Goal: Information Seeking & Learning: Learn about a topic

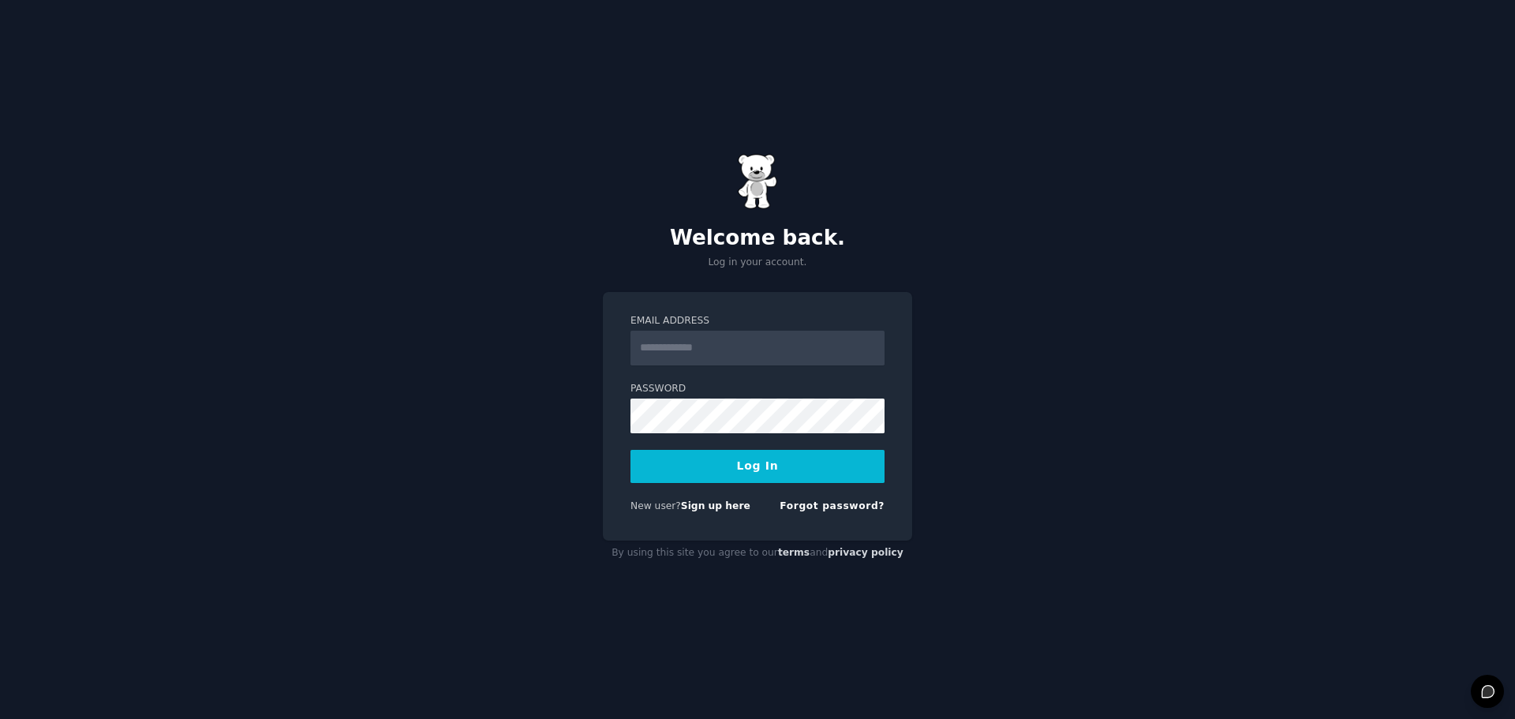
type input "**********"
click at [631, 450] on button "Log In" at bounding box center [758, 466] width 254 height 33
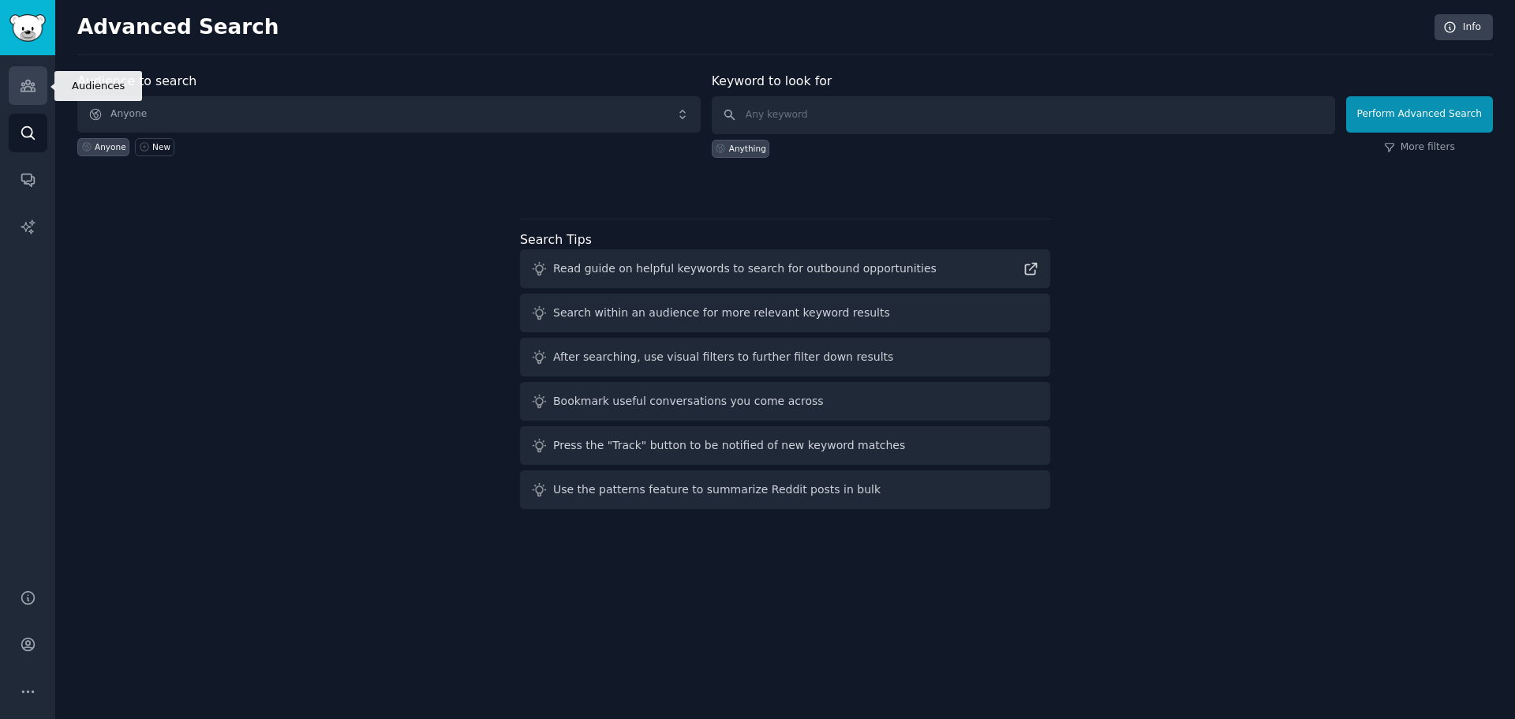
click at [31, 90] on icon "Sidebar" at bounding box center [28, 85] width 14 height 11
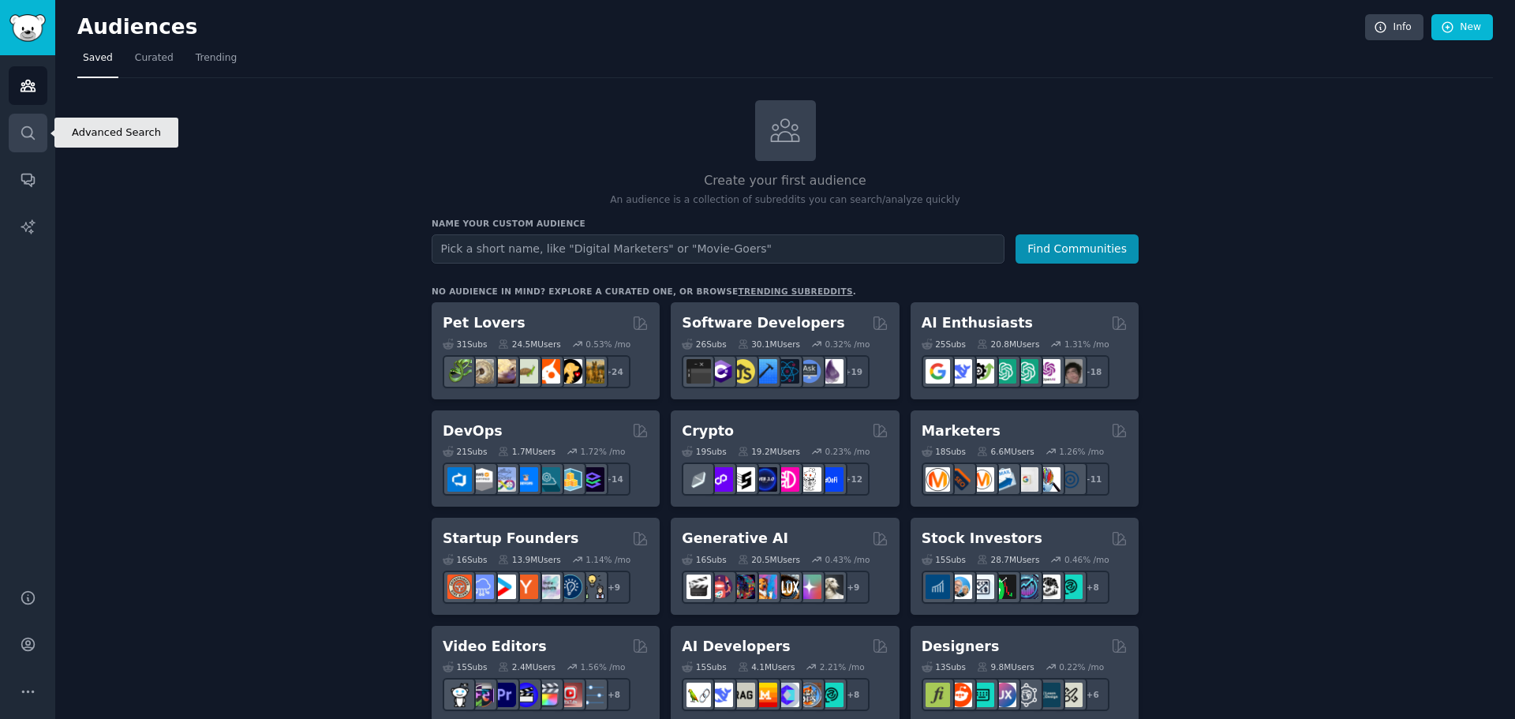
click at [24, 133] on icon "Sidebar" at bounding box center [28, 133] width 17 height 17
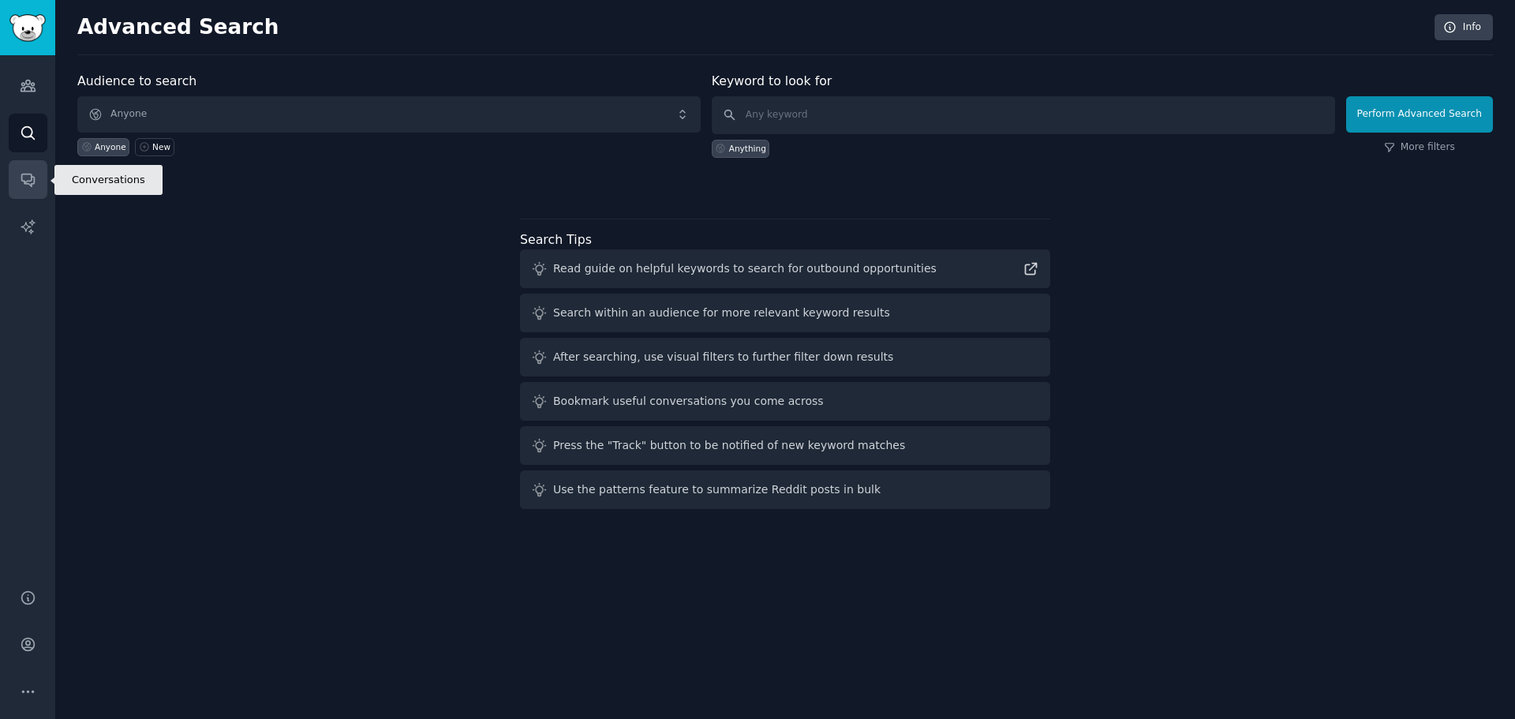
click at [27, 173] on icon "Sidebar" at bounding box center [28, 179] width 17 height 17
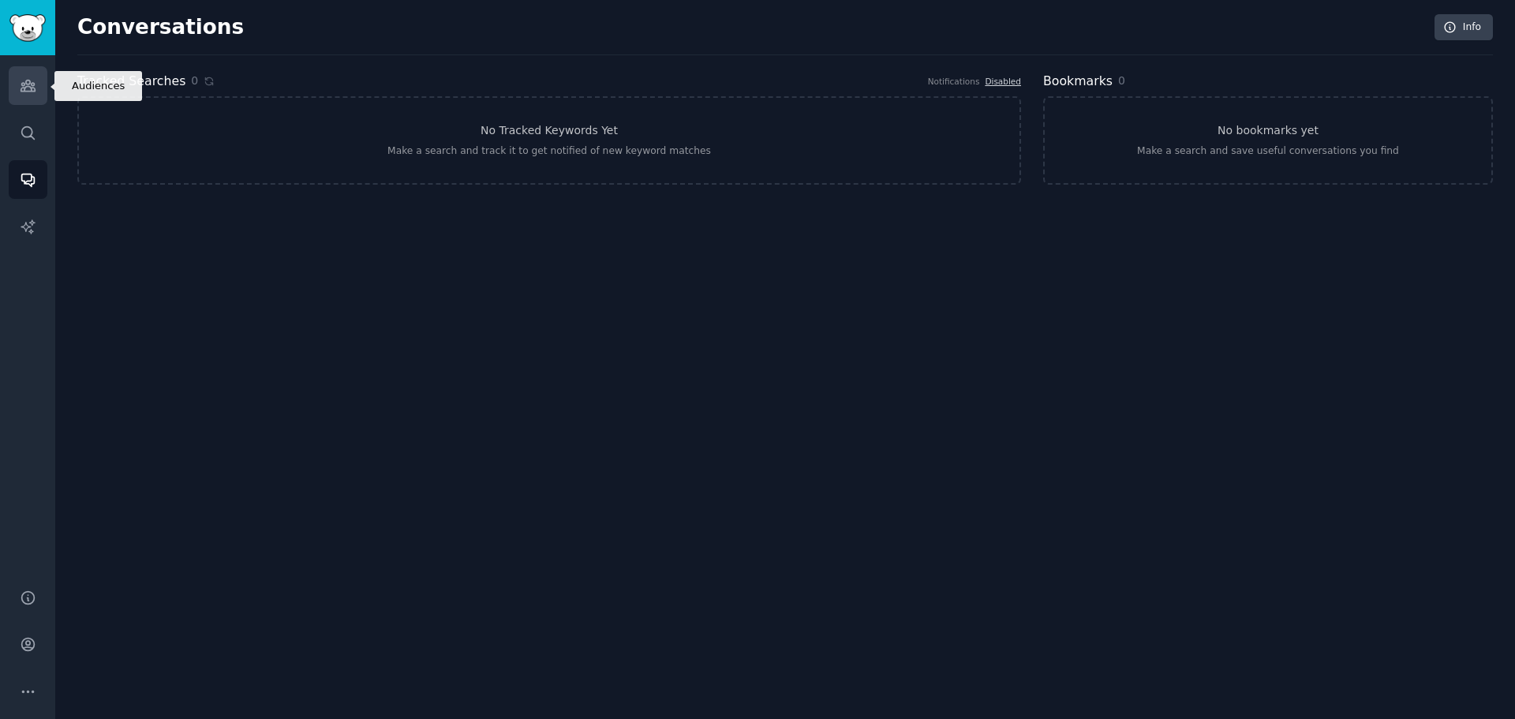
click at [36, 88] on icon "Sidebar" at bounding box center [28, 85] width 17 height 17
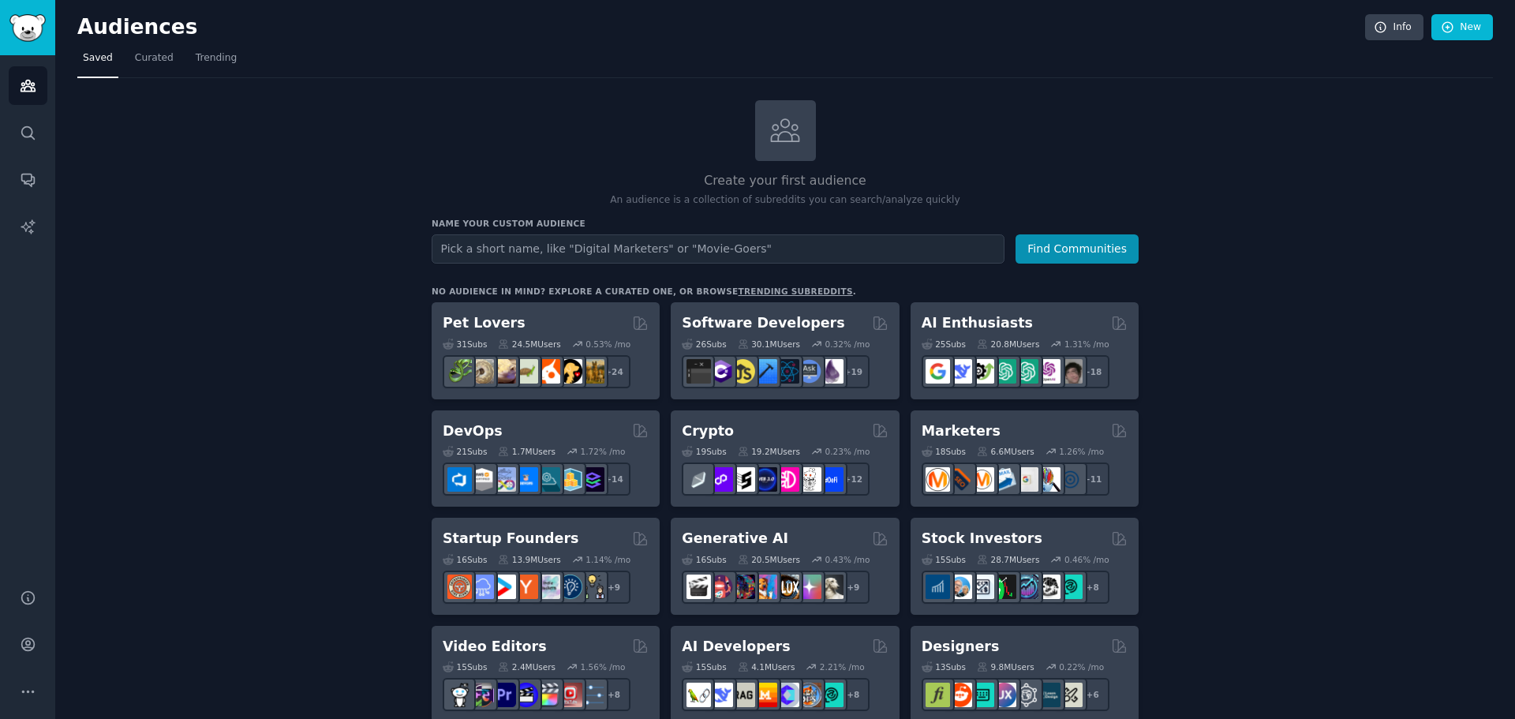
click at [570, 247] on input "text" at bounding box center [718, 248] width 573 height 29
click at [810, 252] on input "text" at bounding box center [718, 248] width 573 height 29
type input "i"
click at [1068, 246] on button "Find Communities" at bounding box center [1077, 248] width 123 height 29
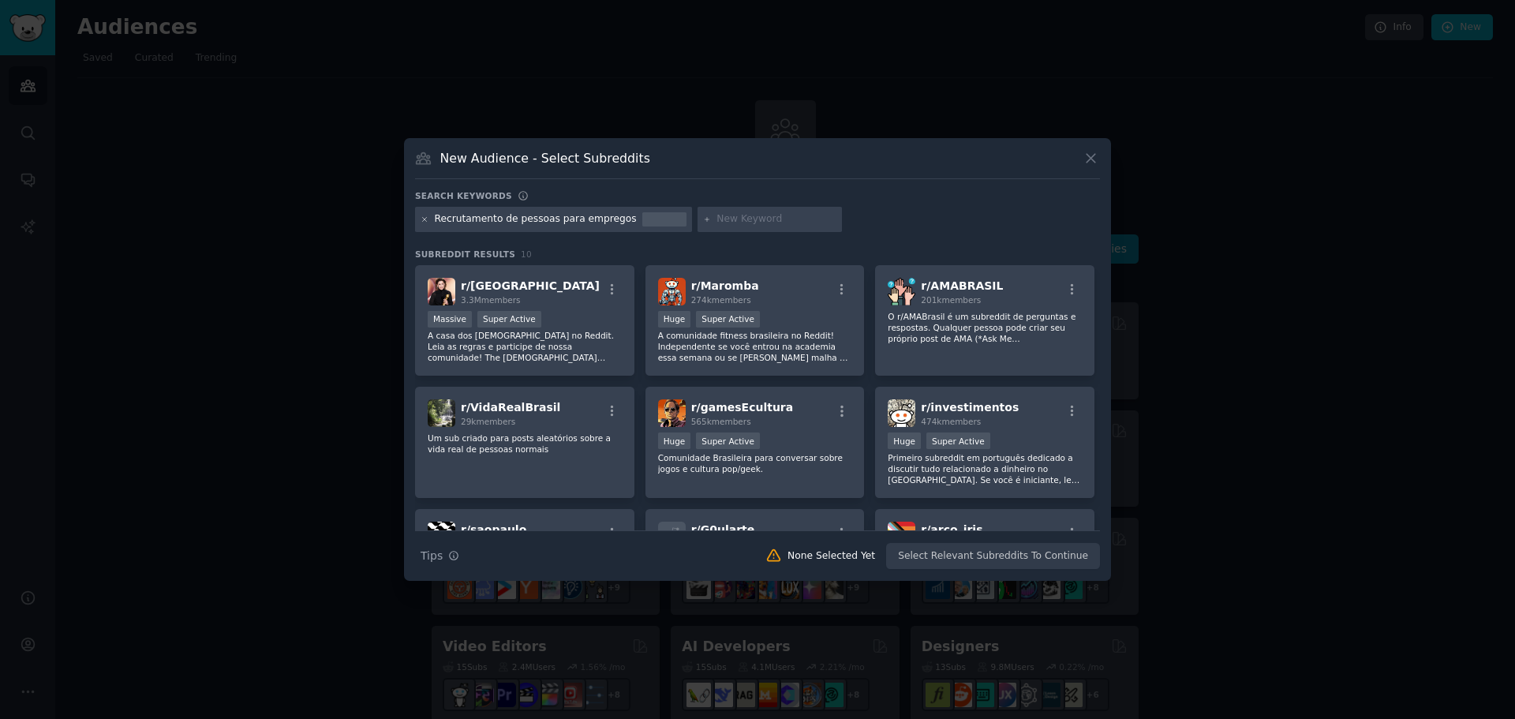
click at [427, 221] on icon at bounding box center [425, 219] width 9 height 9
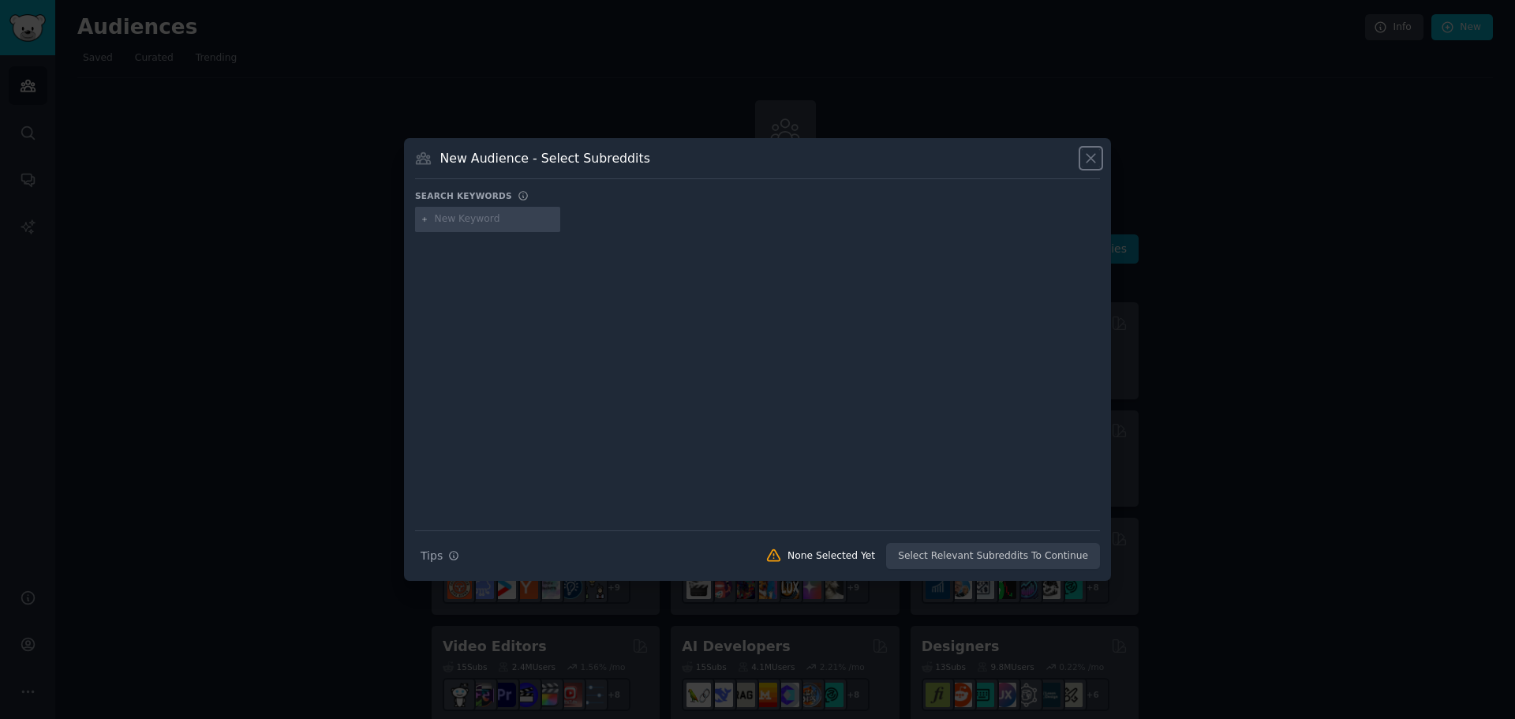
click at [1097, 159] on icon at bounding box center [1091, 158] width 17 height 17
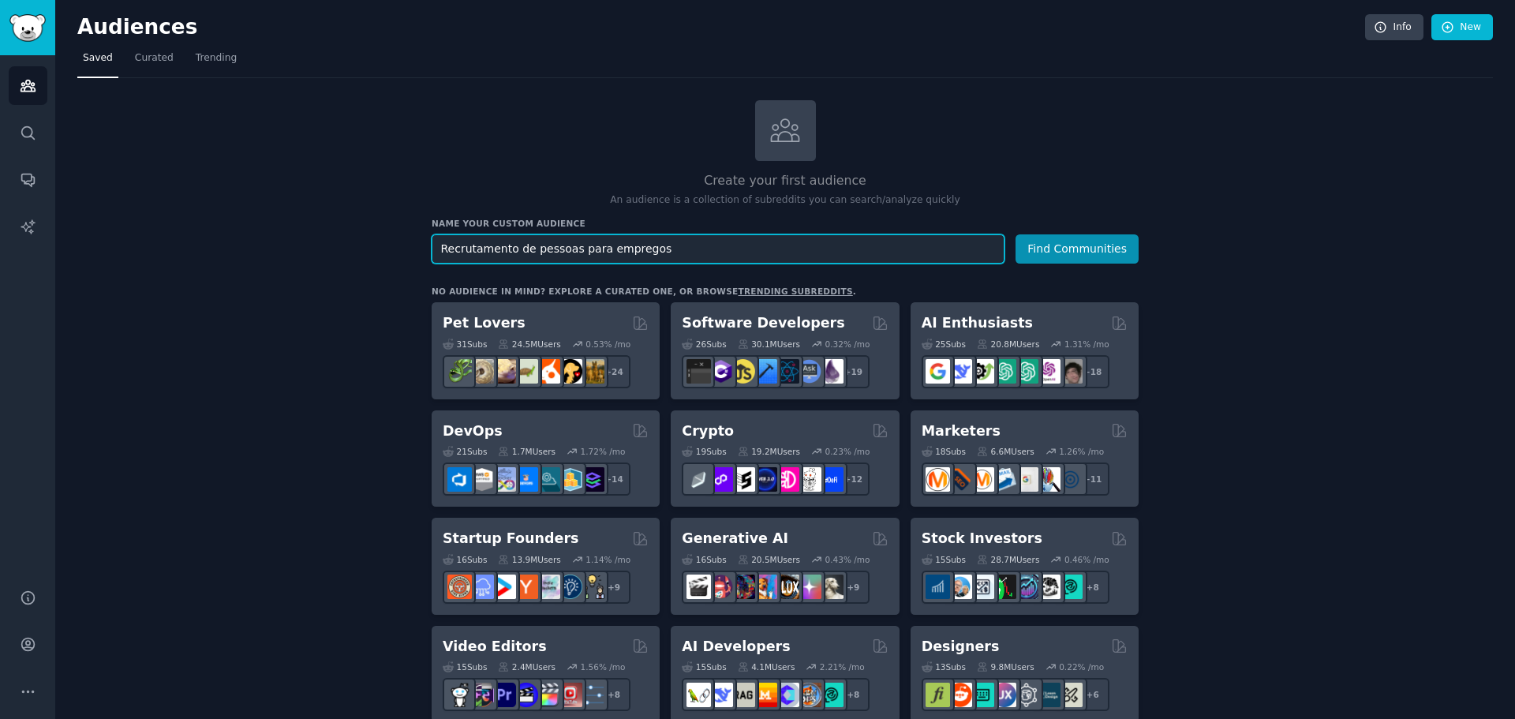
click at [627, 259] on input "Recrutamento de pessoas para empregos" at bounding box center [718, 248] width 573 height 29
drag, startPoint x: 694, startPoint y: 252, endPoint x: 158, endPoint y: 232, distance: 536.2
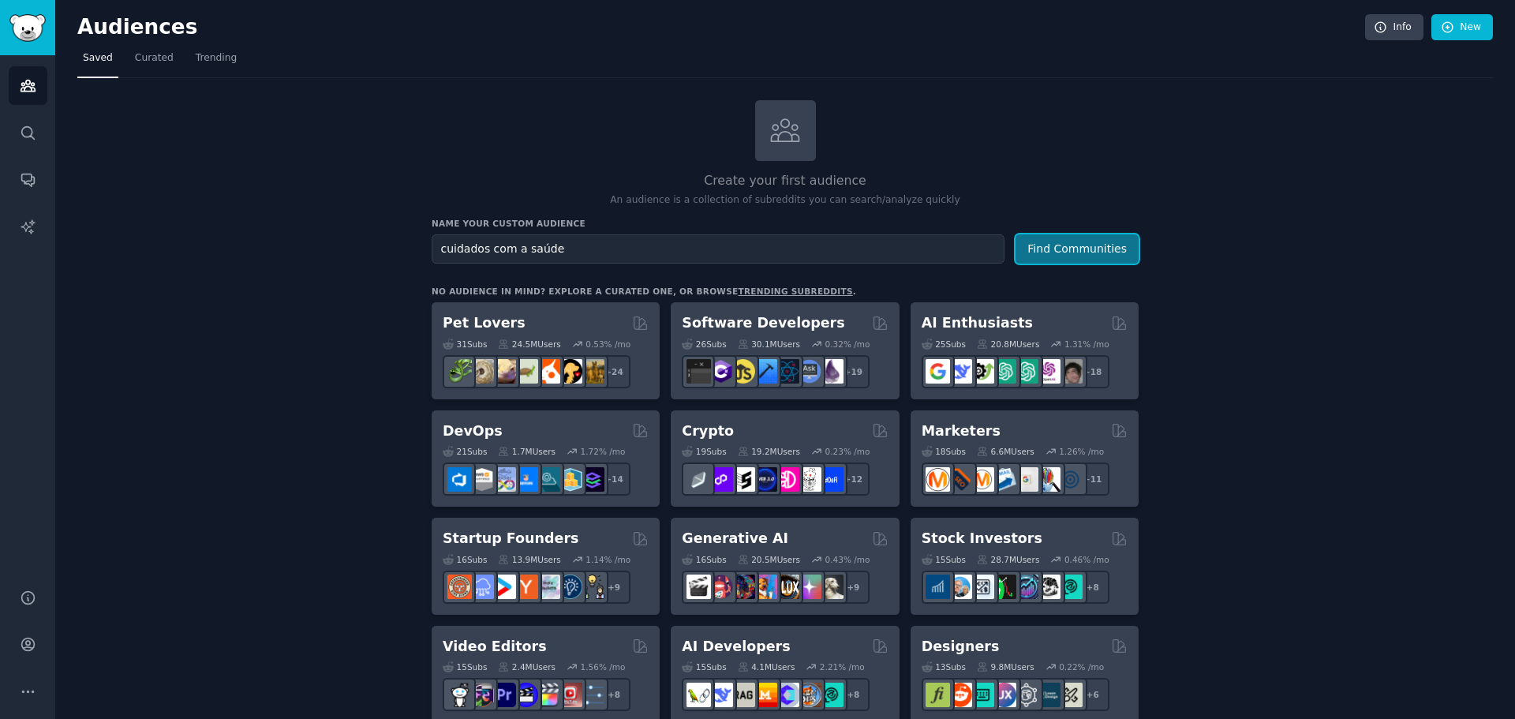
click at [1038, 240] on button "Find Communities" at bounding box center [1077, 248] width 123 height 29
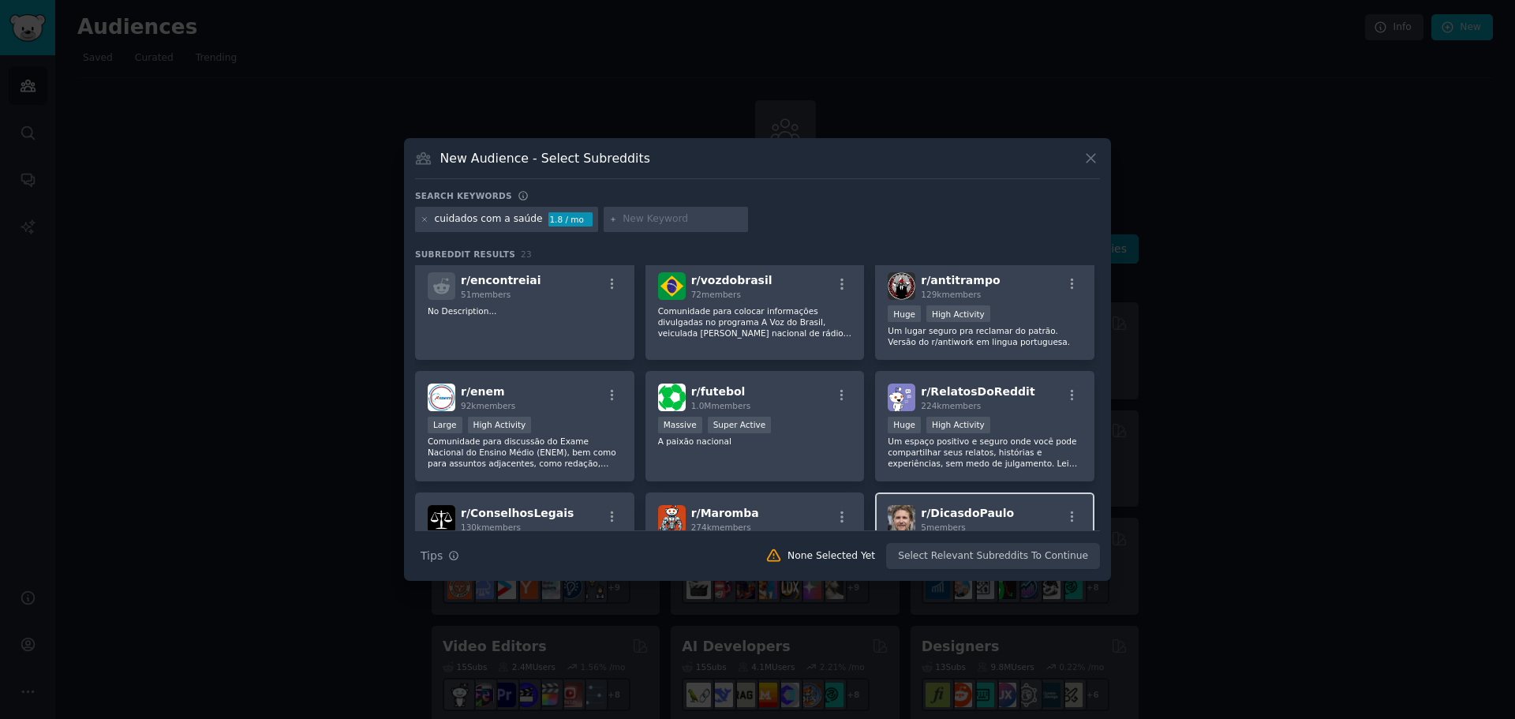
scroll to position [631, 0]
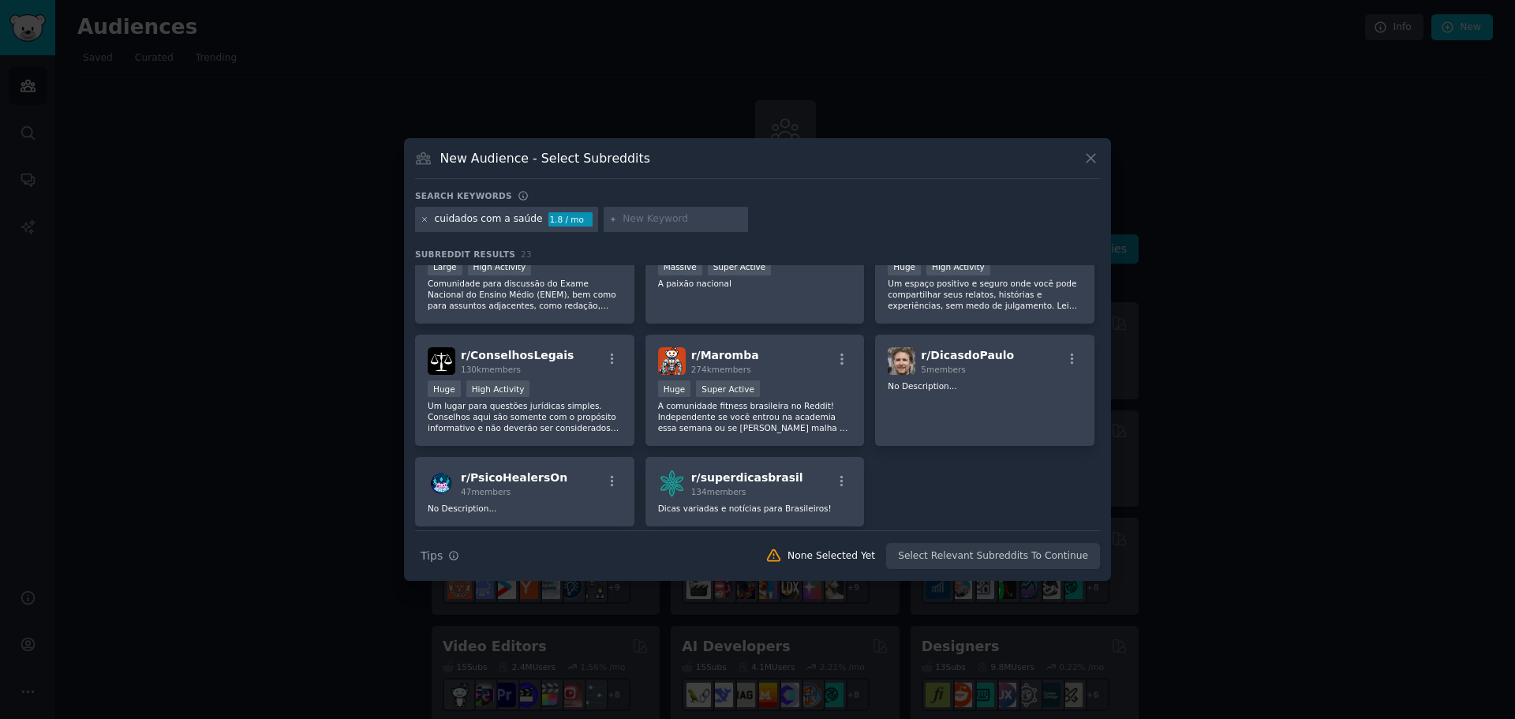
click at [425, 218] on icon at bounding box center [425, 219] width 9 height 9
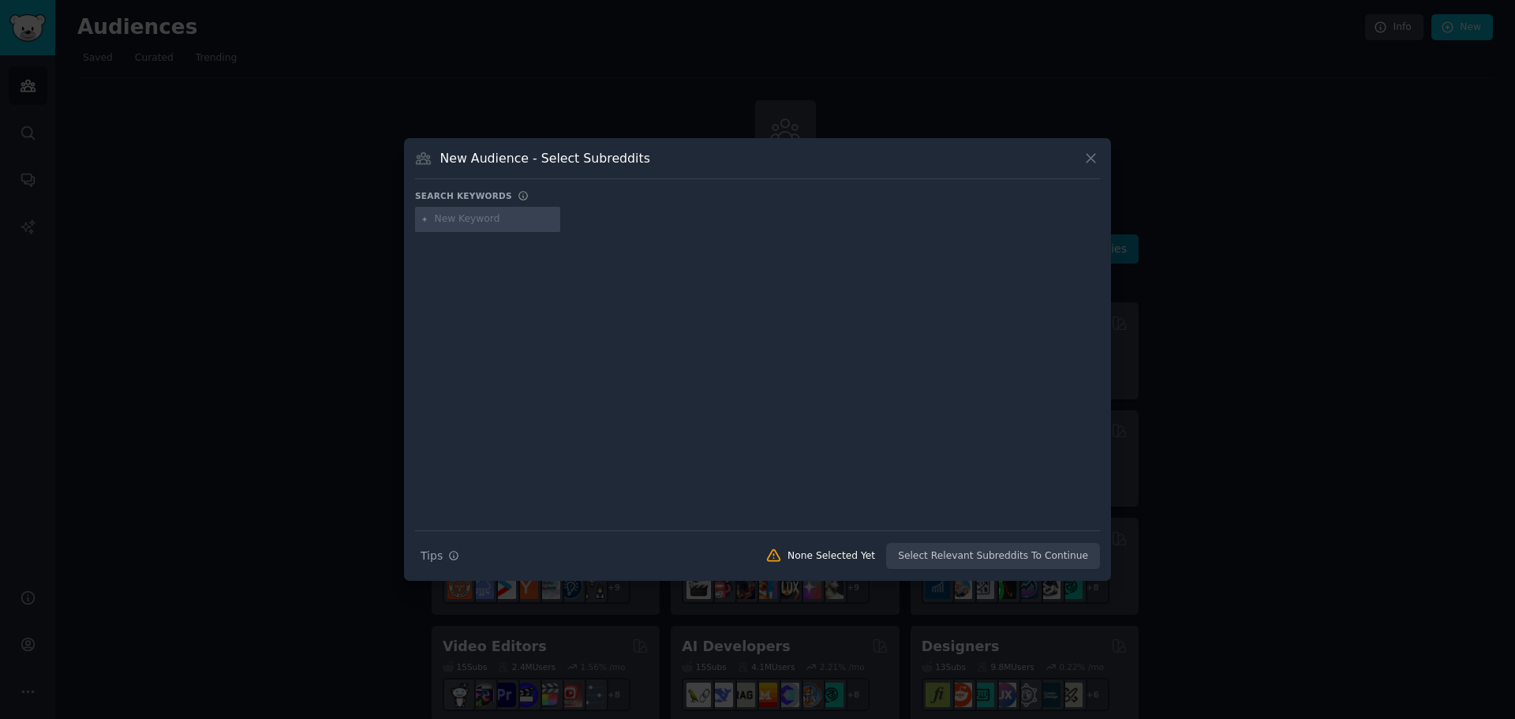
click at [495, 212] on input "text" at bounding box center [495, 219] width 120 height 14
click at [1092, 155] on icon at bounding box center [1091, 158] width 17 height 17
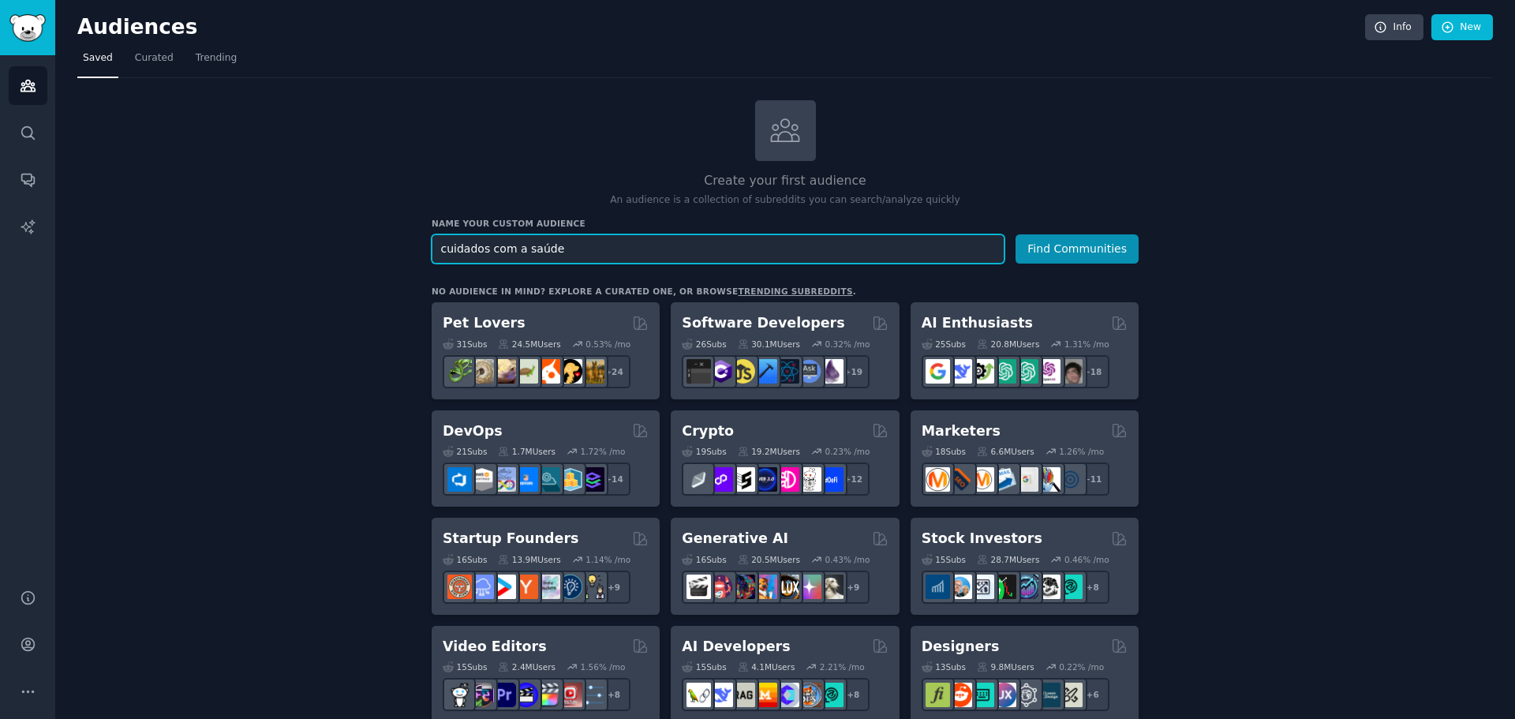
drag, startPoint x: 596, startPoint y: 246, endPoint x: 310, endPoint y: 241, distance: 285.7
type input "alimentação saudavel"
click at [1083, 249] on button "Find Communities" at bounding box center [1077, 248] width 123 height 29
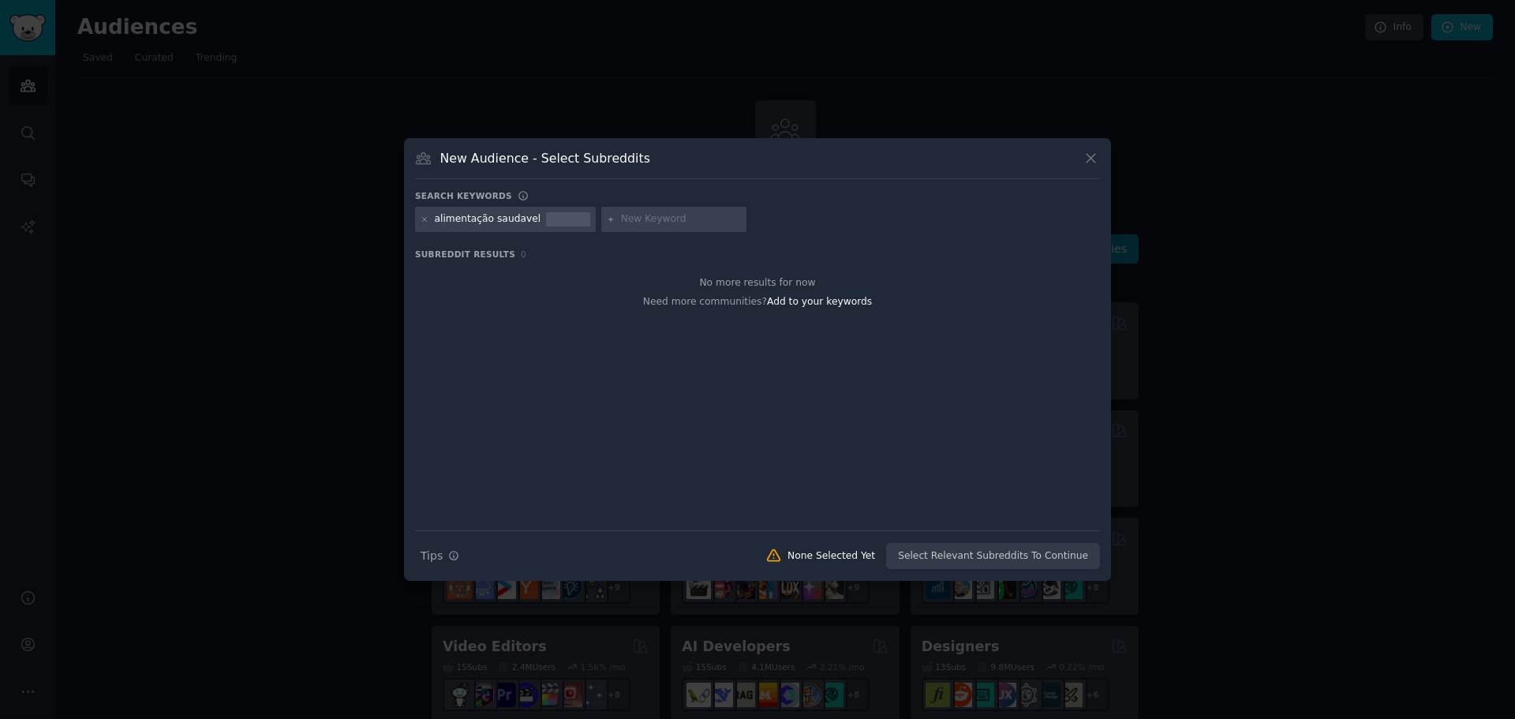
click at [1086, 155] on icon at bounding box center [1091, 158] width 17 height 17
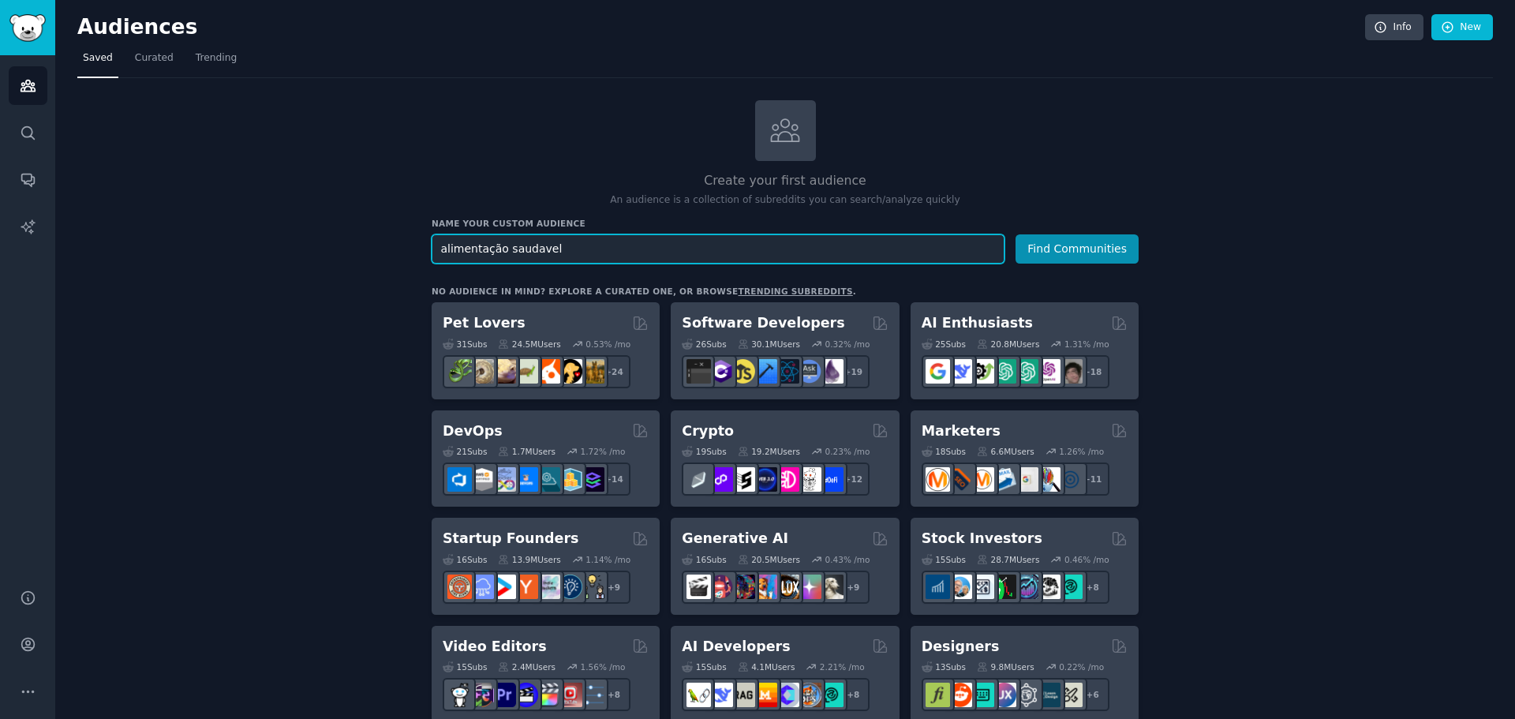
drag, startPoint x: 586, startPoint y: 251, endPoint x: 375, endPoint y: 251, distance: 210.7
click at [0, 130] on div "Audiences Search Conversations AI Reports" at bounding box center [27, 312] width 55 height 515
click at [6, 130] on div "Audiences Search Conversations AI Reports" at bounding box center [27, 312] width 55 height 515
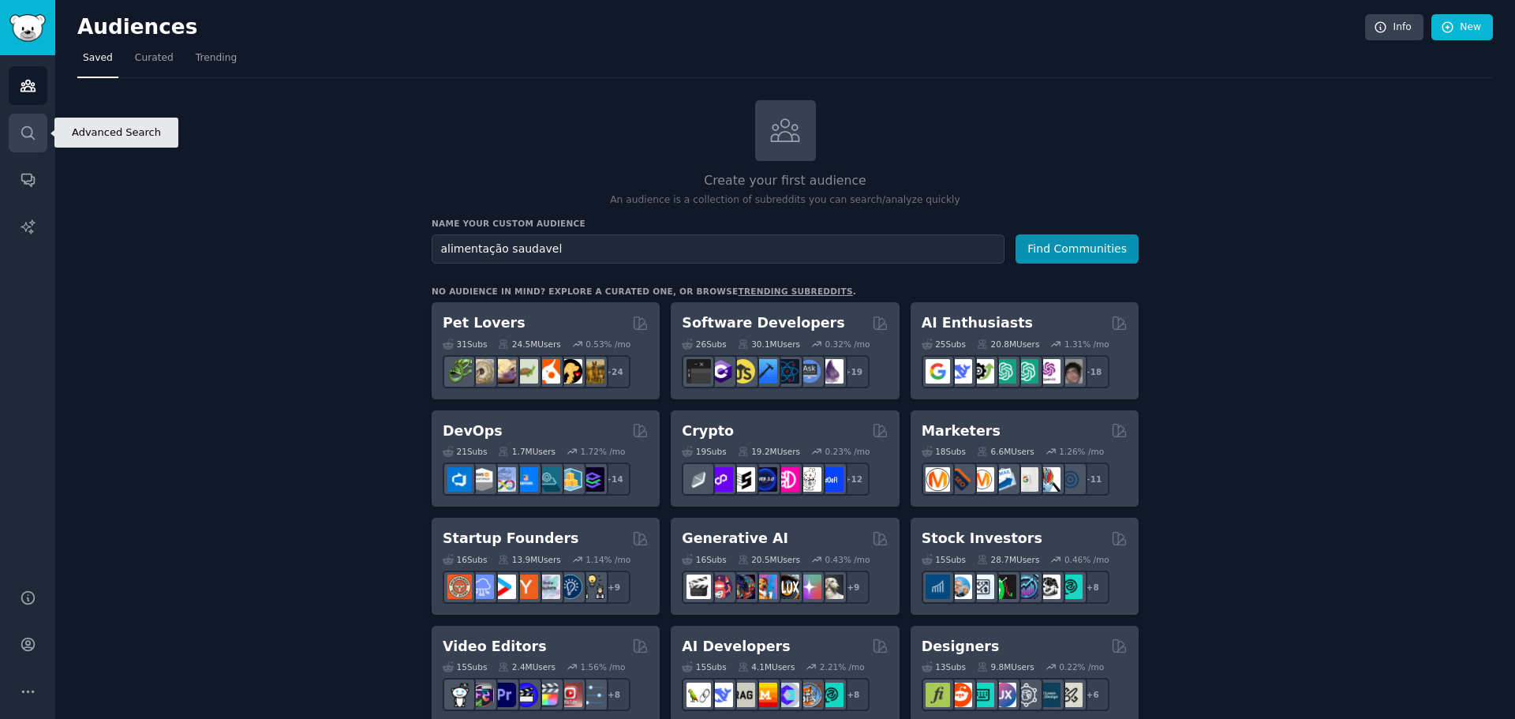
click at [12, 133] on link "Search" at bounding box center [28, 133] width 39 height 39
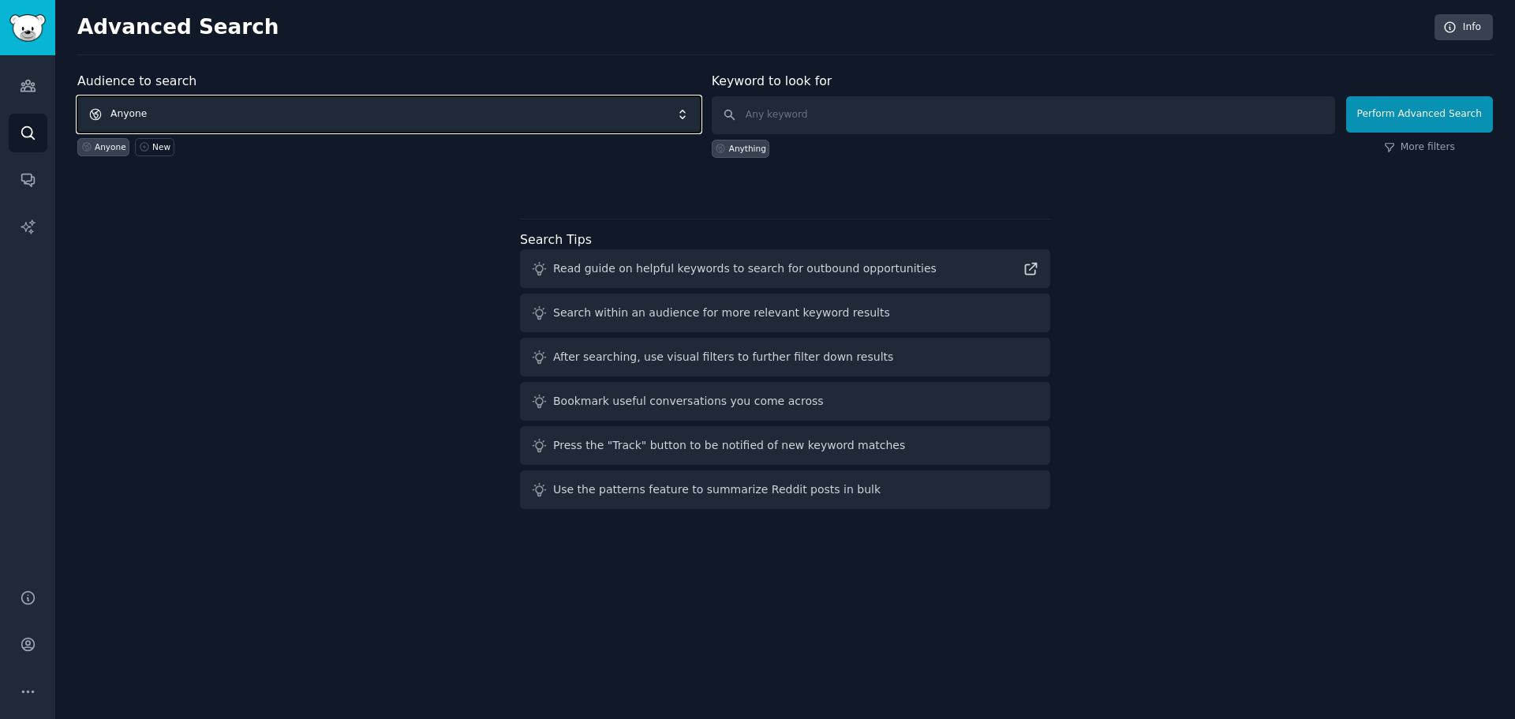
click at [240, 106] on span "Anyone" at bounding box center [388, 114] width 623 height 36
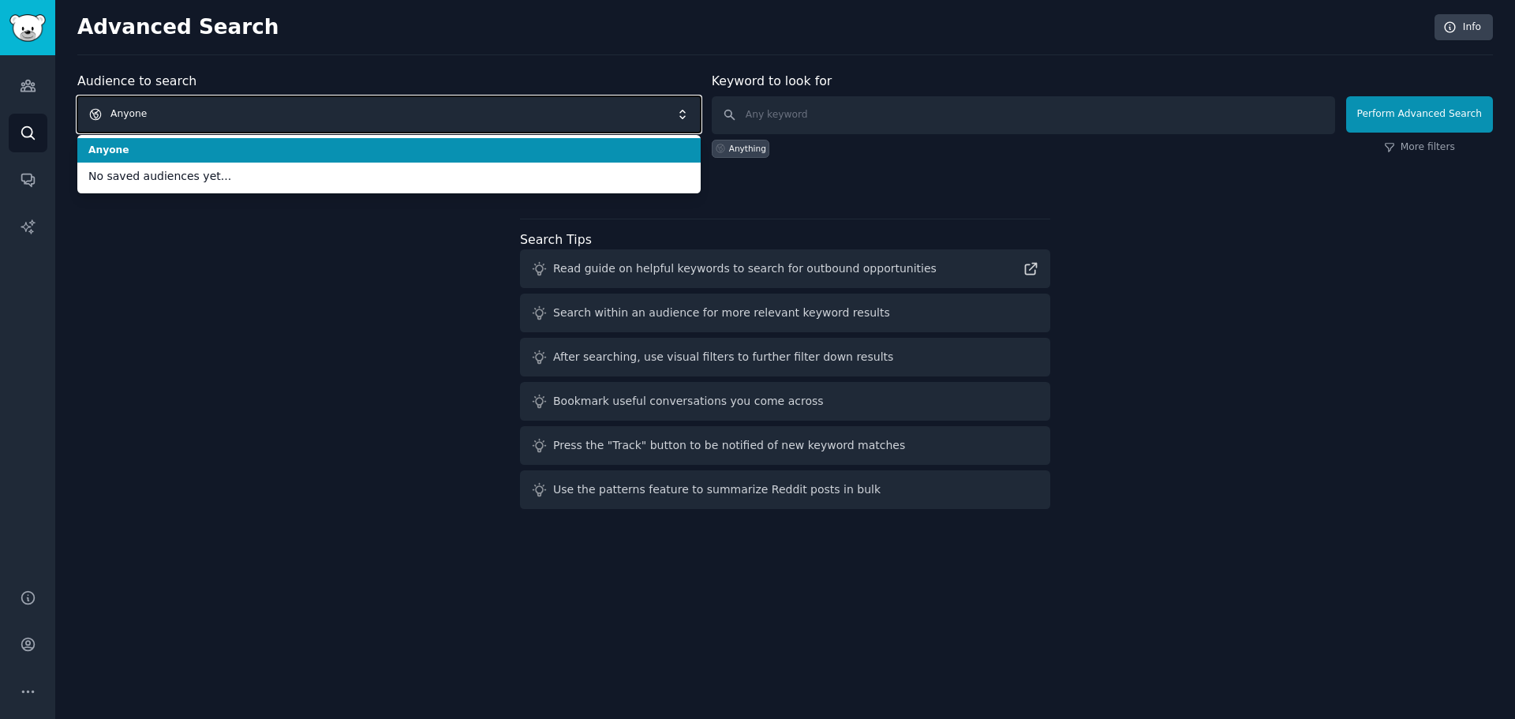
click at [242, 109] on span "Anyone" at bounding box center [388, 114] width 623 height 36
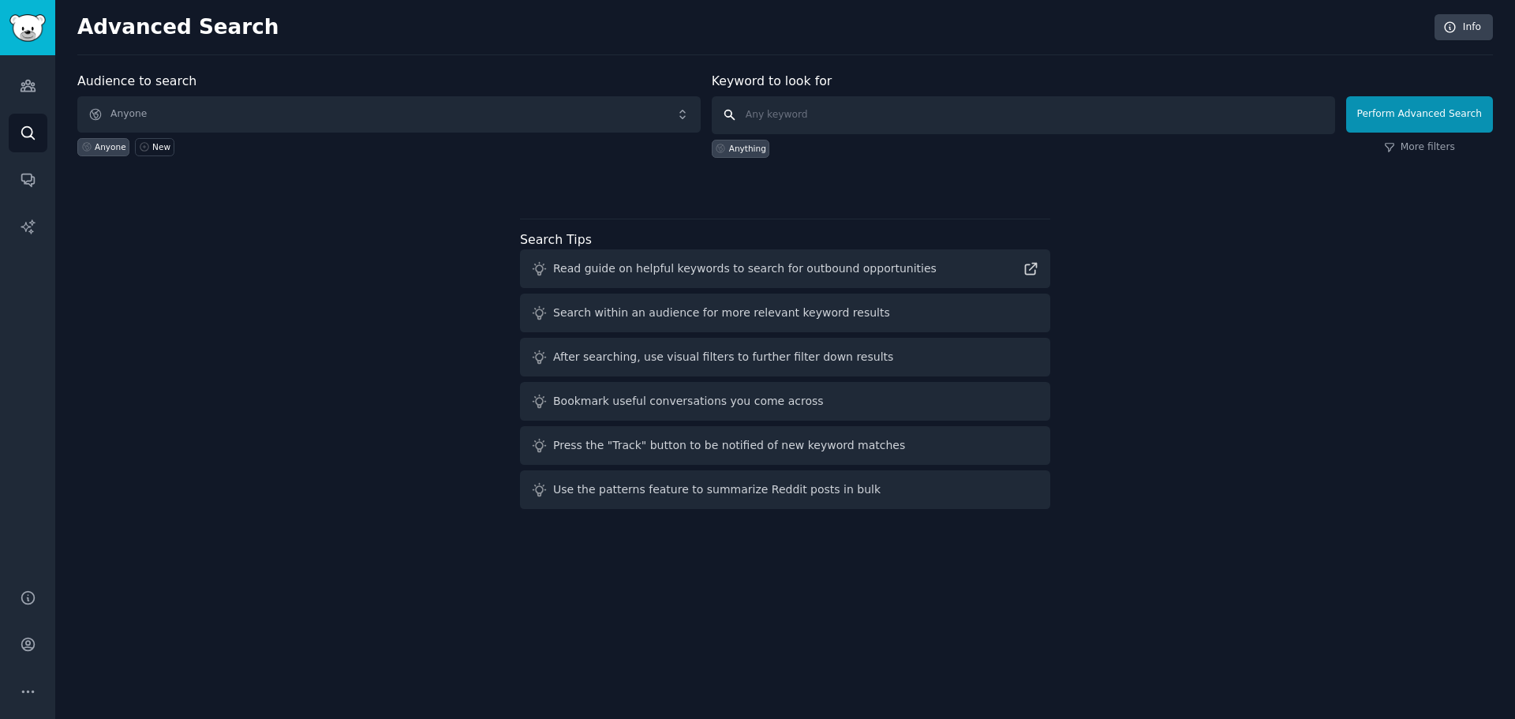
click at [835, 99] on input "text" at bounding box center [1023, 115] width 623 height 38
paste input "alimentação saudavel"
type input "alimentação saudavel"
click at [1417, 117] on button "Perform Advanced Search" at bounding box center [1419, 114] width 147 height 36
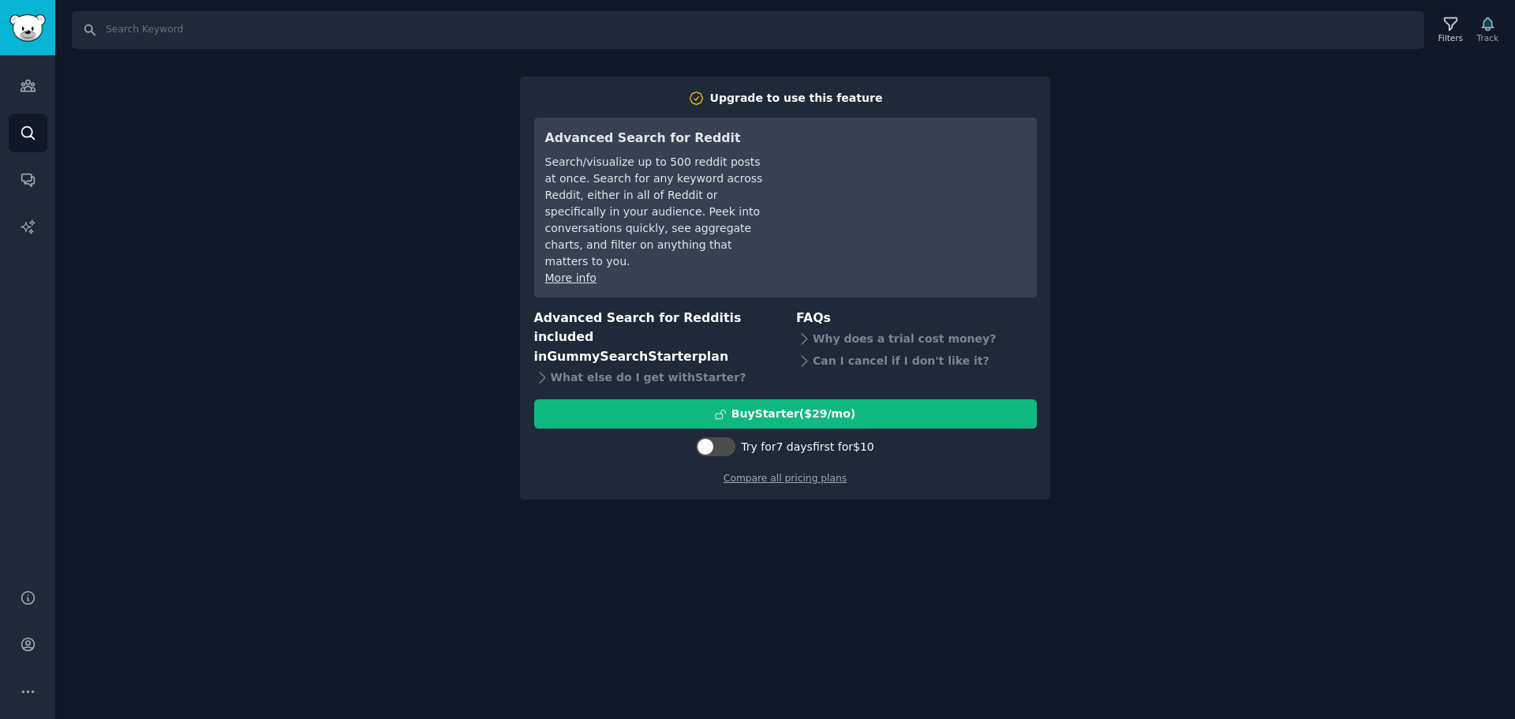
click at [1201, 394] on div "Search Filters Track Upgrade to use this feature Advanced Search for Reddit Sea…" at bounding box center [785, 359] width 1460 height 719
click at [39, 185] on link "Conversations" at bounding box center [28, 179] width 39 height 39
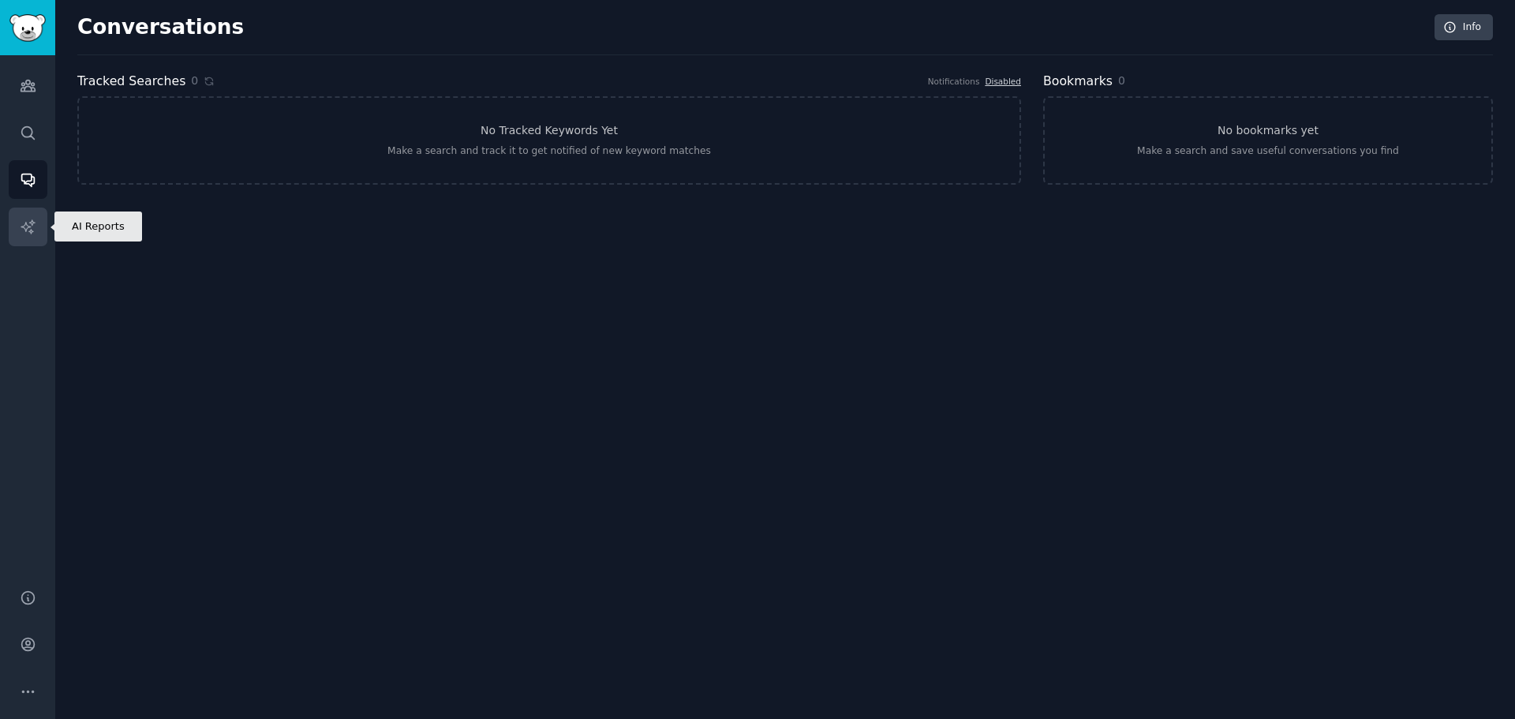
click at [28, 223] on icon "Sidebar" at bounding box center [28, 227] width 17 height 17
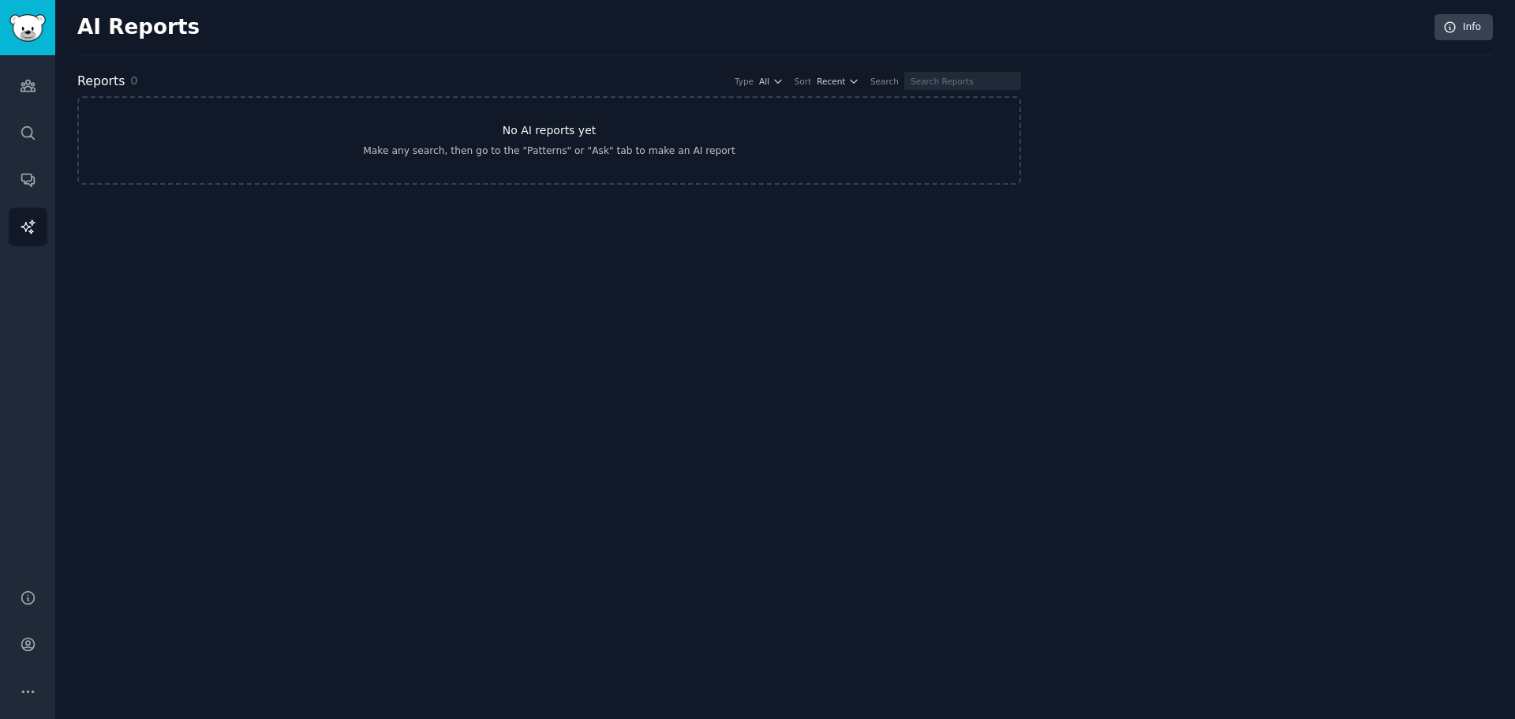
click at [496, 128] on link "No AI reports yet Make any search, then go to the "Patterns" or "Ask" tab to ma…" at bounding box center [549, 140] width 944 height 88
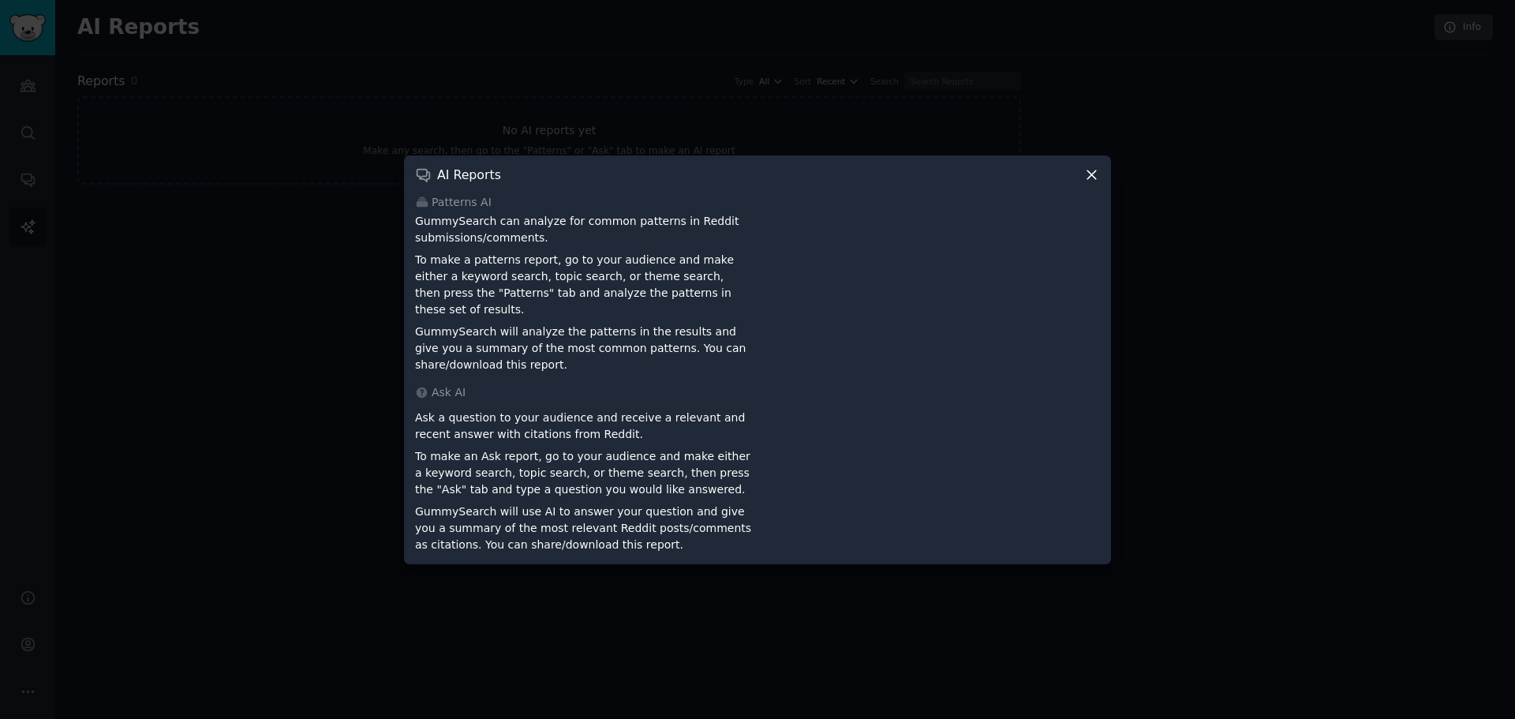
click at [1091, 177] on icon at bounding box center [1091, 175] width 17 height 17
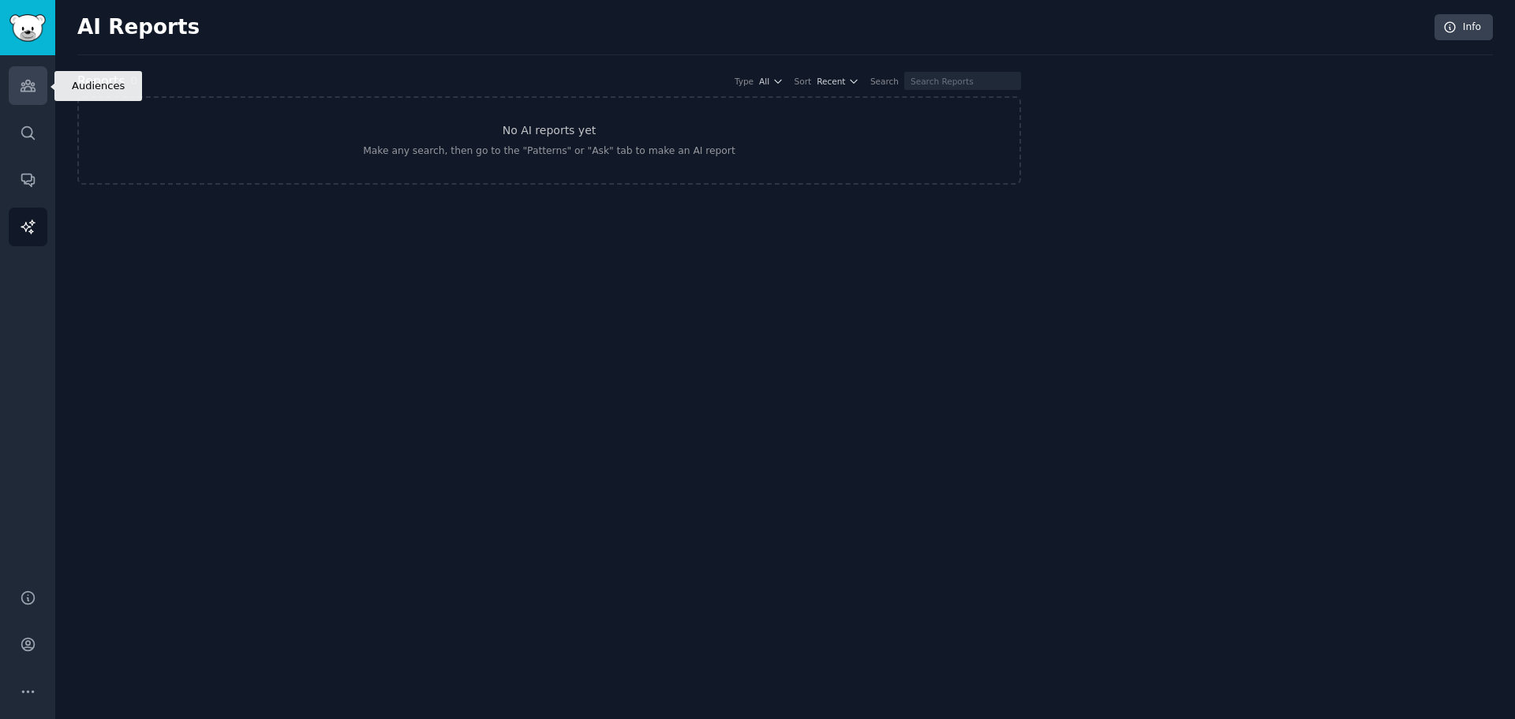
click at [37, 92] on link "Audiences" at bounding box center [28, 85] width 39 height 39
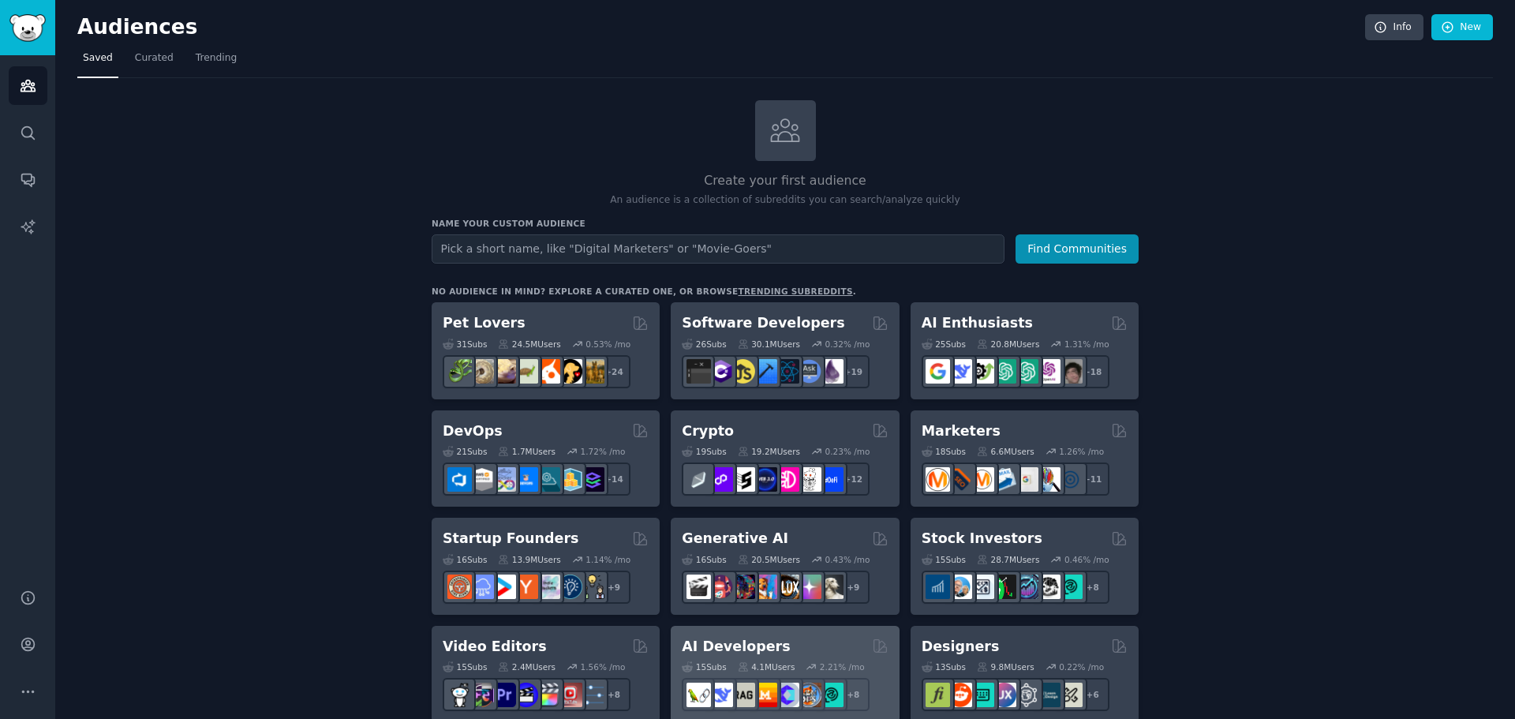
click at [741, 646] on h2 "AI Developers" at bounding box center [736, 647] width 108 height 20
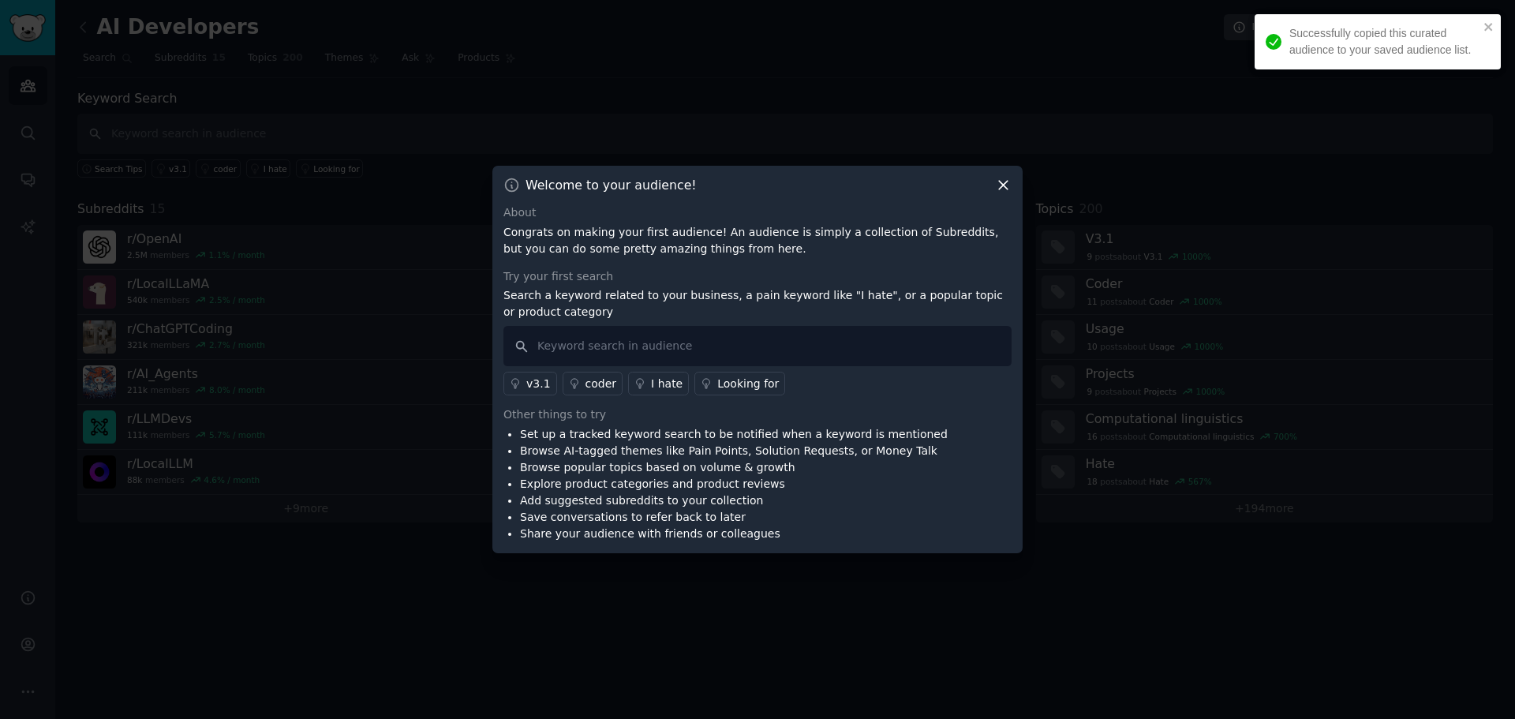
click at [1007, 188] on icon at bounding box center [1003, 185] width 17 height 17
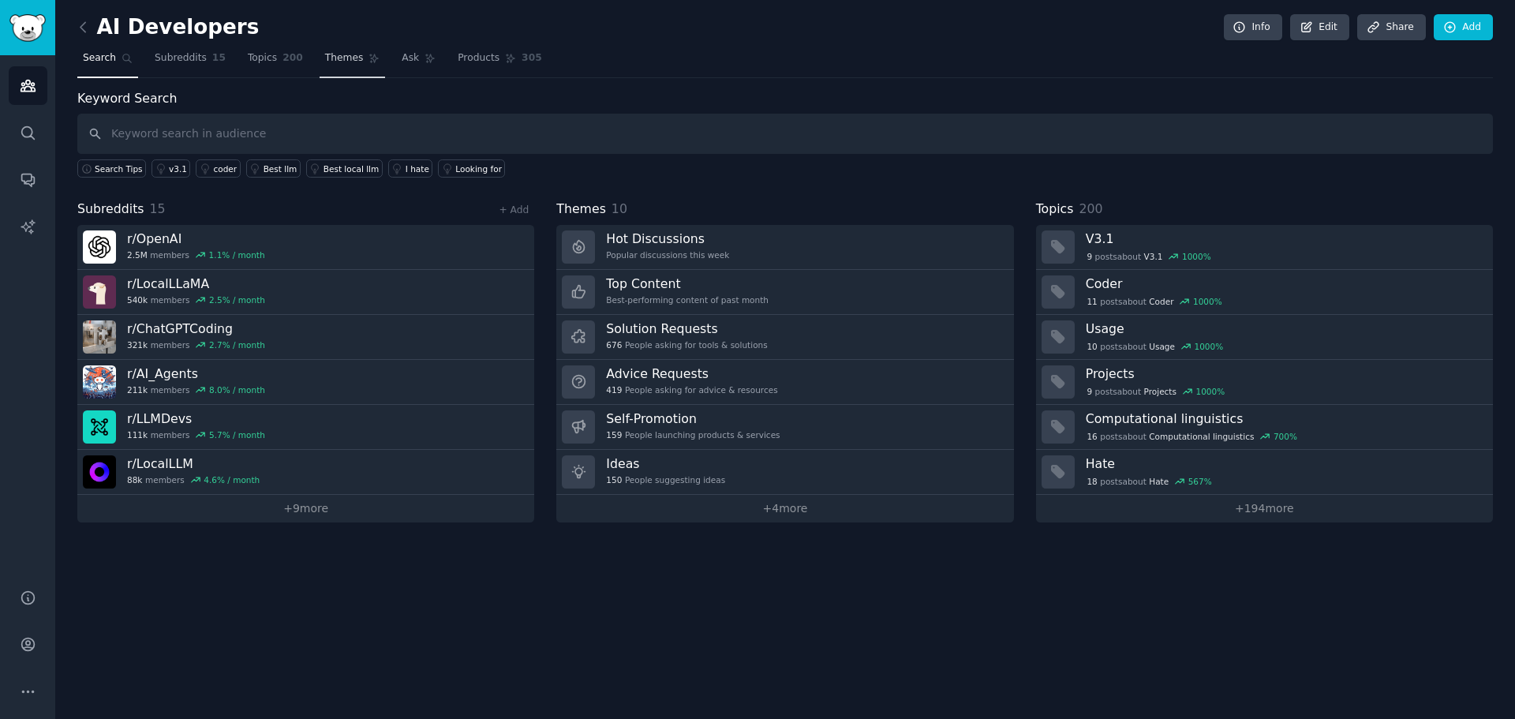
click at [320, 51] on link "Themes" at bounding box center [353, 62] width 66 height 32
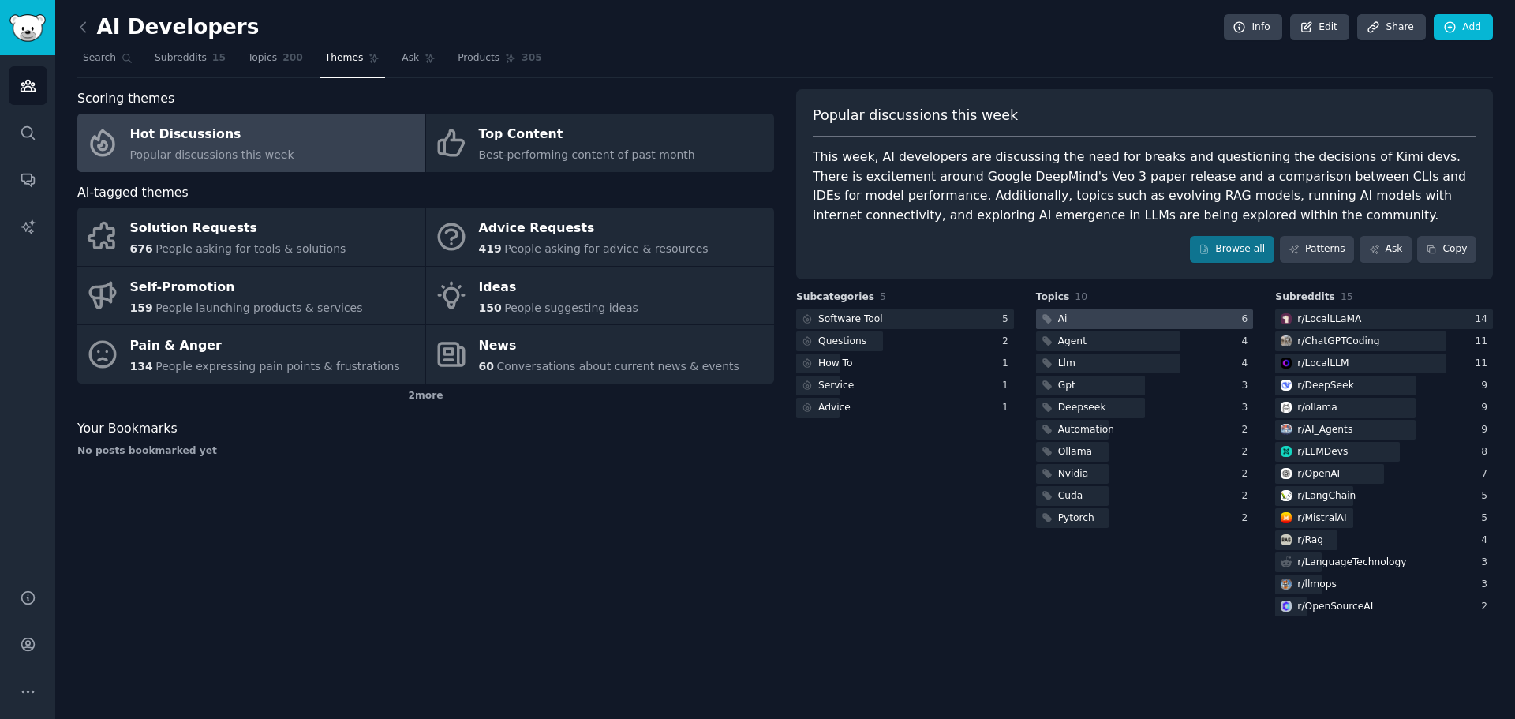
click at [1124, 313] on div at bounding box center [1145, 319] width 218 height 20
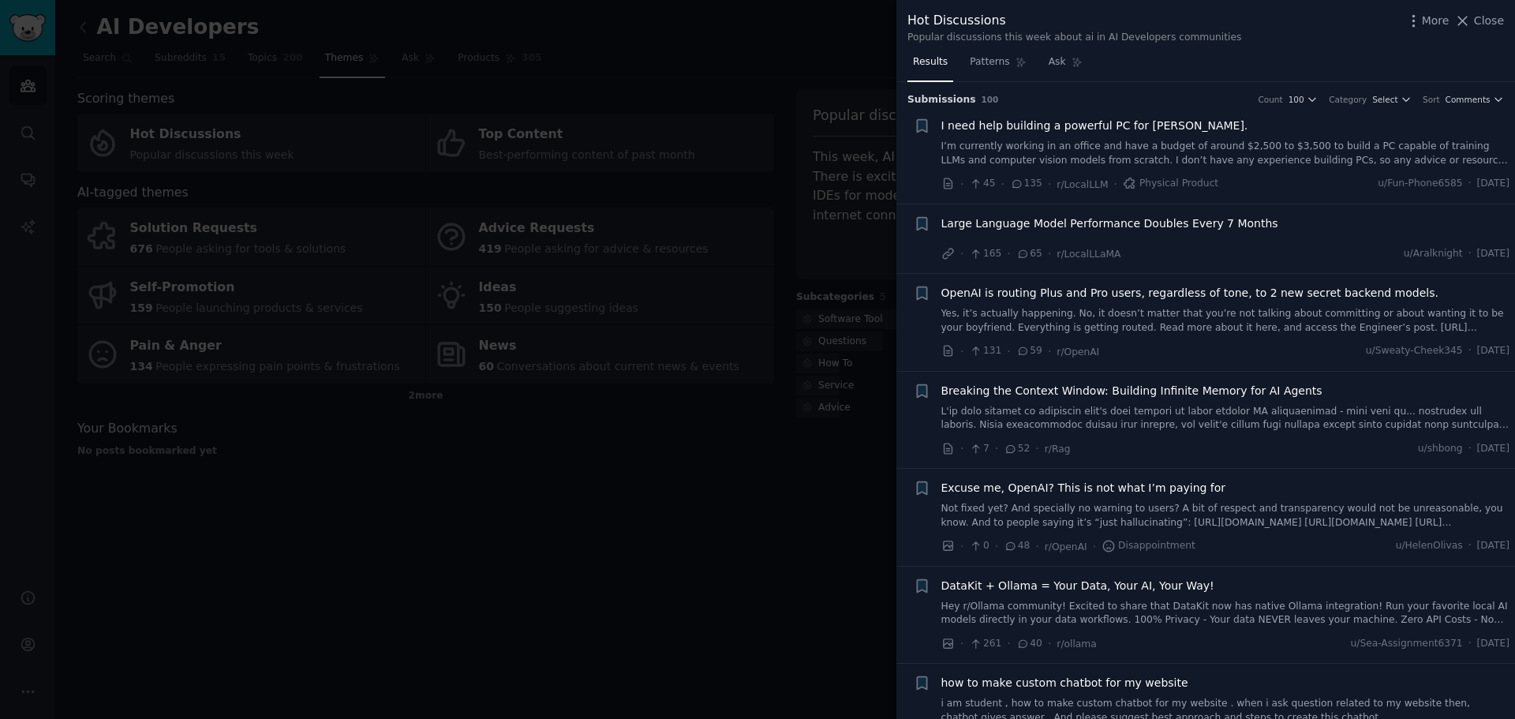
drag, startPoint x: 506, startPoint y: 481, endPoint x: 688, endPoint y: 559, distance: 198.3
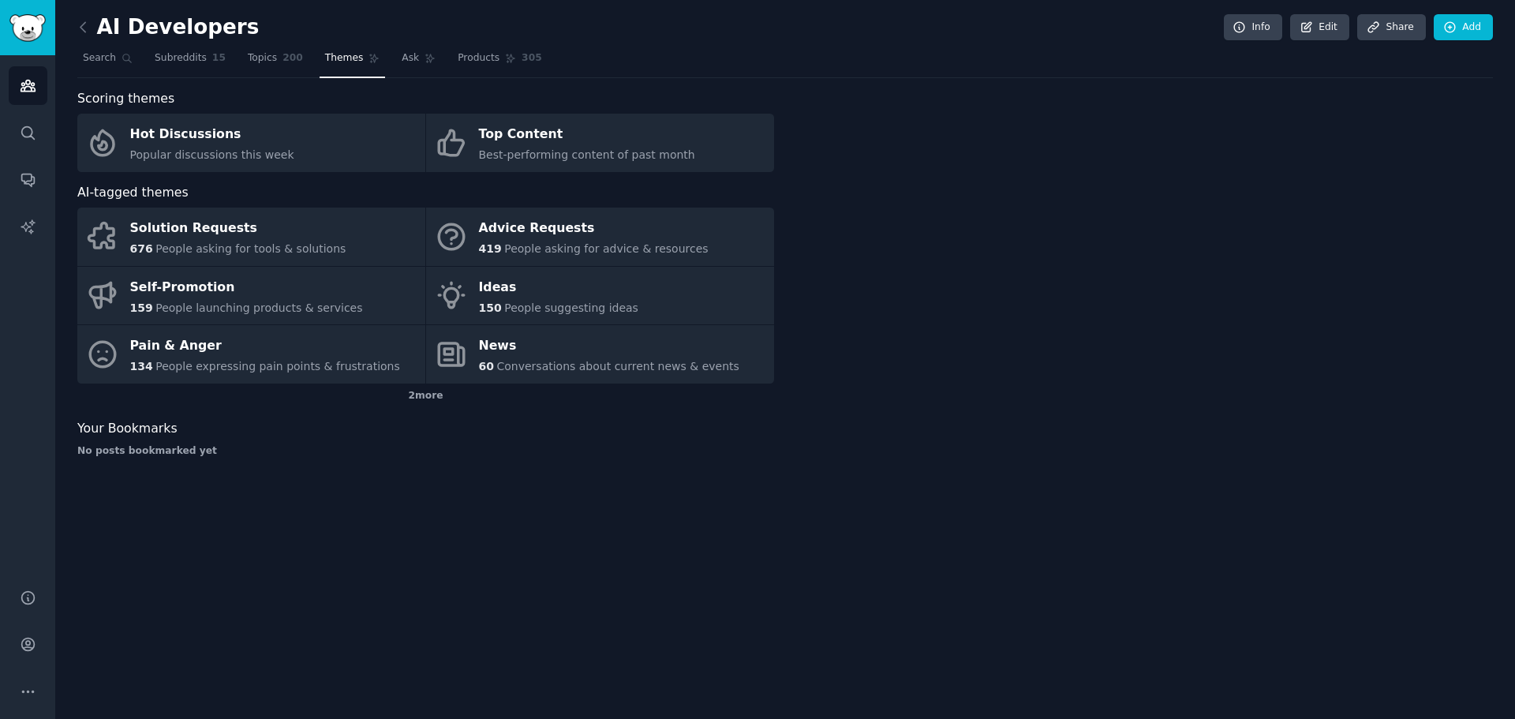
drag, startPoint x: 434, startPoint y: 456, endPoint x: 451, endPoint y: 447, distance: 19.8
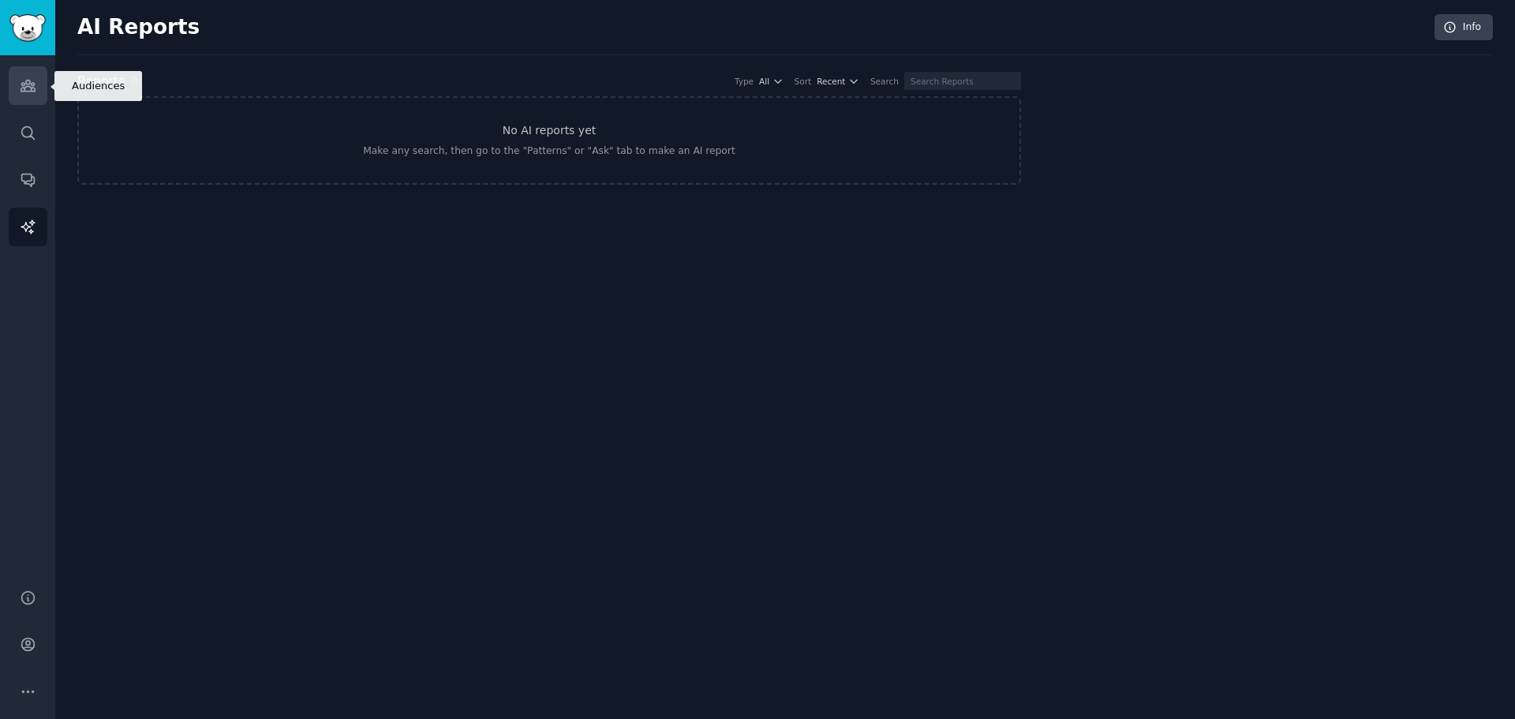
click at [28, 92] on icon "Sidebar" at bounding box center [28, 85] width 14 height 11
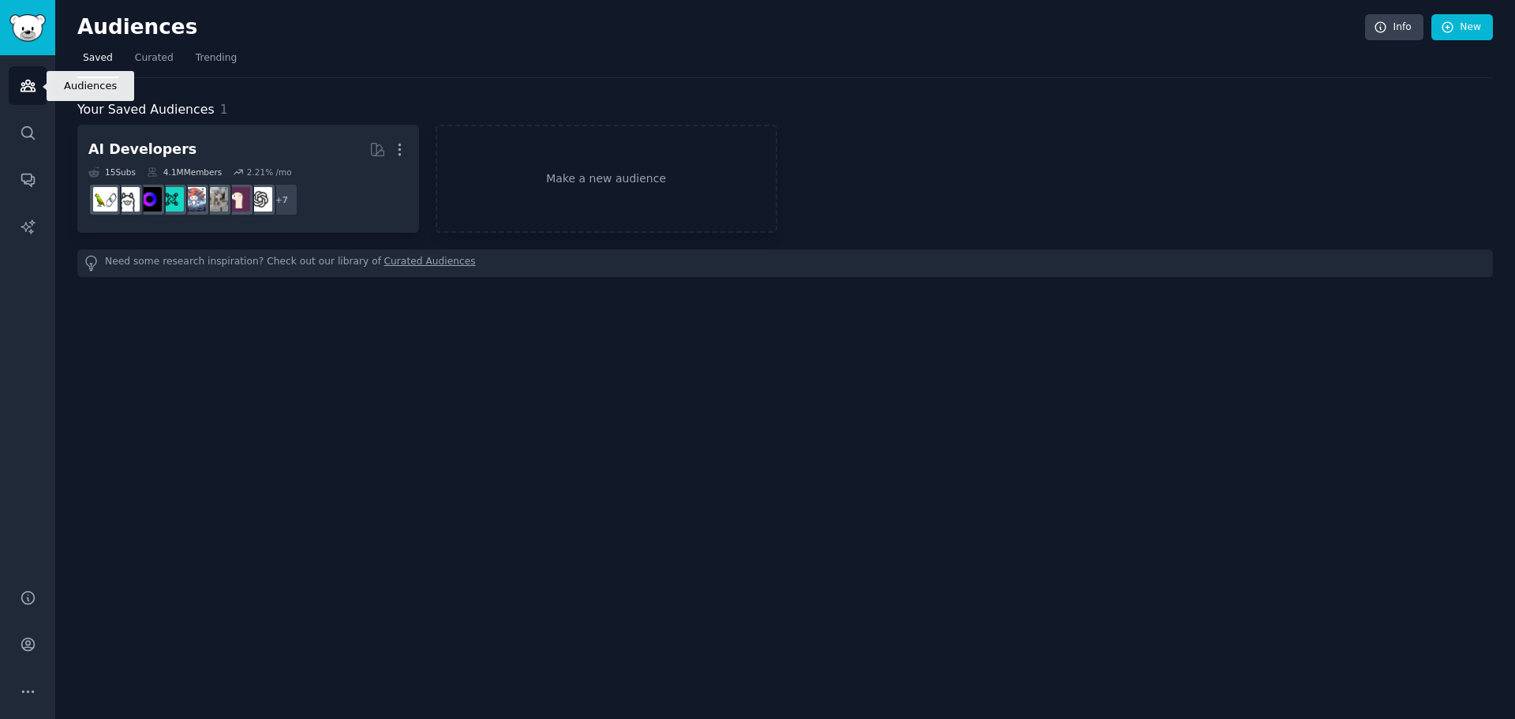
click at [30, 95] on link "Audiences" at bounding box center [28, 85] width 39 height 39
click at [649, 159] on link "Make a new audience" at bounding box center [607, 179] width 342 height 108
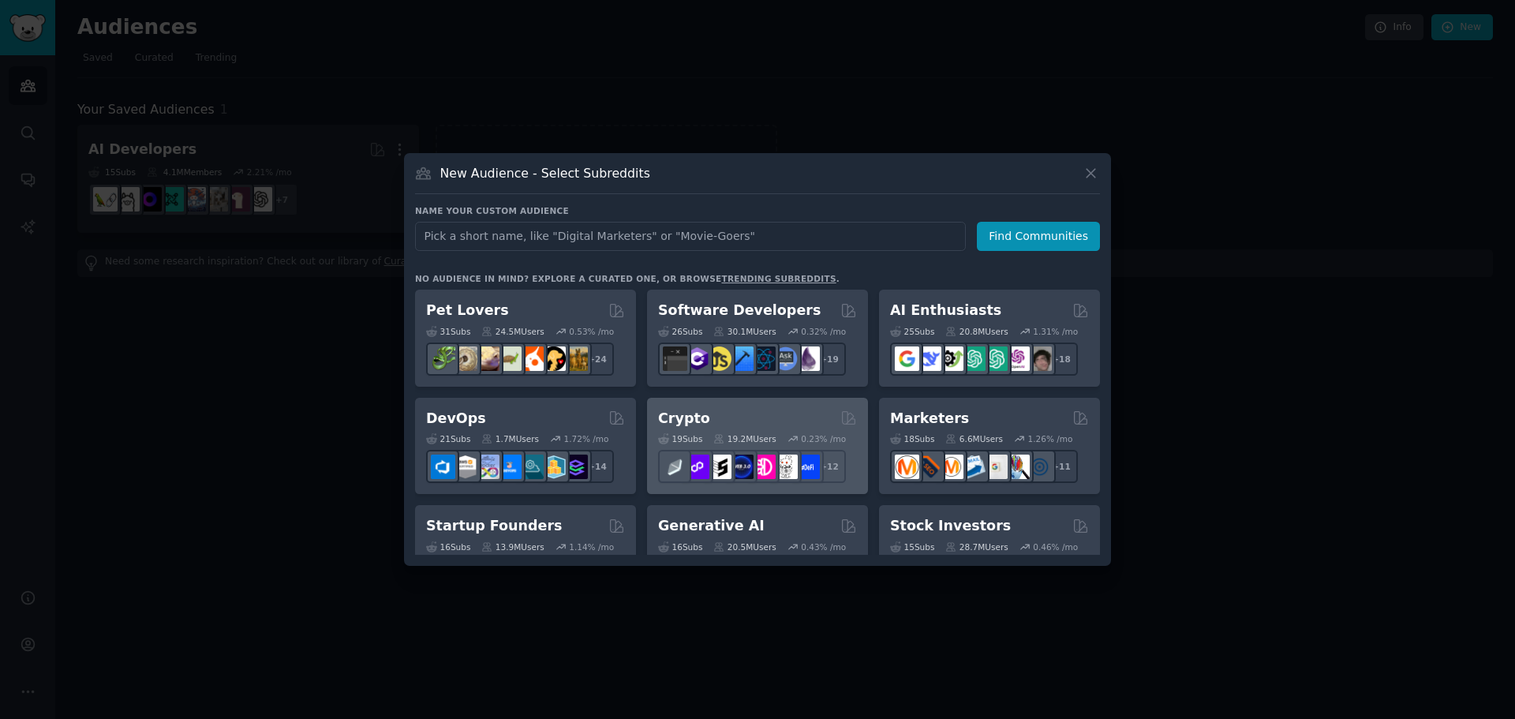
scroll to position [79, 0]
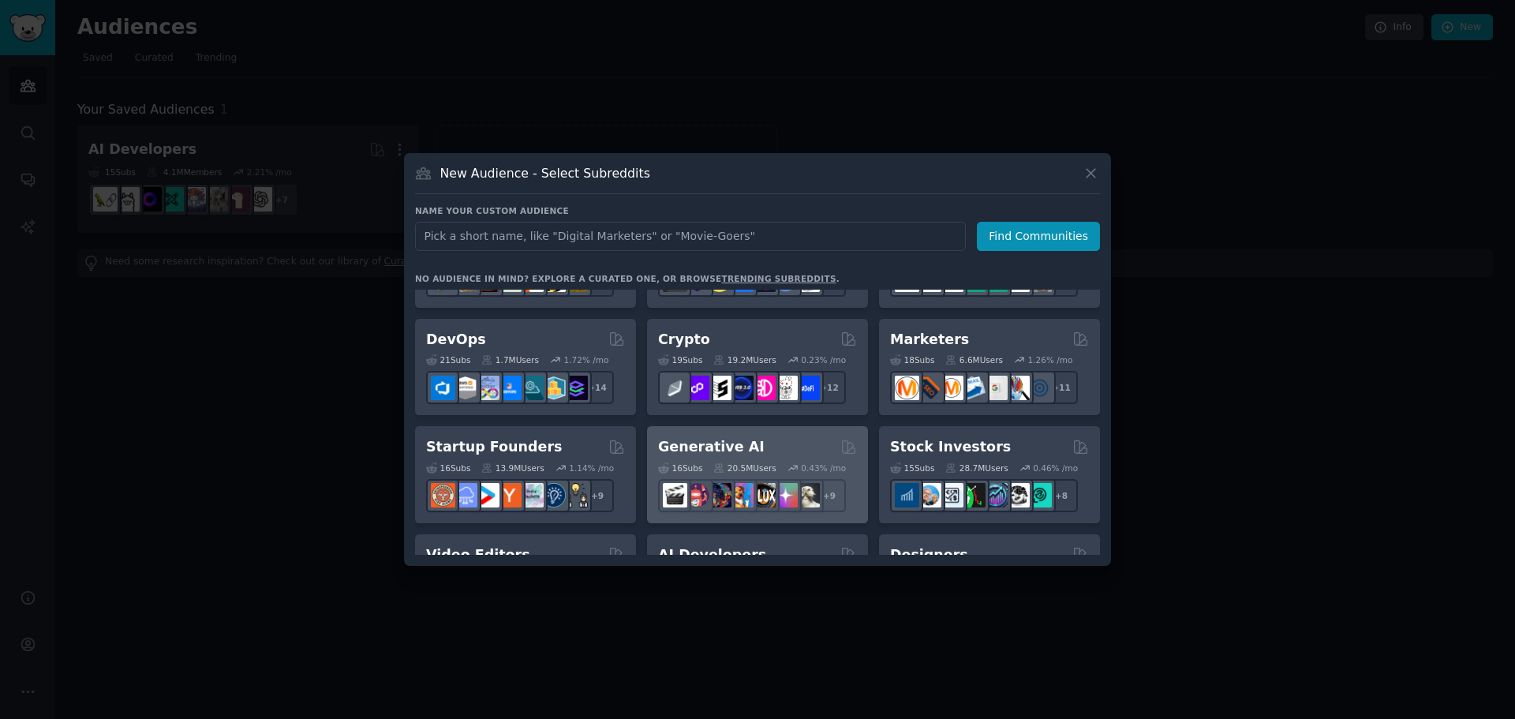
click at [749, 448] on div "Generative AI" at bounding box center [757, 447] width 199 height 20
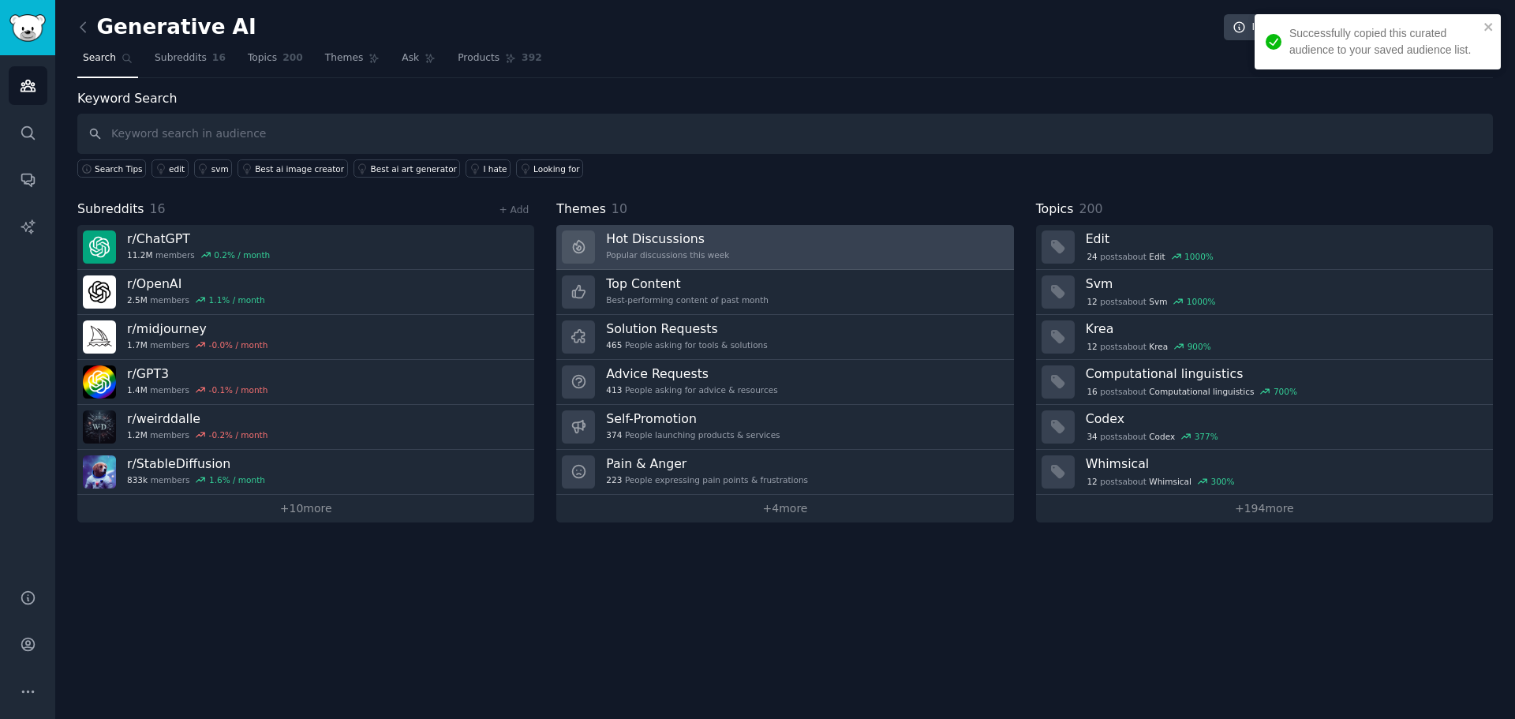
click at [712, 230] on h3 "Hot Discussions" at bounding box center [667, 238] width 123 height 17
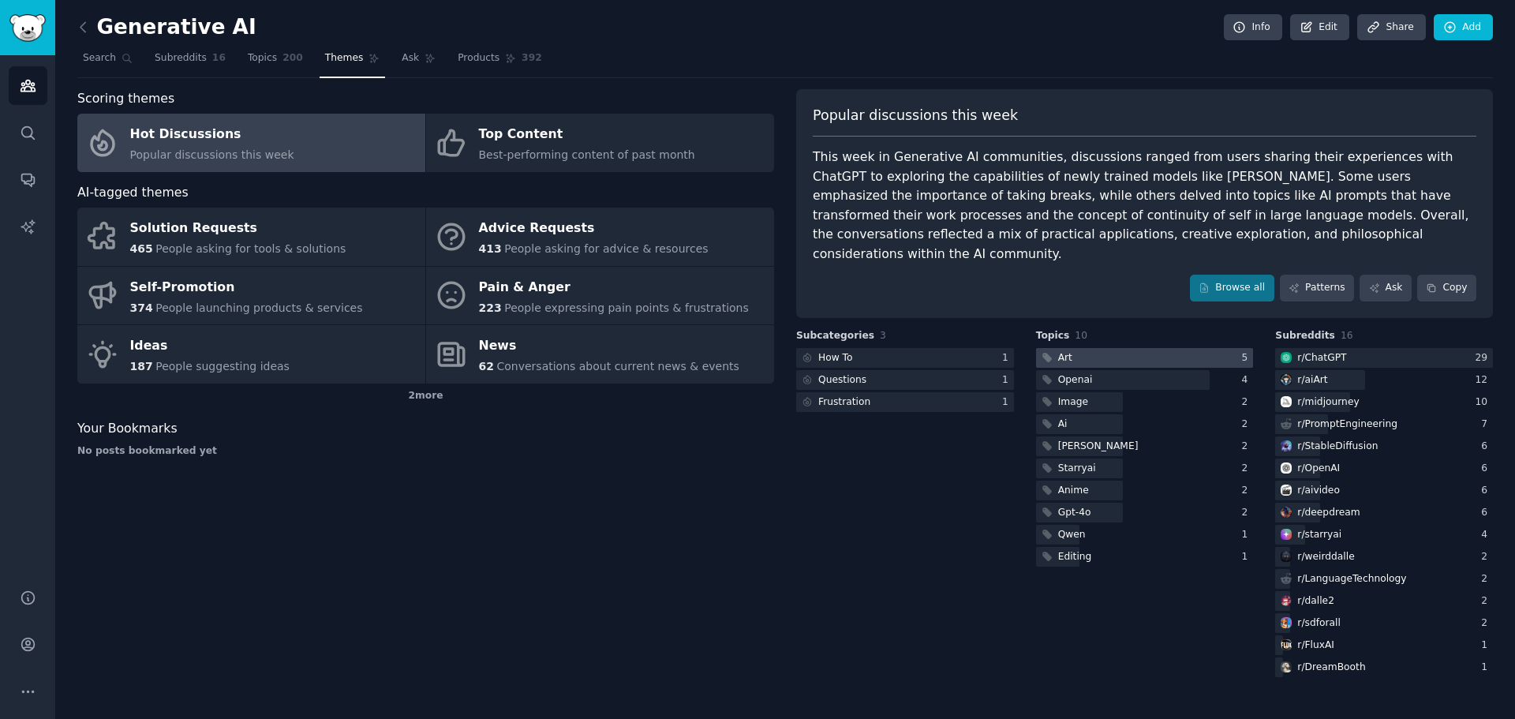
click at [1144, 348] on div at bounding box center [1145, 358] width 218 height 20
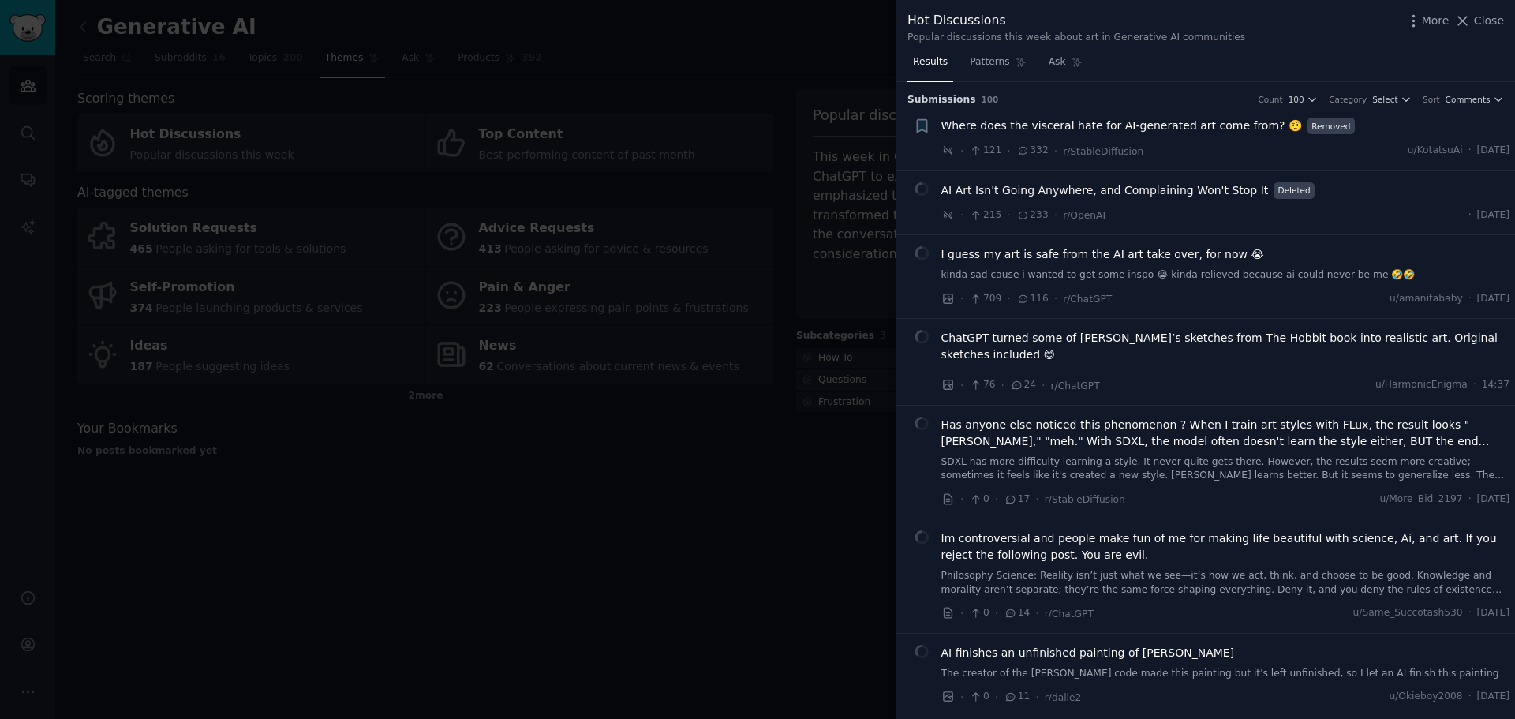
click at [643, 443] on div at bounding box center [757, 359] width 1515 height 719
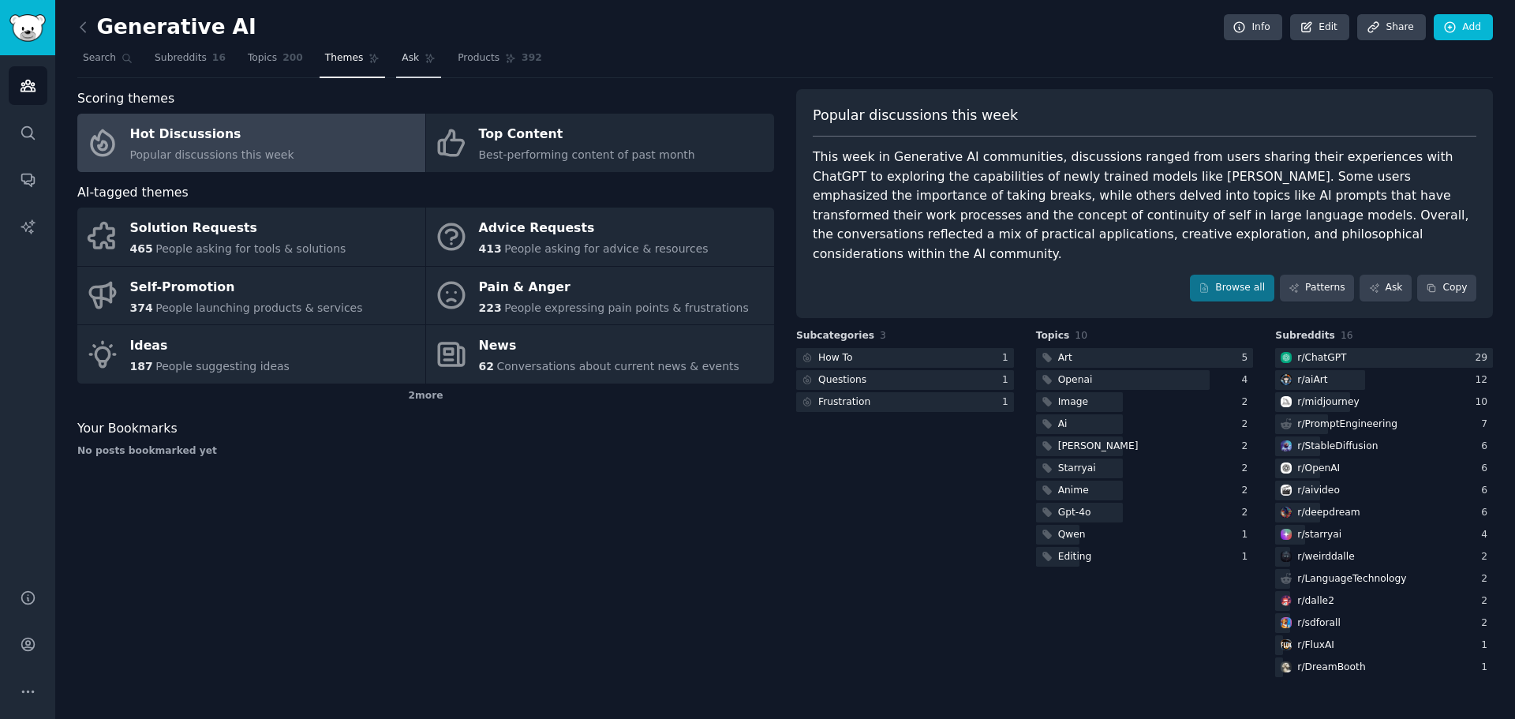
click at [396, 56] on link "Ask" at bounding box center [418, 62] width 45 height 32
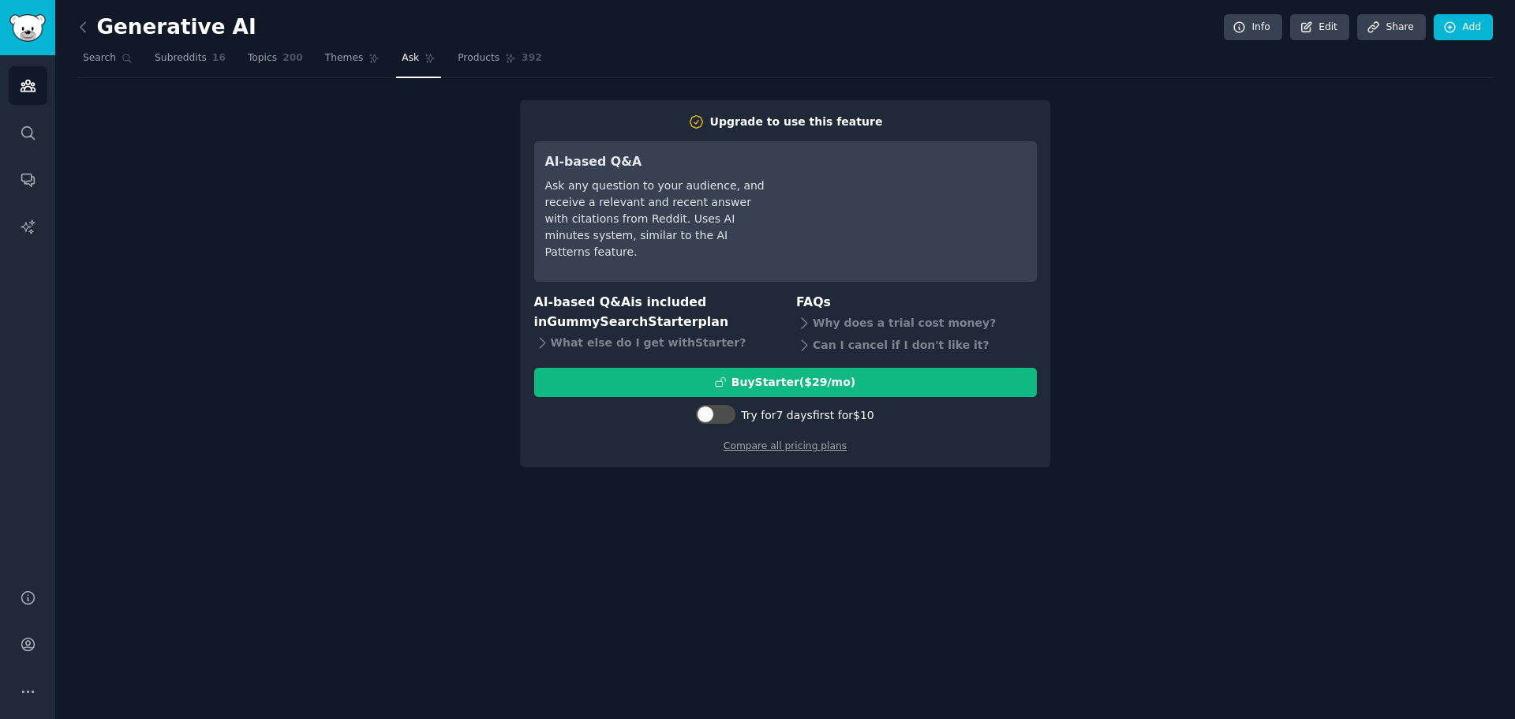
click at [721, 187] on div "Ask any question to your audience, and receive a relevant and recent answer wit…" at bounding box center [656, 219] width 222 height 83
click at [286, 309] on div "Upgrade to use this feature AI-based Q&A Ask any question to your audience, and…" at bounding box center [785, 284] width 1416 height 368
click at [330, 63] on span "Themes" at bounding box center [344, 58] width 39 height 14
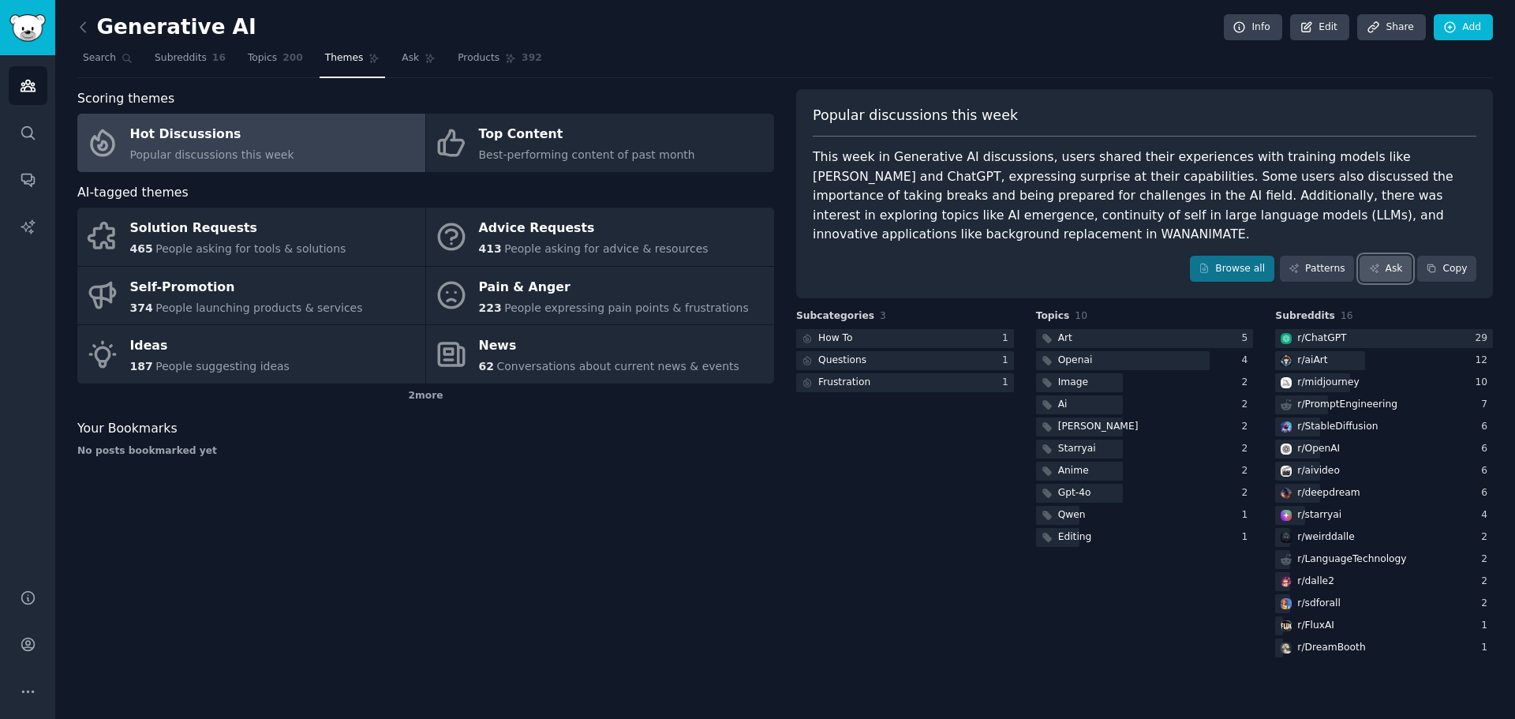
click at [1385, 256] on link "Ask" at bounding box center [1386, 269] width 52 height 27
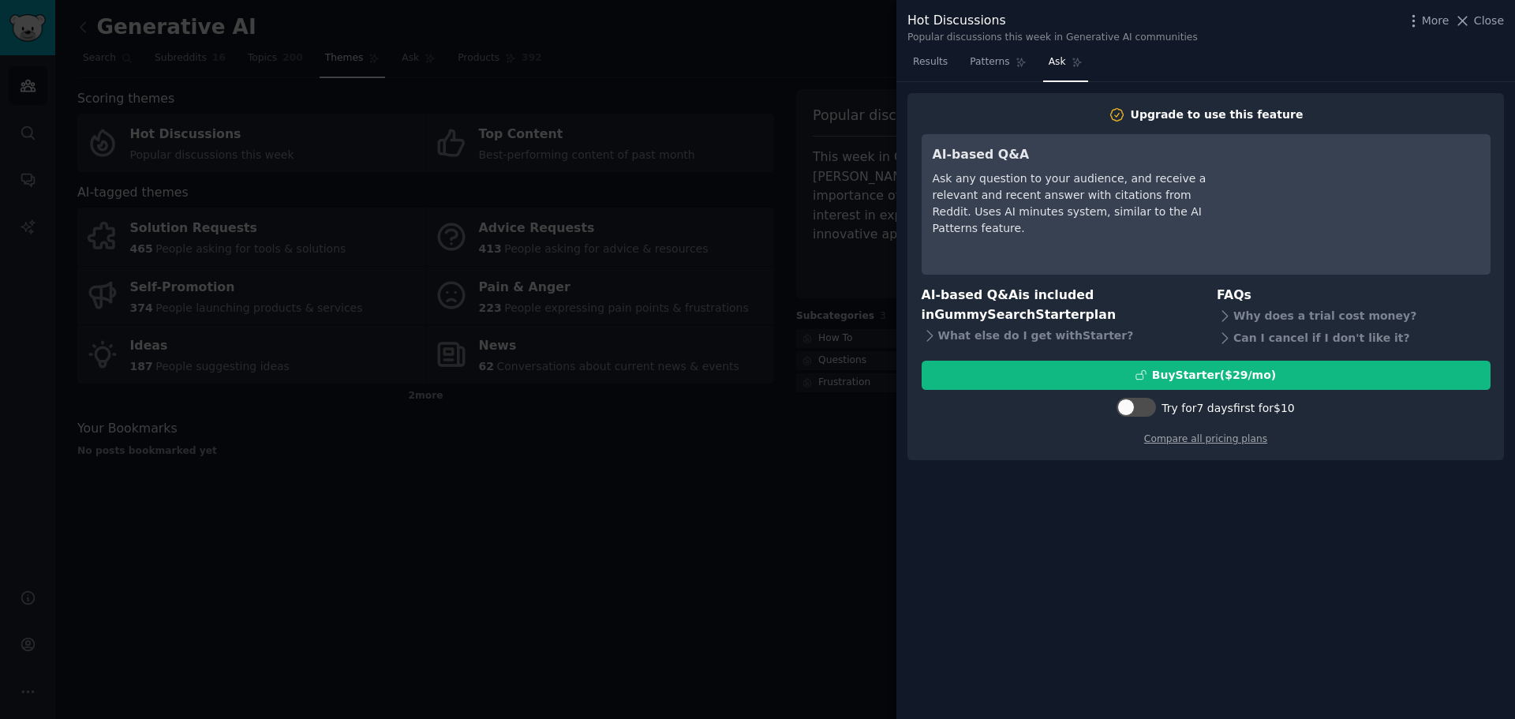
click at [1176, 219] on div "Ask any question to your audience, and receive a relevant and recent answer wit…" at bounding box center [1077, 203] width 288 height 66
click at [699, 498] on div at bounding box center [757, 359] width 1515 height 719
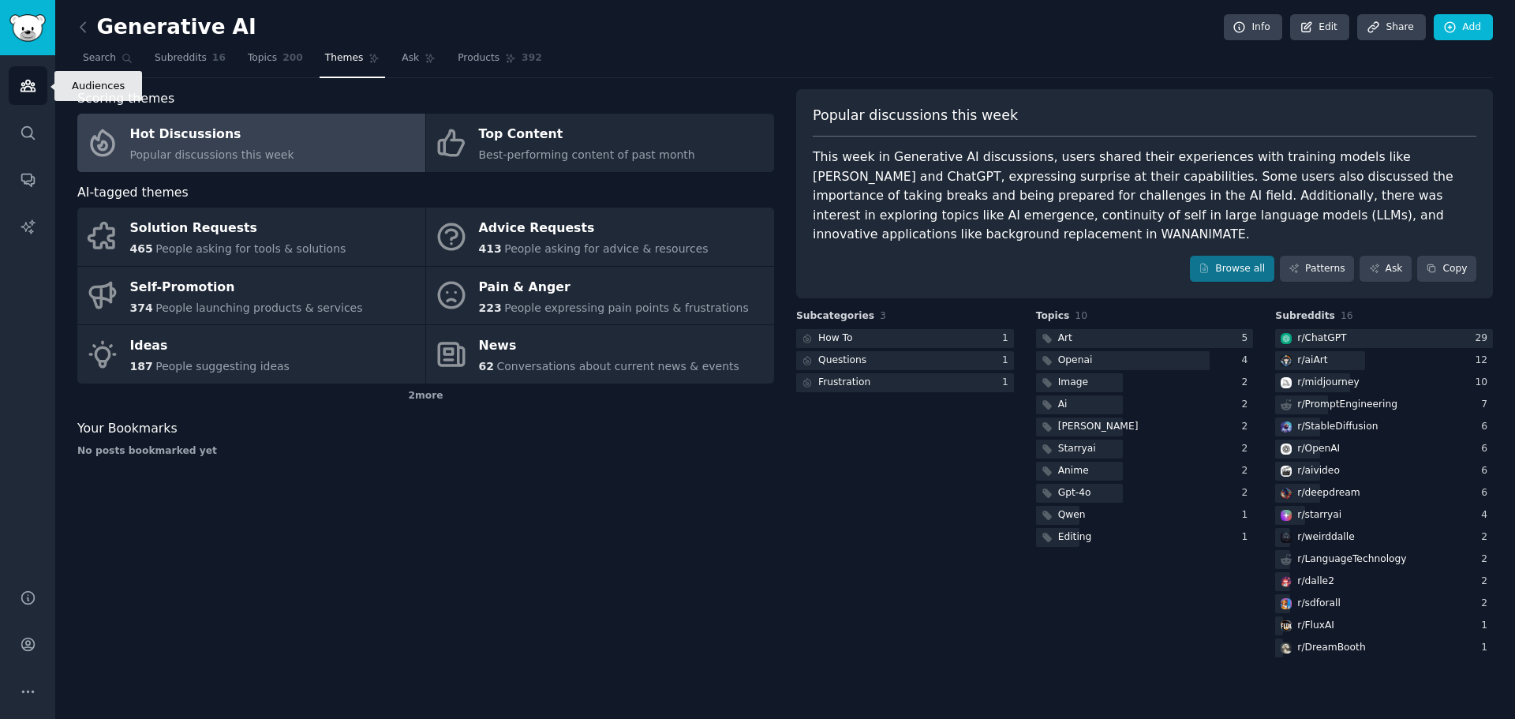
click at [26, 86] on icon "Sidebar" at bounding box center [28, 85] width 14 height 11
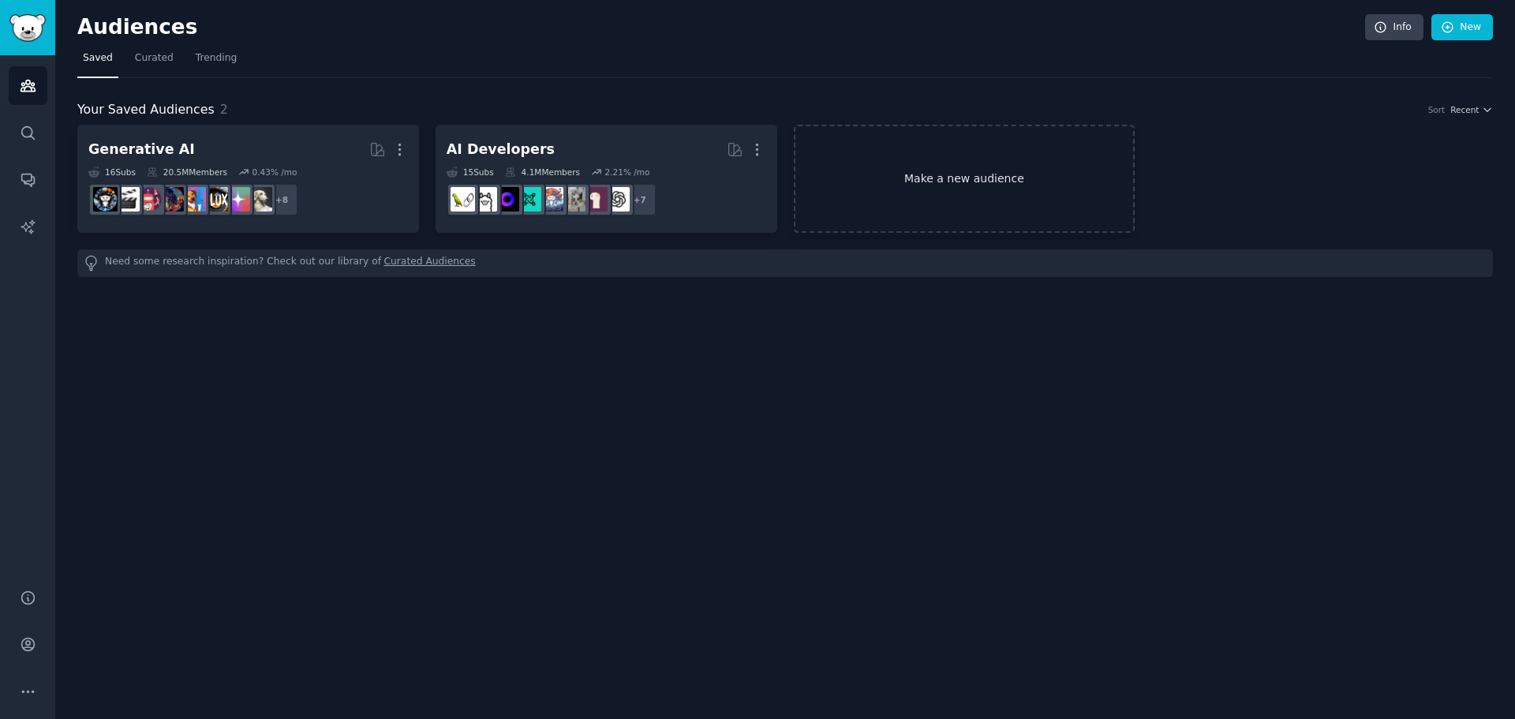
click at [945, 167] on link "Make a new audience" at bounding box center [965, 179] width 342 height 108
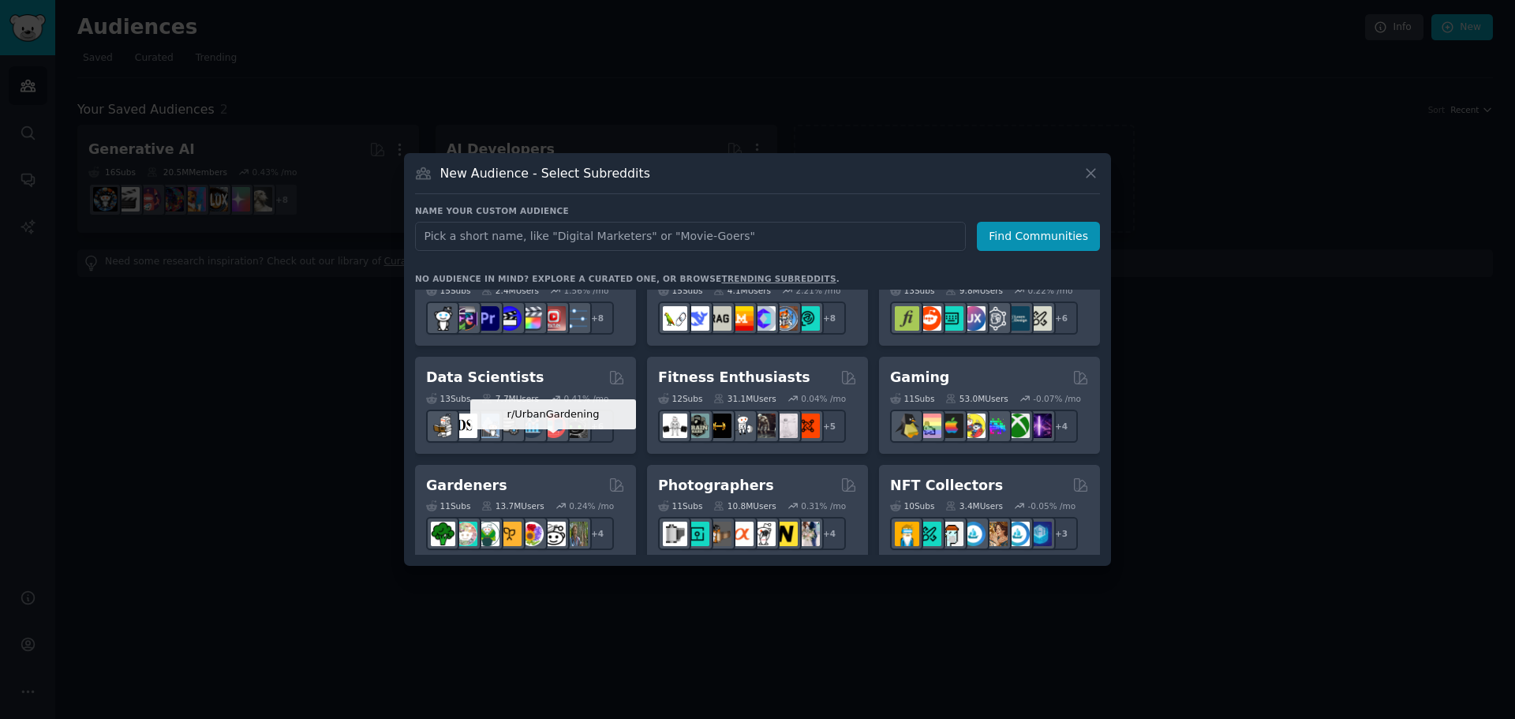
scroll to position [285, 0]
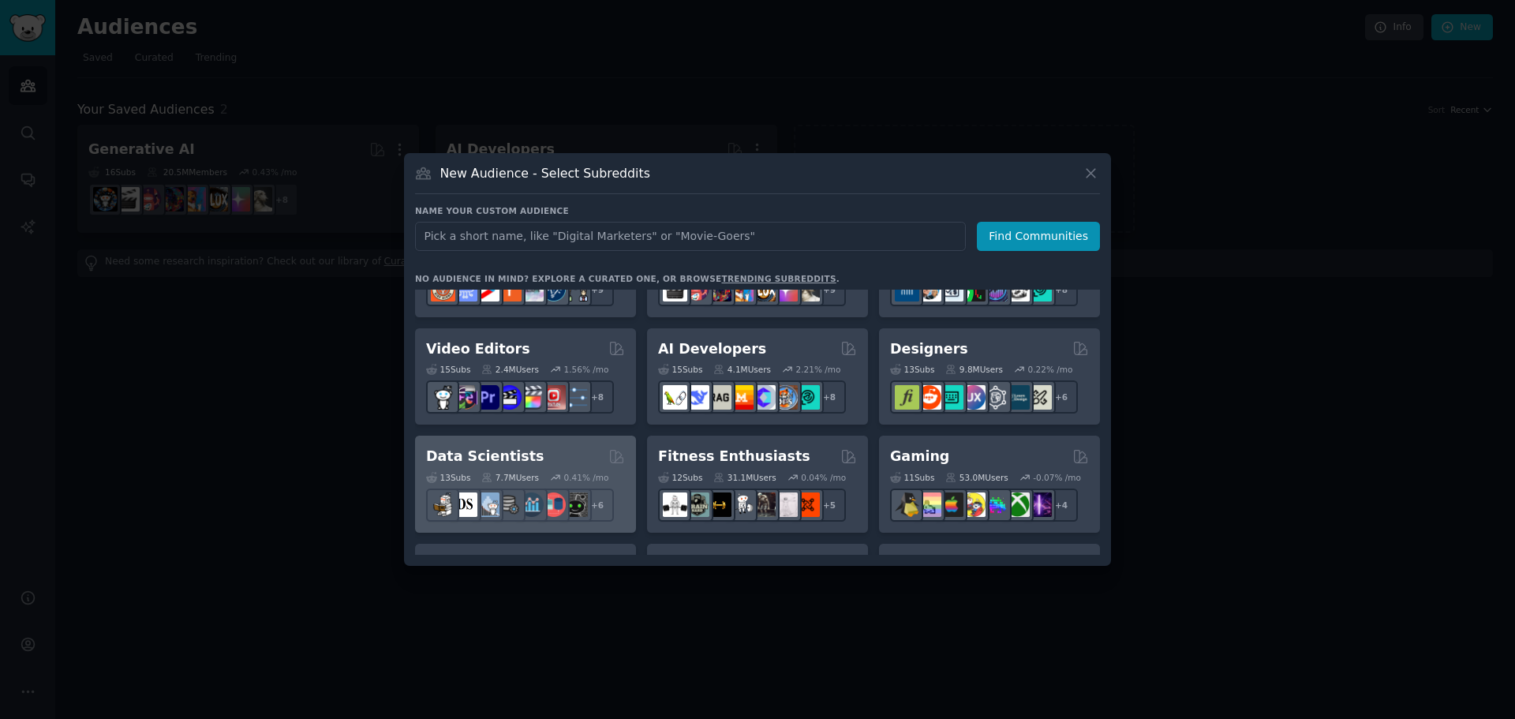
click at [526, 462] on div "Data Scientists" at bounding box center [525, 457] width 199 height 20
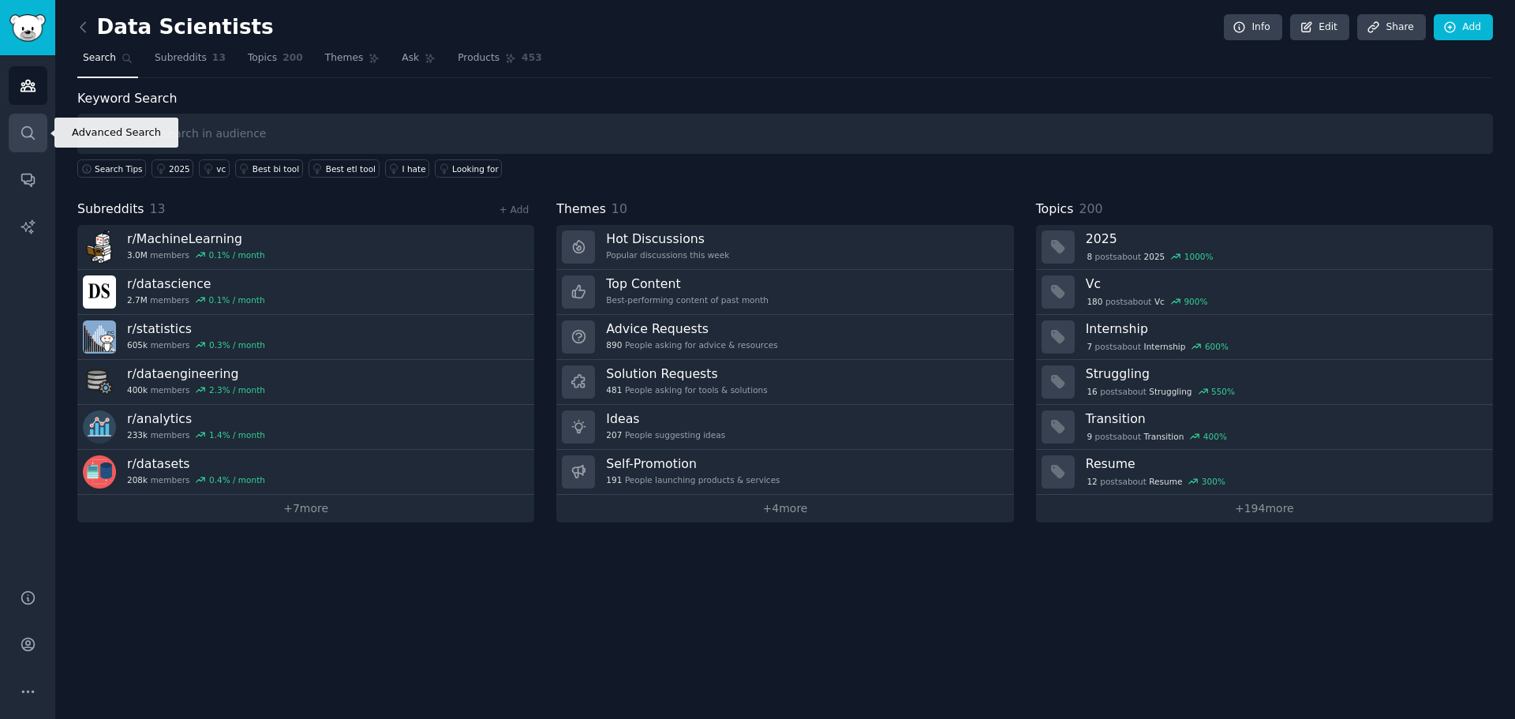
click at [29, 129] on icon "Sidebar" at bounding box center [28, 133] width 17 height 17
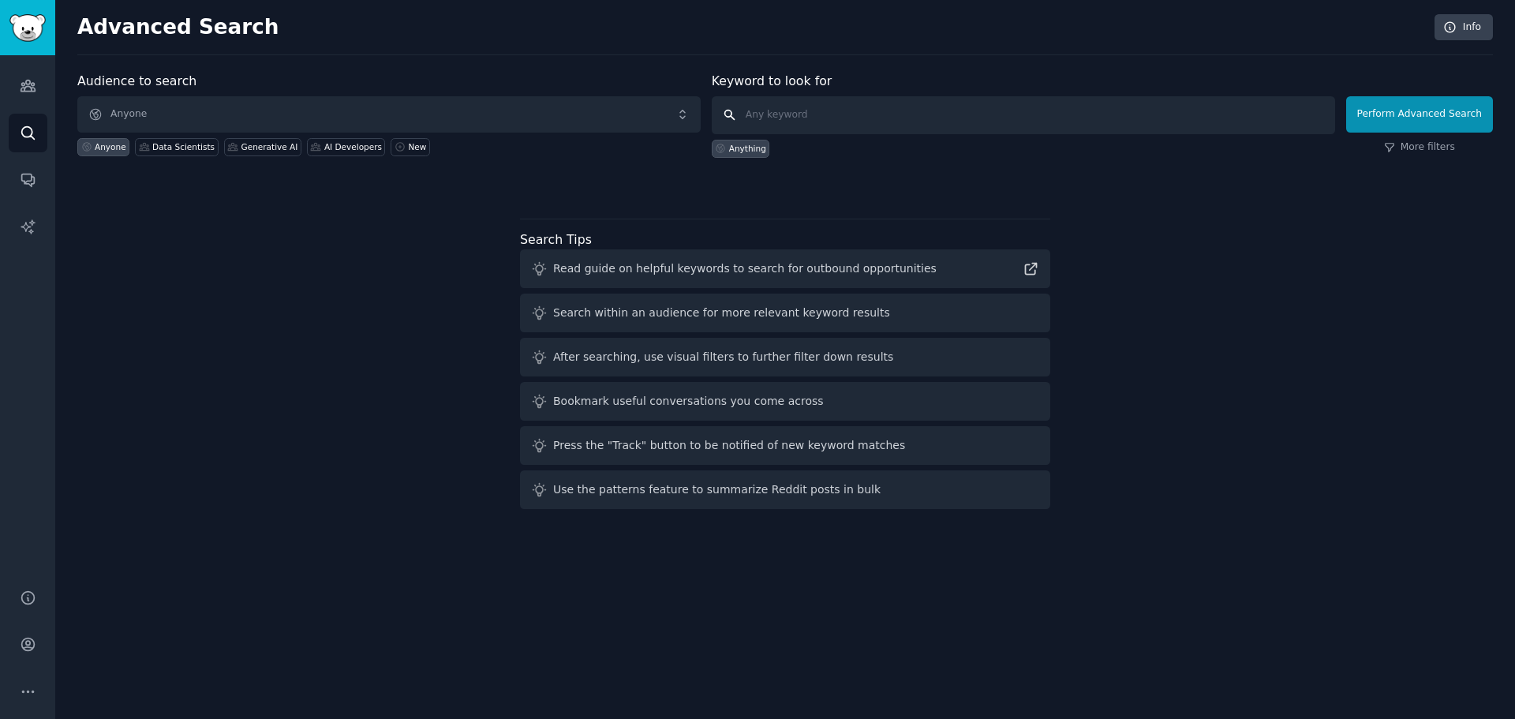
click at [866, 118] on input "text" at bounding box center [1023, 115] width 623 height 38
click at [264, 145] on div "Generative AI" at bounding box center [269, 146] width 57 height 11
click at [852, 109] on input "text" at bounding box center [1023, 115] width 623 height 38
click at [803, 107] on input "text" at bounding box center [1023, 115] width 623 height 38
type input "i would love someone to build this"
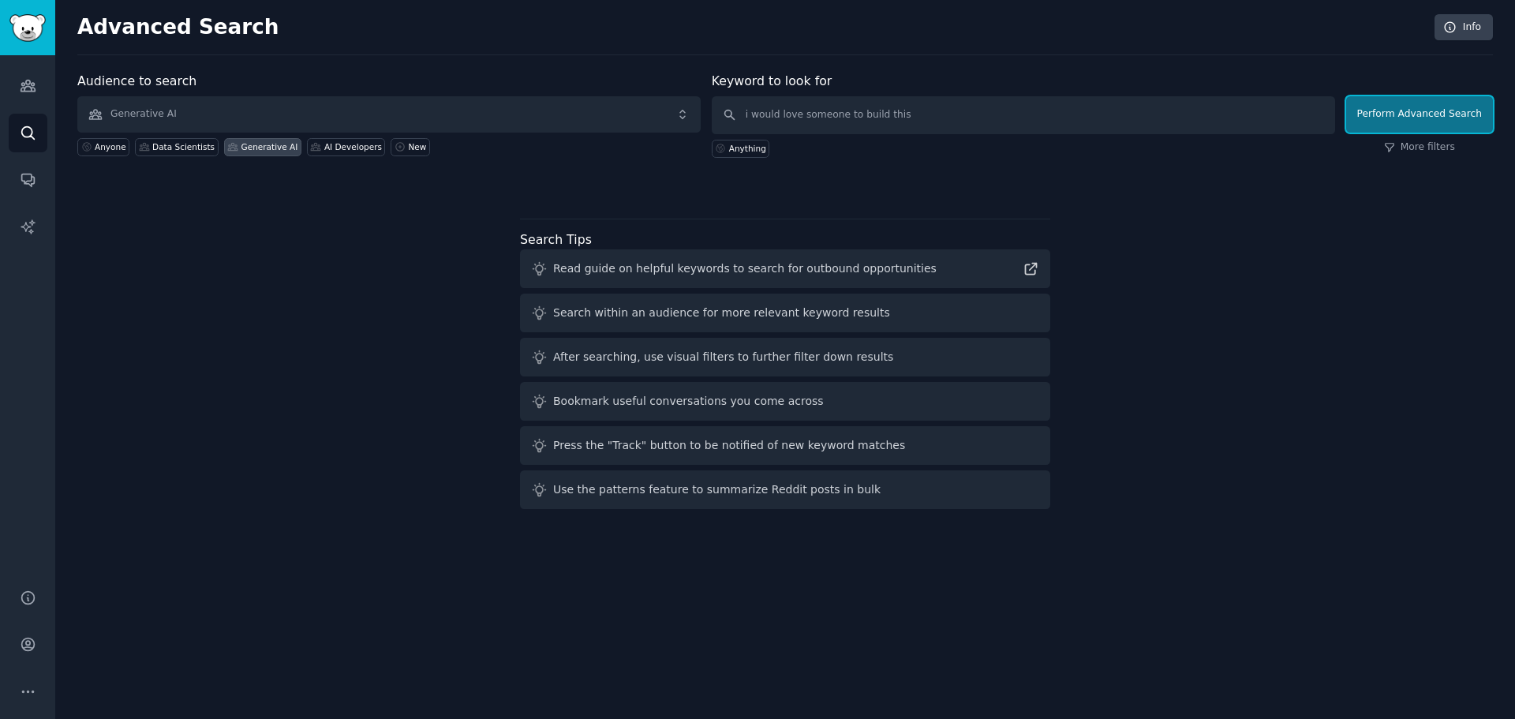
click at [1406, 111] on button "Perform Advanced Search" at bounding box center [1419, 114] width 147 height 36
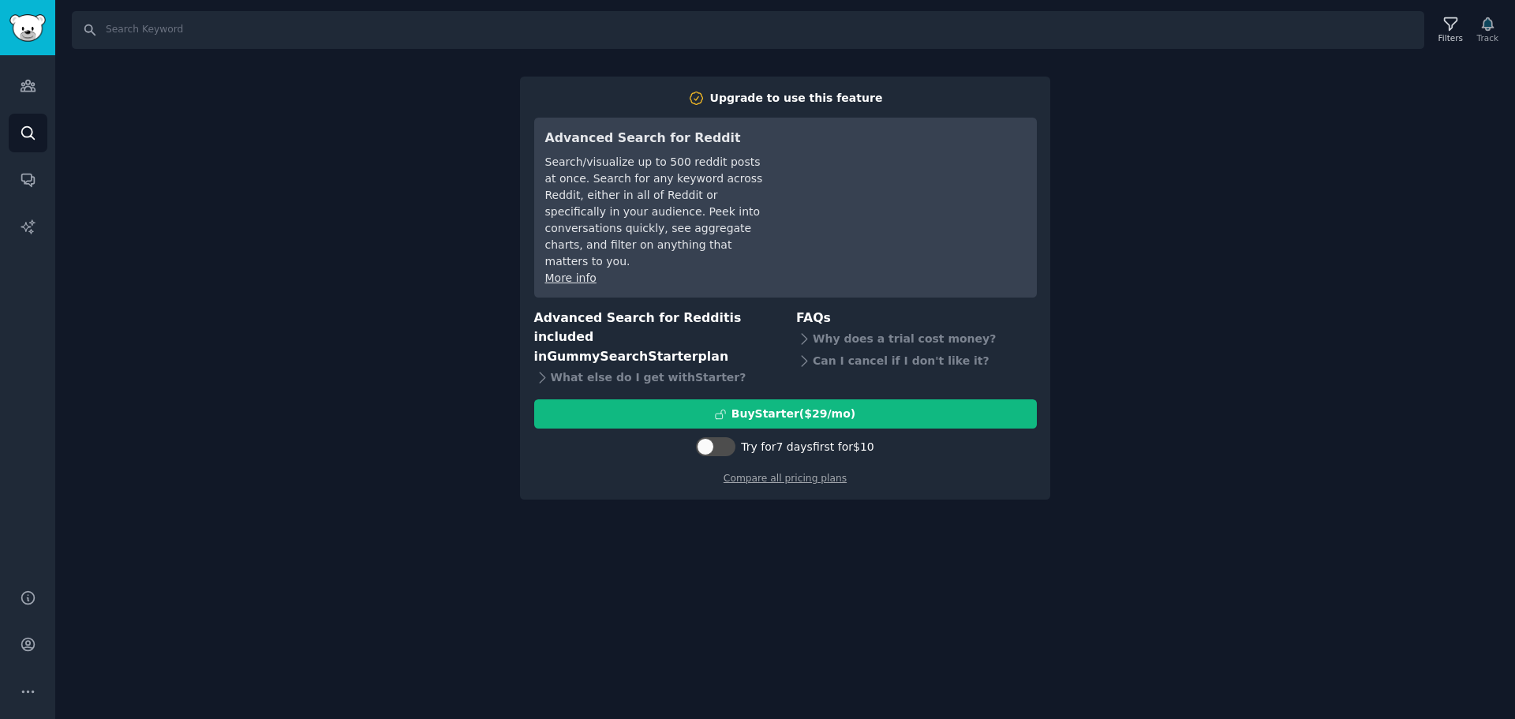
click at [296, 286] on div "Search Filters Track Upgrade to use this feature Advanced Search for Reddit Sea…" at bounding box center [785, 359] width 1460 height 719
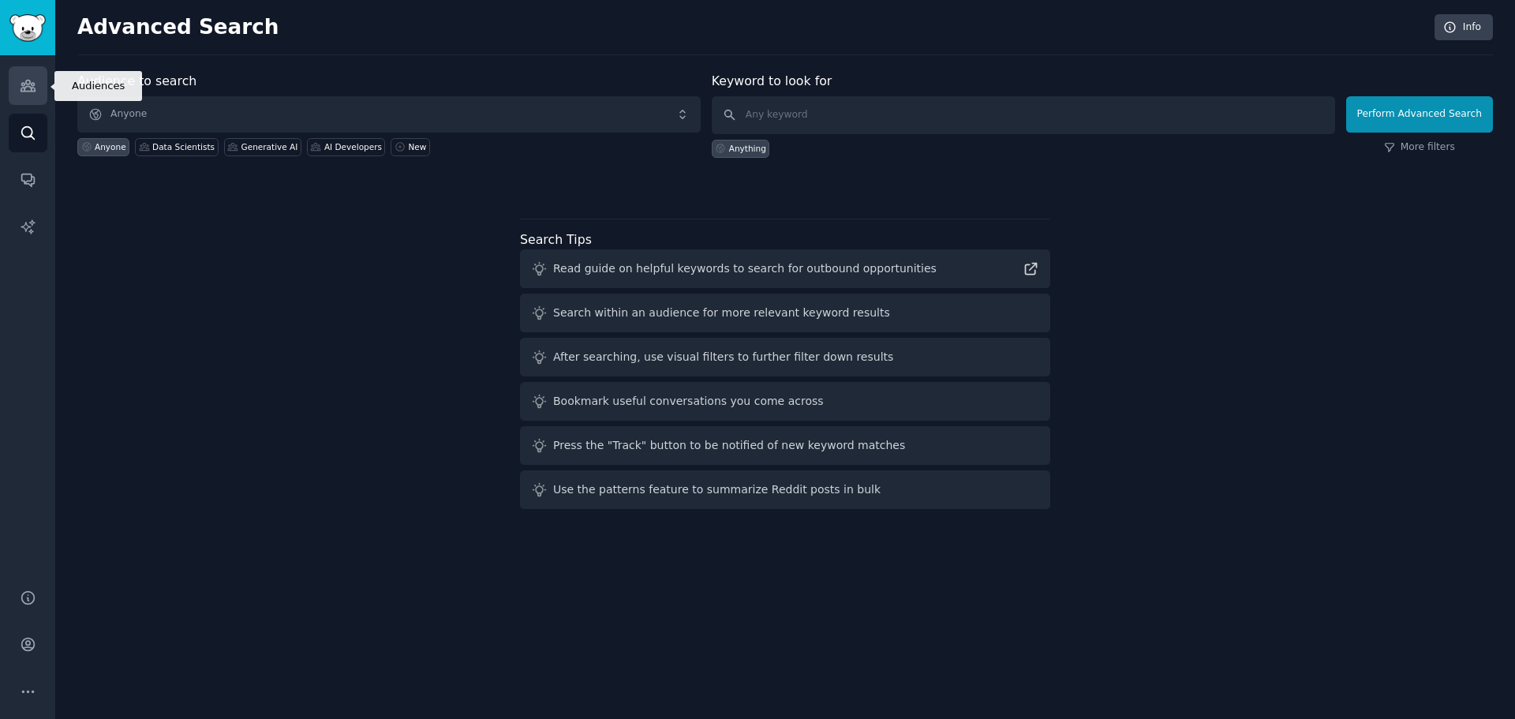
click at [33, 92] on icon "Sidebar" at bounding box center [28, 85] width 14 height 11
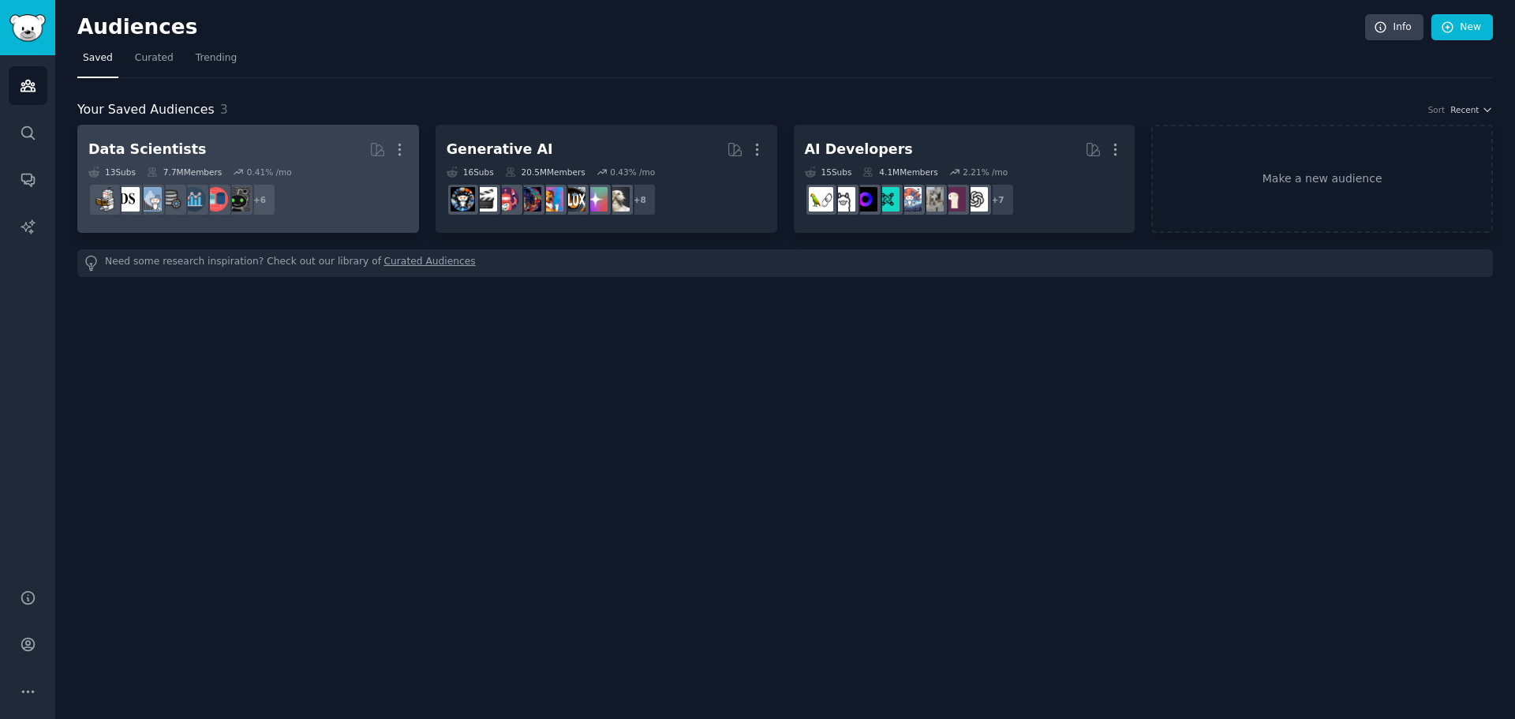
click at [305, 149] on h2 "Data Scientists More" at bounding box center [248, 150] width 320 height 28
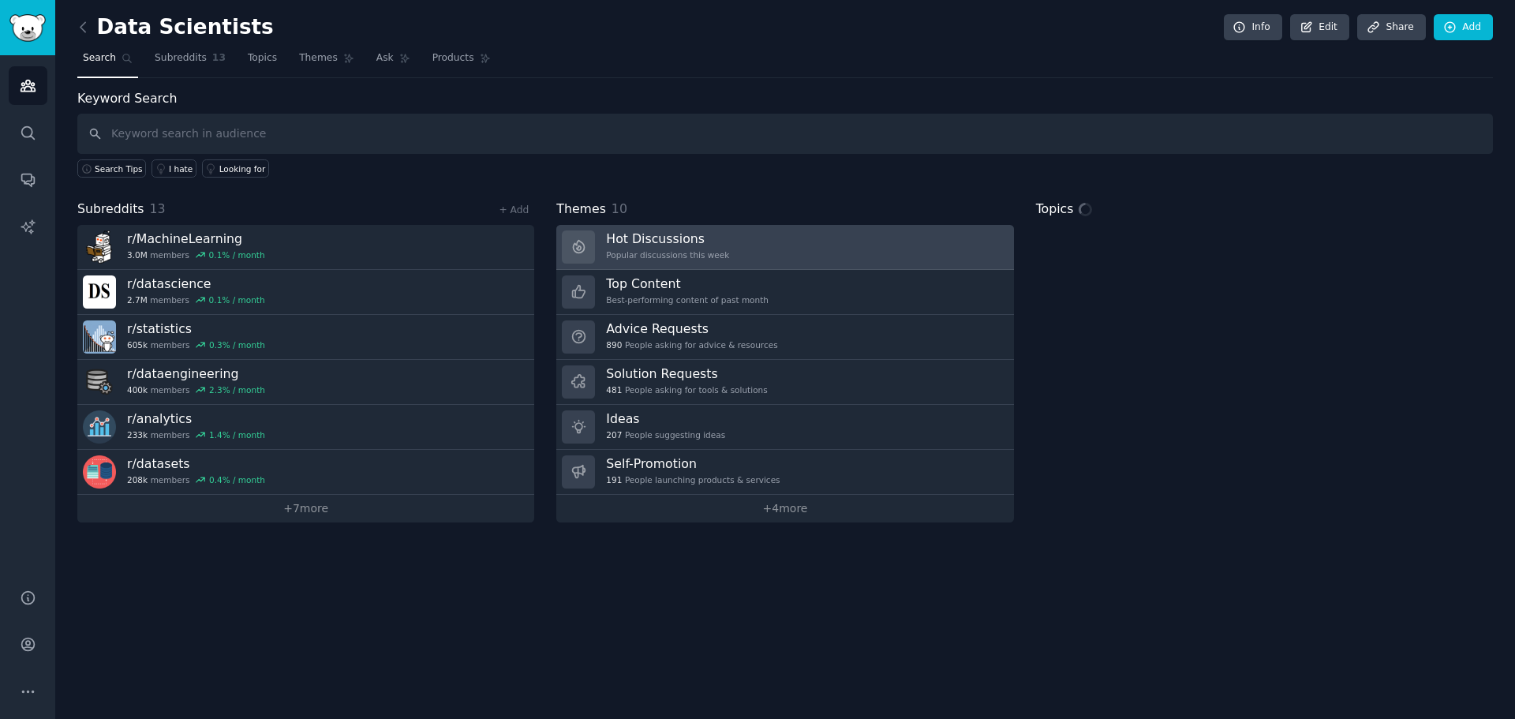
click at [761, 256] on link "Hot Discussions Popular discussions this week" at bounding box center [784, 247] width 457 height 45
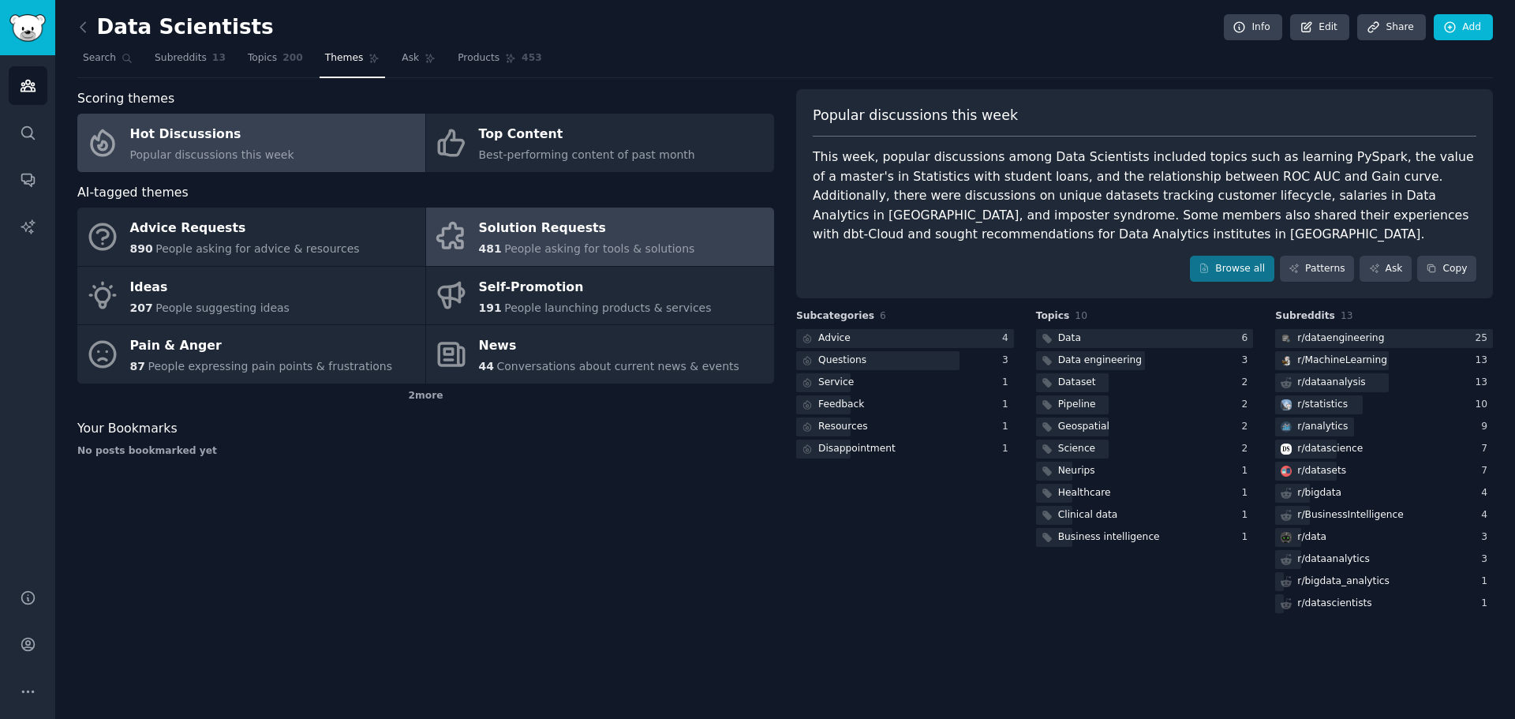
click at [683, 234] on link "Solution Requests 481 People asking for tools & solutions" at bounding box center [600, 237] width 348 height 58
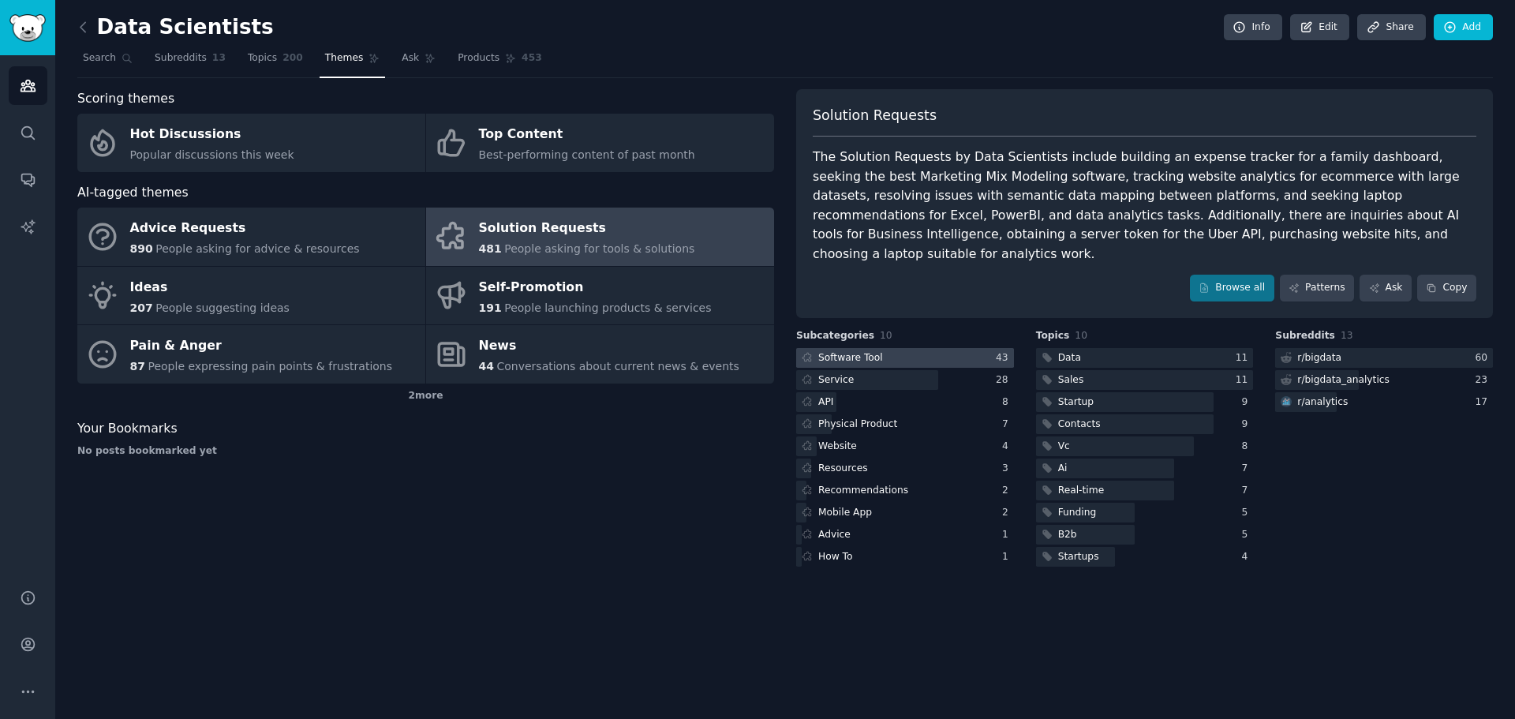
click at [954, 348] on div at bounding box center [905, 358] width 218 height 20
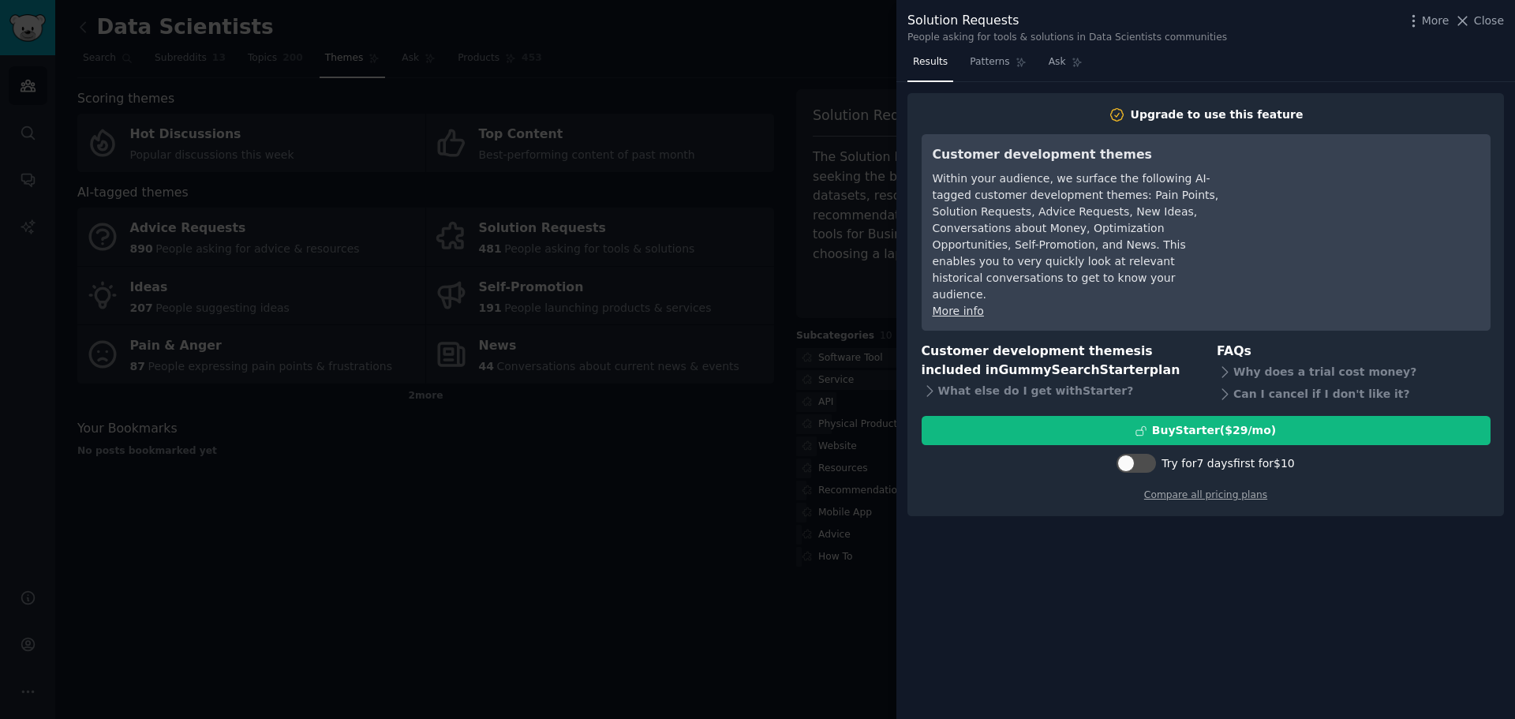
click at [507, 491] on div at bounding box center [757, 359] width 1515 height 719
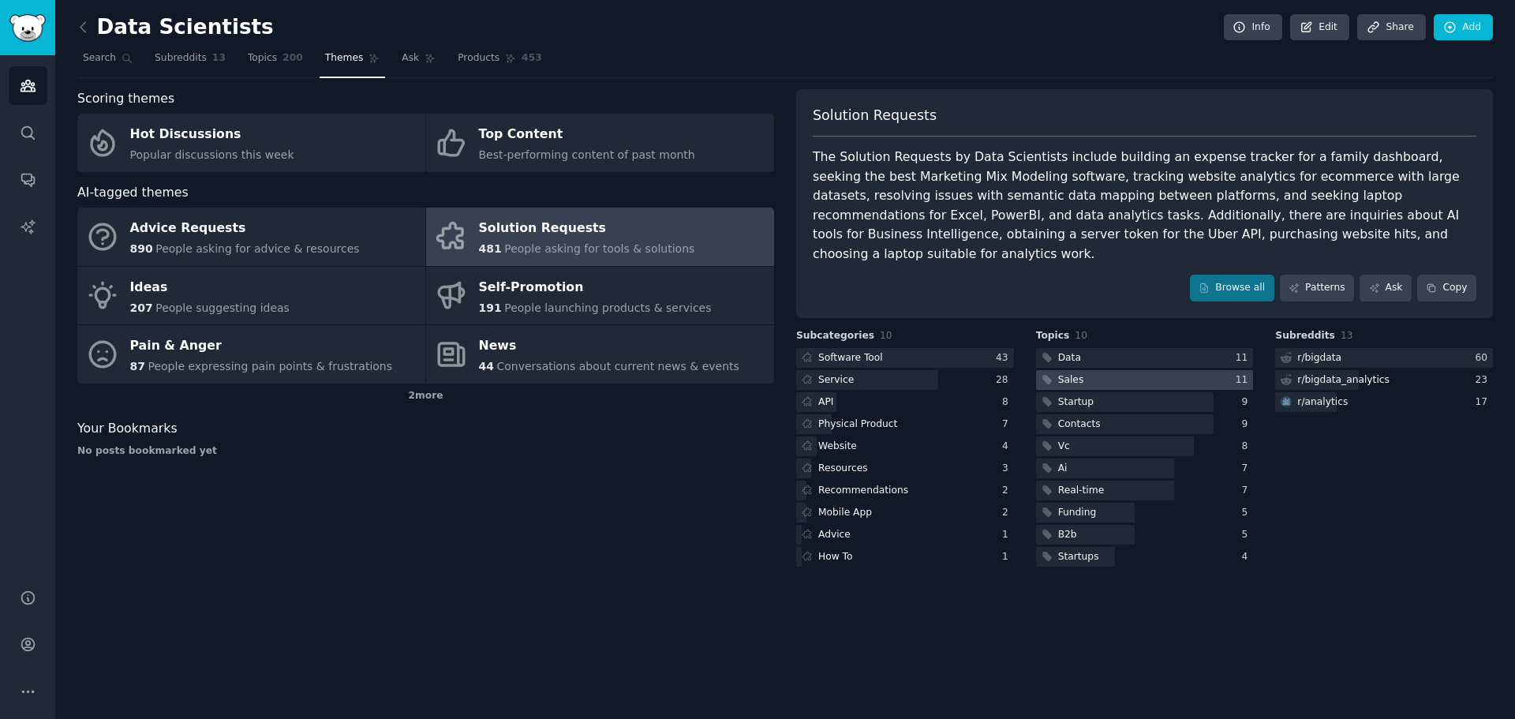
click at [1151, 370] on div at bounding box center [1145, 380] width 218 height 20
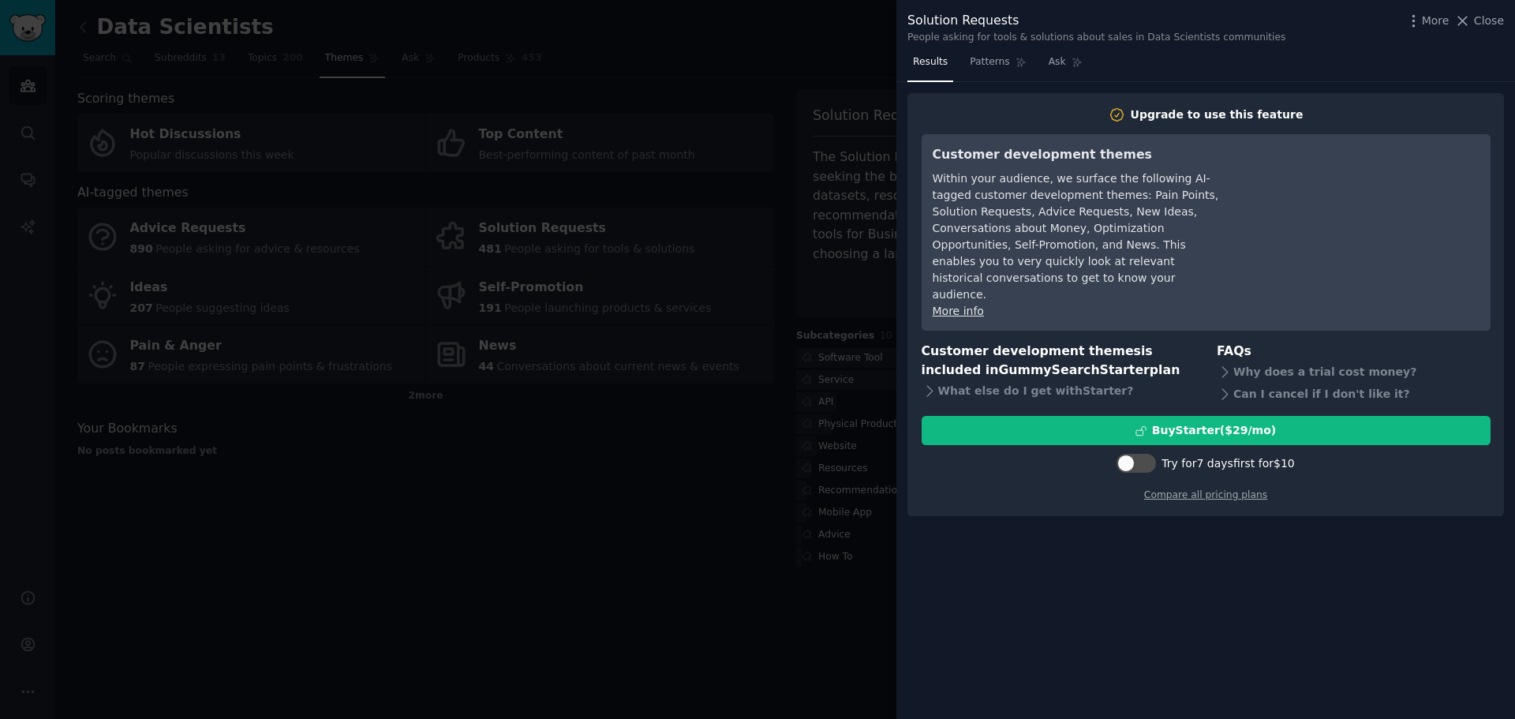
click at [612, 570] on div at bounding box center [757, 359] width 1515 height 719
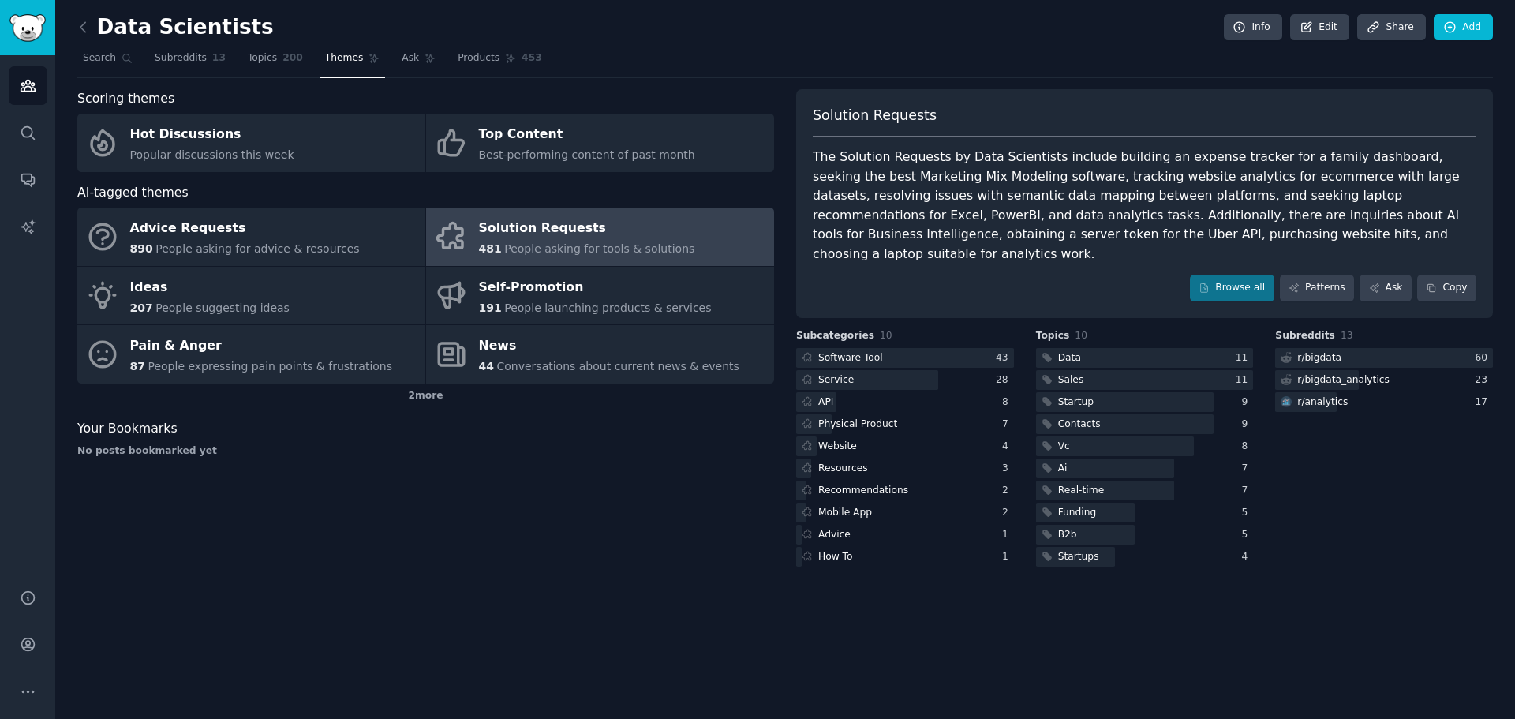
click at [17, 96] on link "Audiences" at bounding box center [28, 85] width 39 height 39
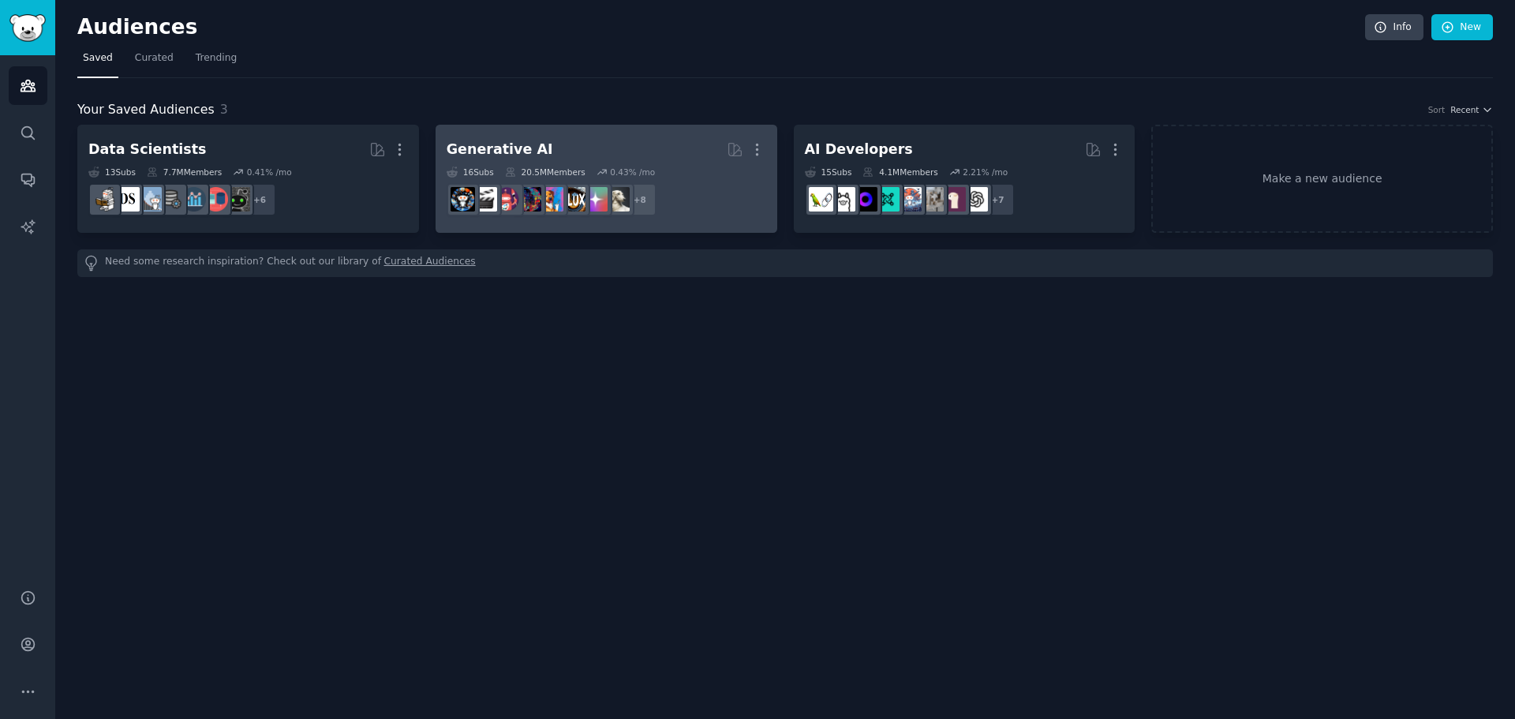
click at [625, 155] on h2 "Generative AI More" at bounding box center [607, 150] width 320 height 28
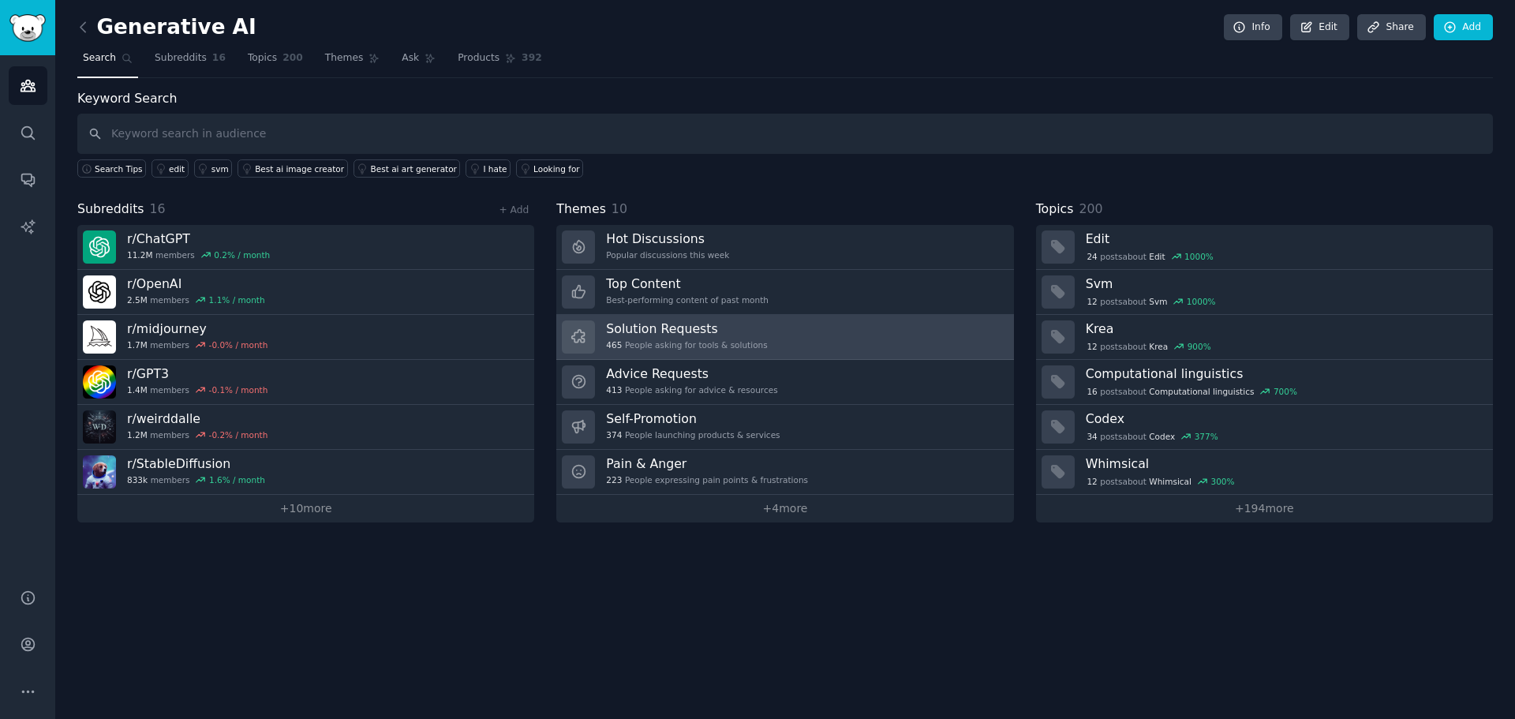
click at [737, 335] on h3 "Solution Requests" at bounding box center [686, 328] width 161 height 17
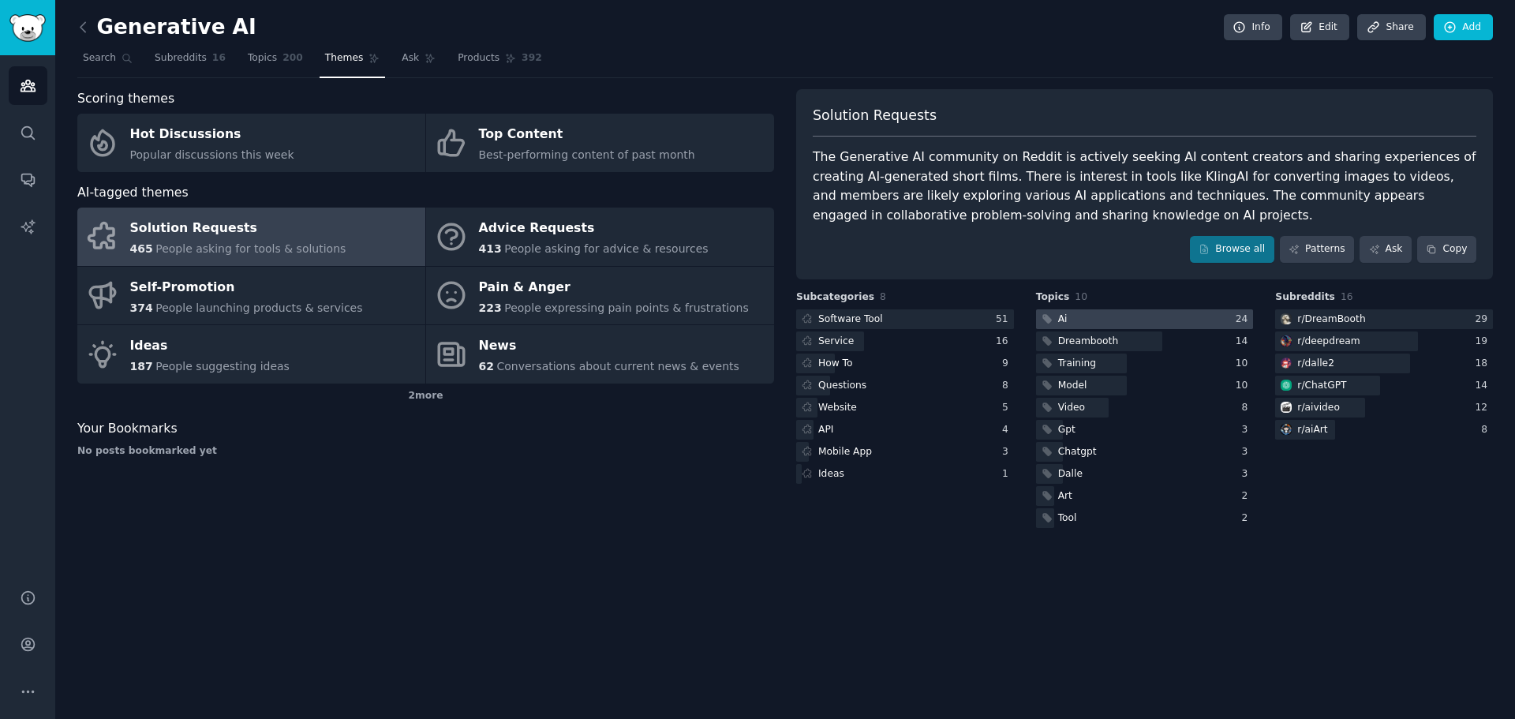
click at [1165, 316] on div at bounding box center [1145, 319] width 218 height 20
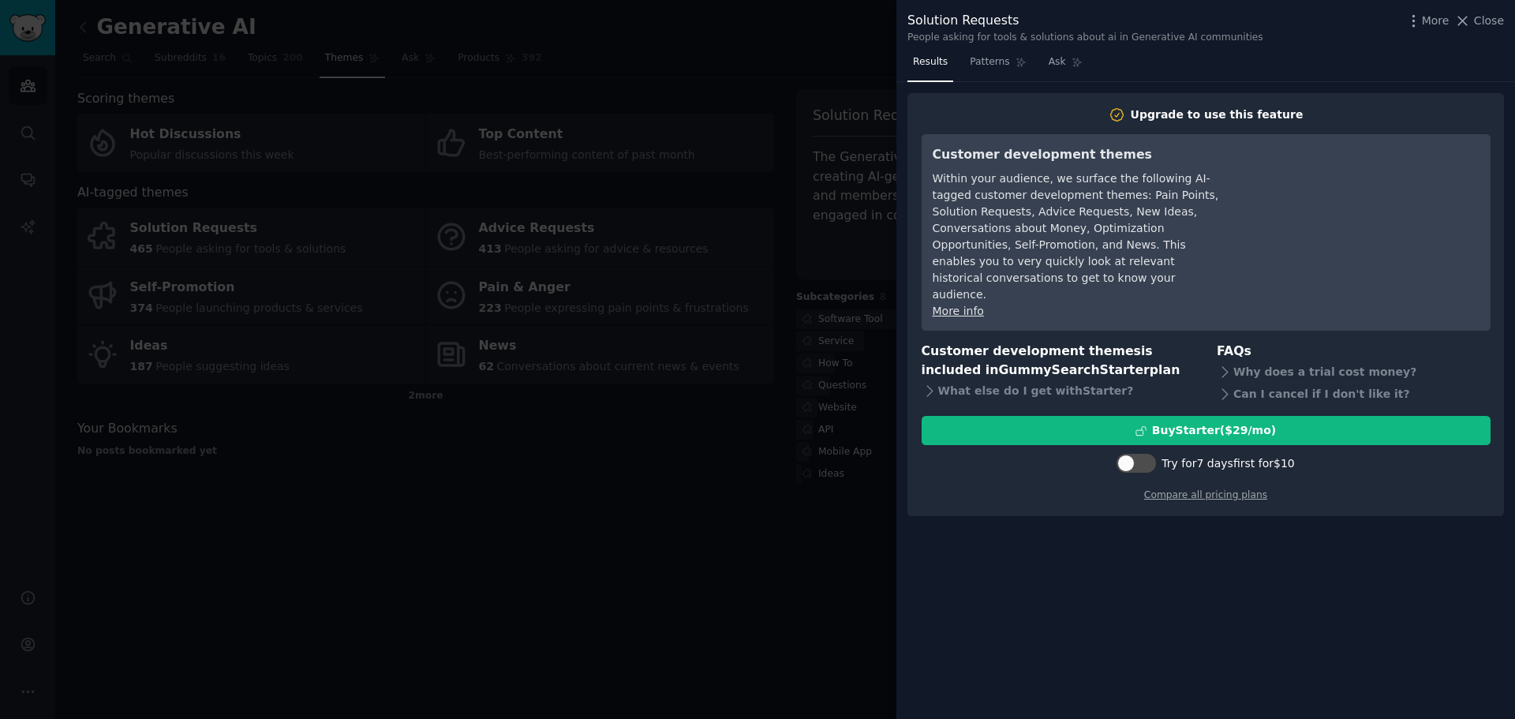
click at [690, 625] on div at bounding box center [757, 359] width 1515 height 719
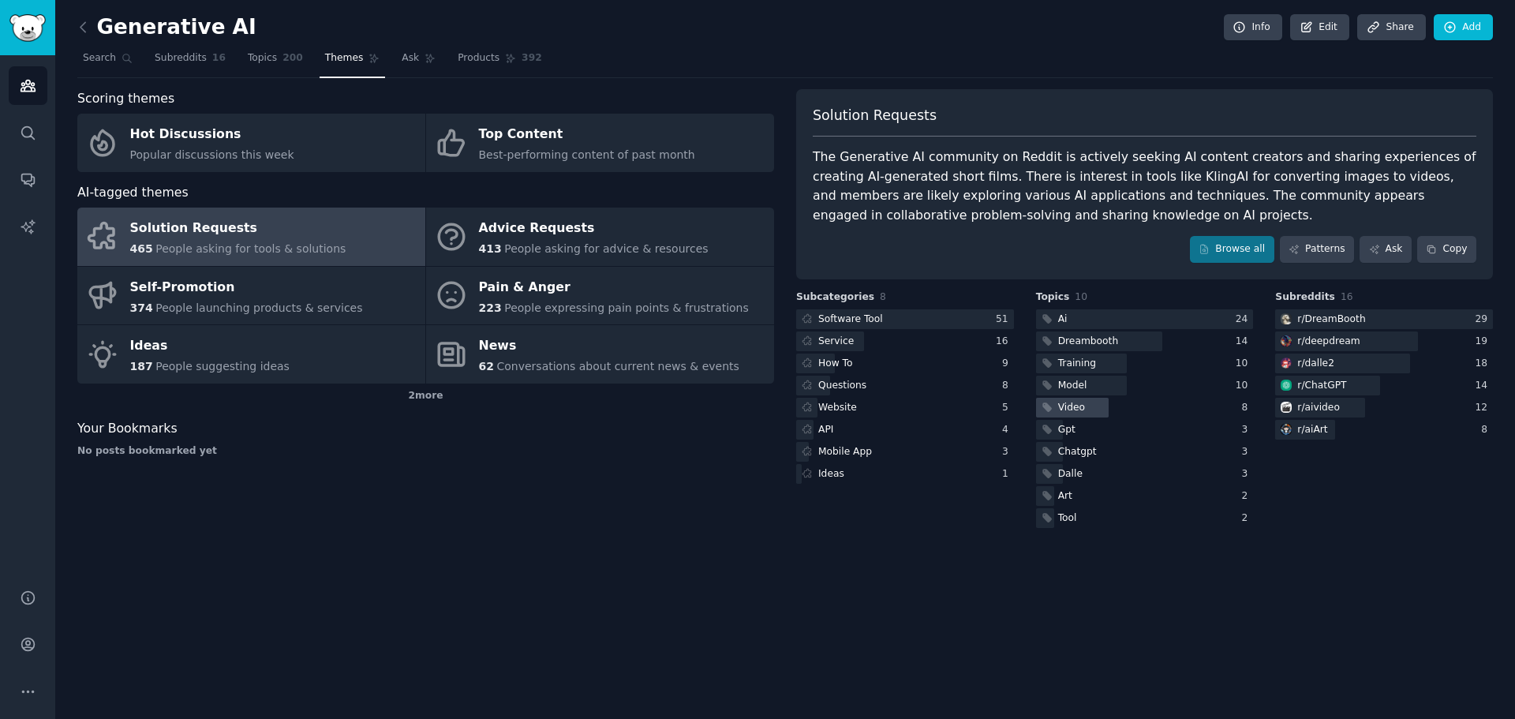
click at [1080, 406] on div "Video" at bounding box center [1071, 408] width 27 height 14
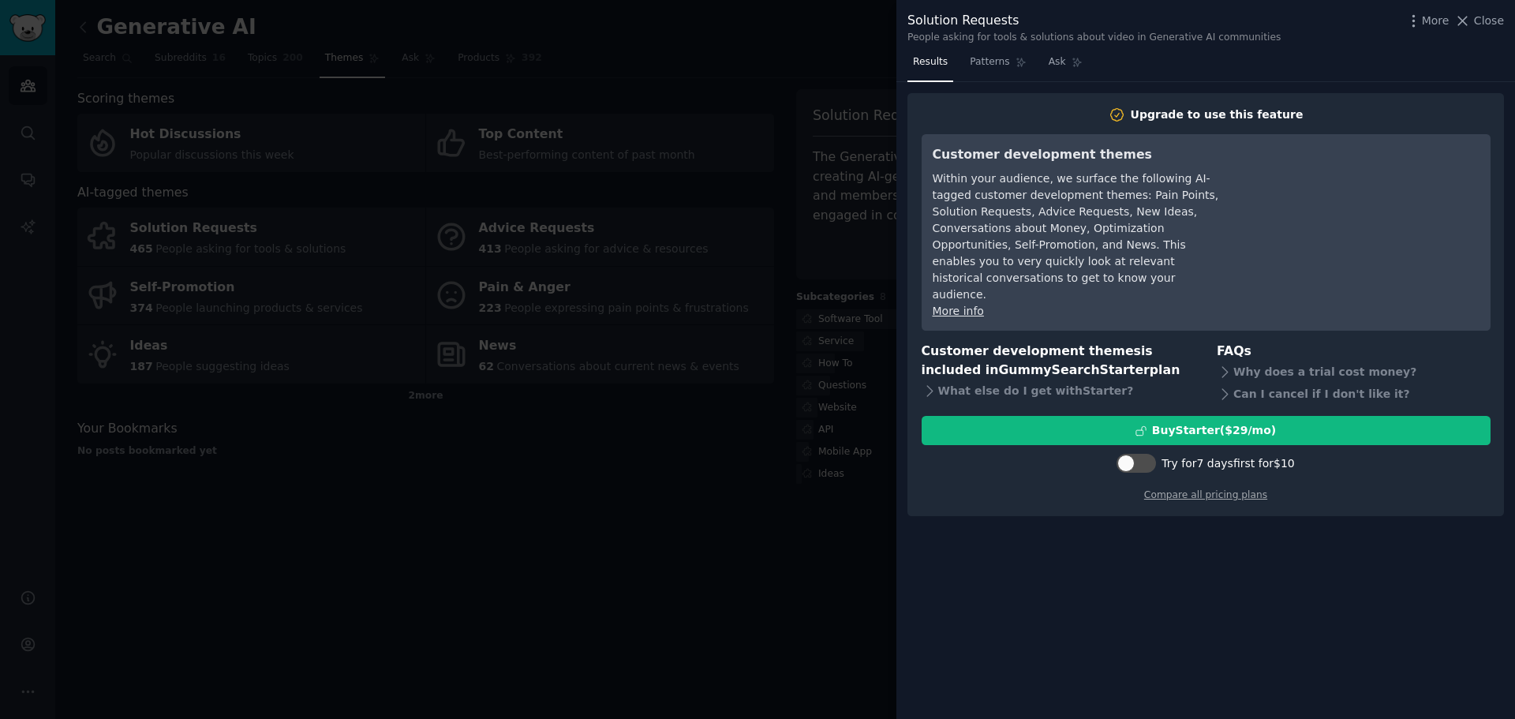
click at [810, 506] on div at bounding box center [757, 359] width 1515 height 719
